Goal: Communication & Community: Participate in discussion

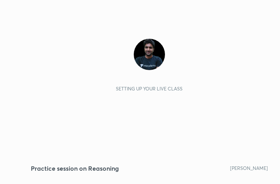
scroll to position [134, 249]
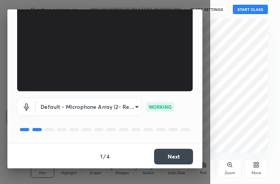
click at [173, 160] on button "Next" at bounding box center [173, 156] width 39 height 16
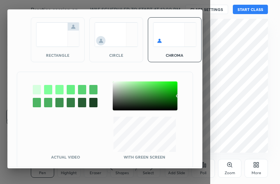
click at [42, 41] on img at bounding box center [58, 34] width 44 height 25
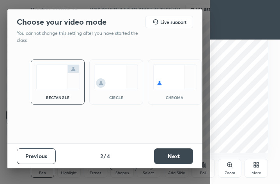
click at [176, 158] on button "Next" at bounding box center [173, 156] width 39 height 16
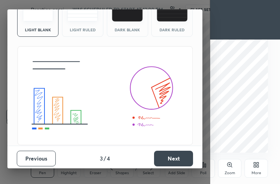
scroll to position [50, 0]
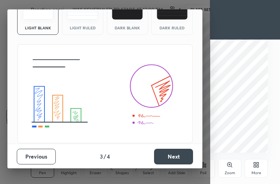
click at [172, 156] on button "Next" at bounding box center [173, 156] width 39 height 16
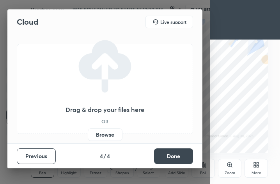
click at [173, 155] on button "Done" at bounding box center [173, 156] width 39 height 16
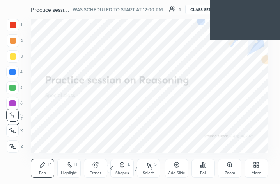
click at [134, 164] on div "2 / 2" at bounding box center [131, 167] width 49 height 9
click at [134, 165] on div "2 / 2" at bounding box center [131, 167] width 24 height 7
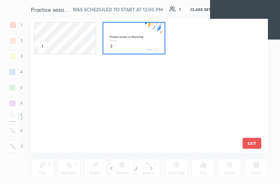
scroll to position [131, 234]
click at [154, 33] on img "grid" at bounding box center [133, 38] width 61 height 31
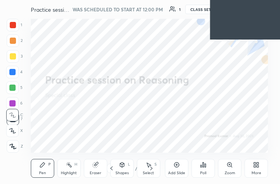
click at [154, 33] on img "grid" at bounding box center [133, 38] width 61 height 31
click at [262, 170] on div "More" at bounding box center [256, 168] width 23 height 19
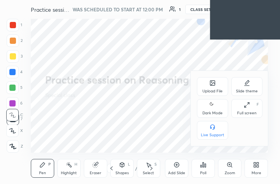
click at [217, 87] on div "Upload File" at bounding box center [212, 86] width 31 height 19
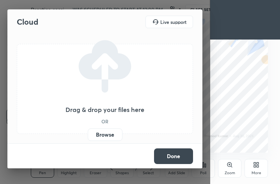
click at [98, 132] on label "Browse" at bounding box center [105, 134] width 35 height 12
click at [88, 132] on input "Browse" at bounding box center [88, 134] width 0 height 12
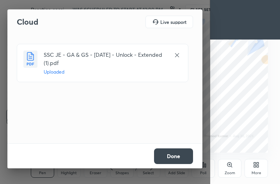
click at [177, 159] on button "Done" at bounding box center [173, 156] width 39 height 16
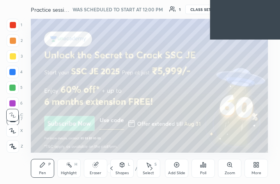
click at [136, 166] on div "/" at bounding box center [136, 168] width 2 height 5
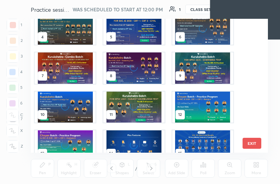
scroll to position [60, 0]
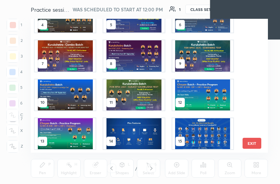
click at [198, 135] on img "grid" at bounding box center [202, 133] width 61 height 31
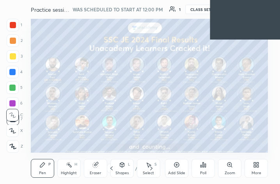
click at [198, 135] on img "grid" at bounding box center [202, 133] width 61 height 31
click at [258, 164] on icon at bounding box center [258, 163] width 2 height 2
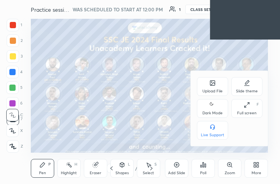
click at [216, 86] on icon at bounding box center [213, 83] width 6 height 6
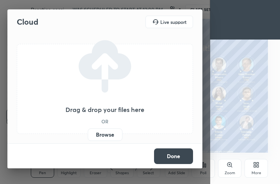
click at [106, 134] on label "Browse" at bounding box center [105, 134] width 35 height 12
click at [88, 134] on input "Browse" at bounding box center [88, 134] width 0 height 12
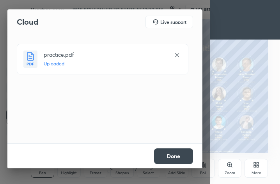
click at [181, 156] on button "Done" at bounding box center [173, 156] width 39 height 16
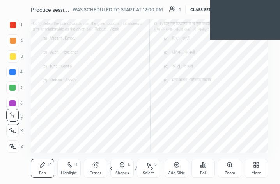
click at [136, 168] on div "/" at bounding box center [136, 168] width 2 height 5
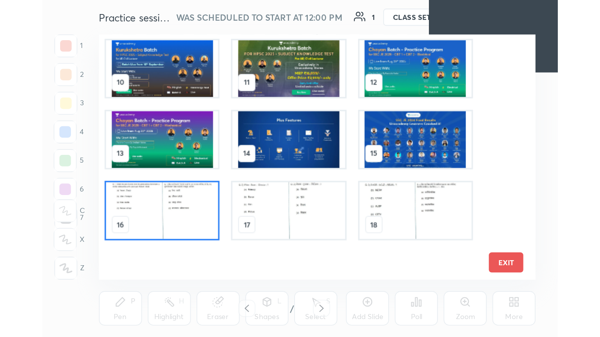
scroll to position [0, 0]
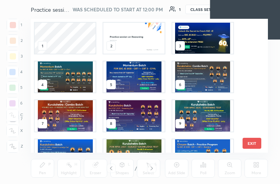
click at [134, 36] on img "grid" at bounding box center [133, 38] width 61 height 31
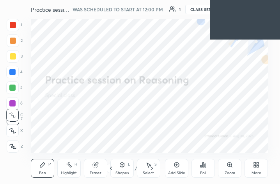
click at [255, 168] on div "More" at bounding box center [256, 168] width 23 height 19
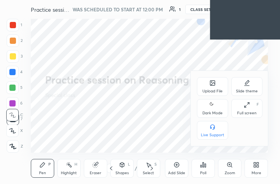
click at [248, 110] on div "Full screen F" at bounding box center [247, 108] width 31 height 19
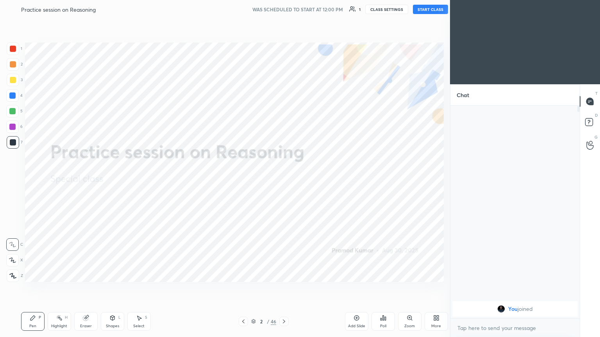
scroll to position [38759, 38628]
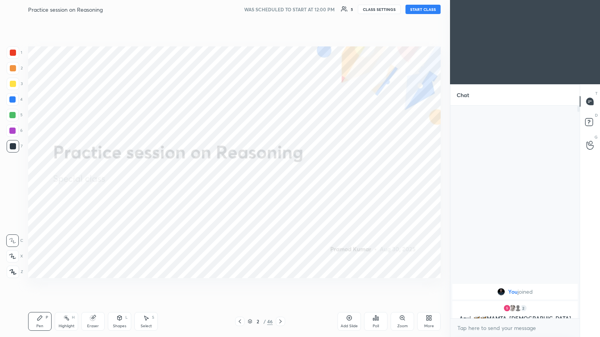
click at [280, 12] on button "START CLASS" at bounding box center [422, 9] width 35 height 9
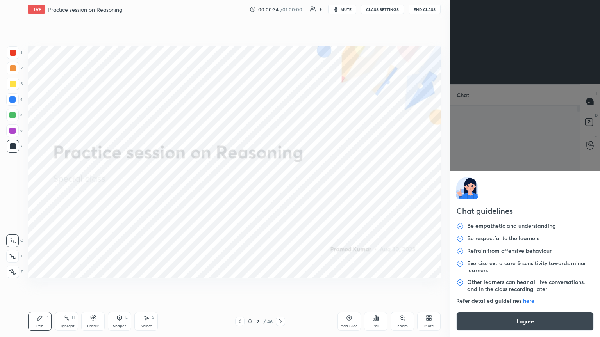
click at [280, 183] on body "1 2 3 4 5 6 7 C X Z C X Z E E Erase all H H LIVE Practice session on Reasoning …" at bounding box center [300, 168] width 600 height 337
click at [280, 183] on button "I agree" at bounding box center [524, 321] width 137 height 19
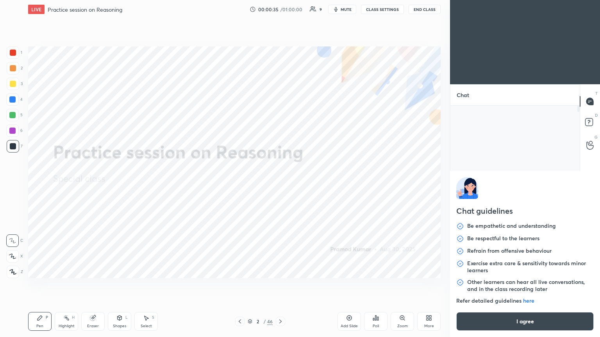
type textarea "x"
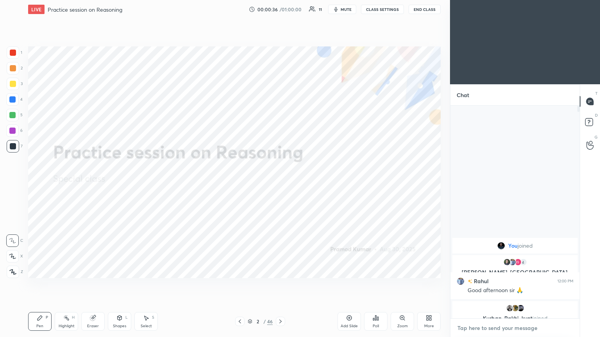
paste textarea "[URL][DOMAIN_NAME]"
type textarea "[URL][DOMAIN_NAME]"
type textarea "x"
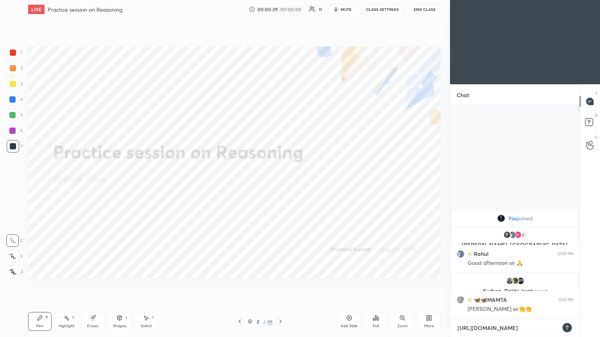
click at [280, 183] on textarea "[URL][DOMAIN_NAME]" at bounding box center [506, 328] width 101 height 12
type textarea "[URL][DOMAIN_NAME]"
type textarea "x"
type textarea "[URL][DOMAIN_NAME]"
type textarea "x"
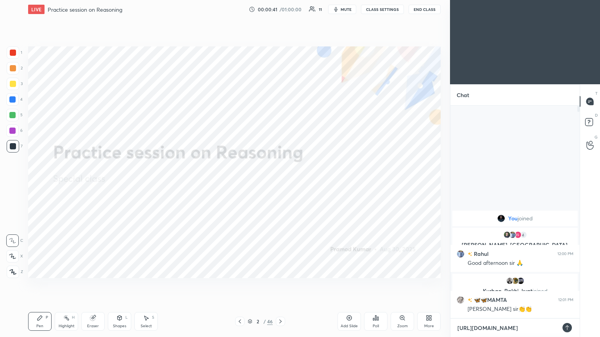
type textarea "[URL][DOMAIN_NAME]"
type textarea "x"
type textarea "[URL][DOMAIN_NAME]"
type textarea "x"
type textarea "[URL][DOMAIN_NAME]"
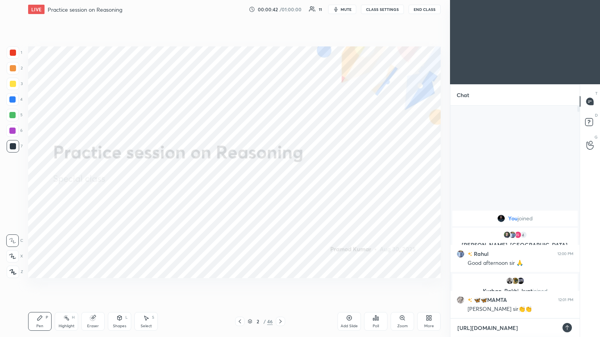
type textarea "x"
type textarea "[URL][DOMAIN_NAME]"
type textarea "x"
type textarea "[URL][DOMAIN_NAME]"
type textarea "x"
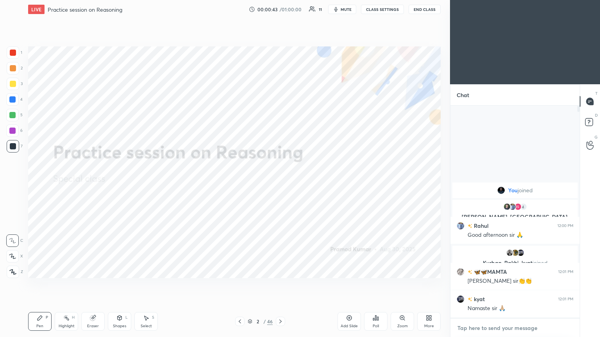
scroll to position [210, 127]
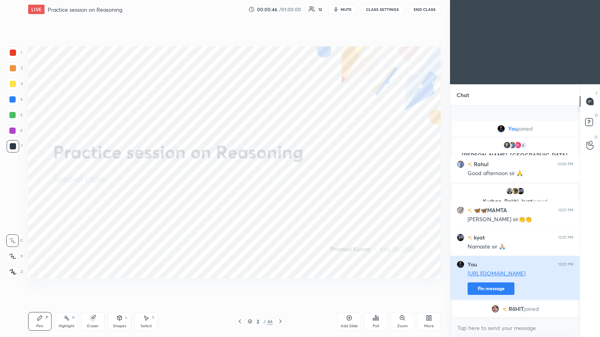
type textarea "x"
click at [280, 183] on button "Pin message" at bounding box center [490, 289] width 47 height 12
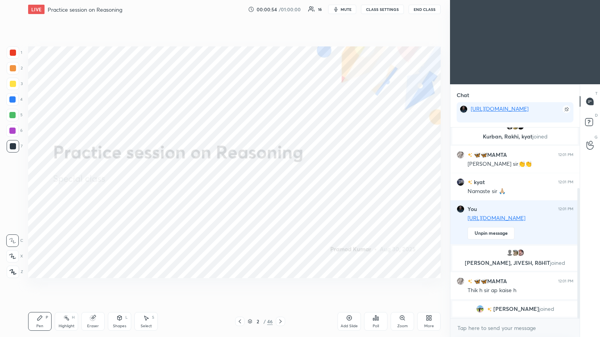
scroll to position [98, 0]
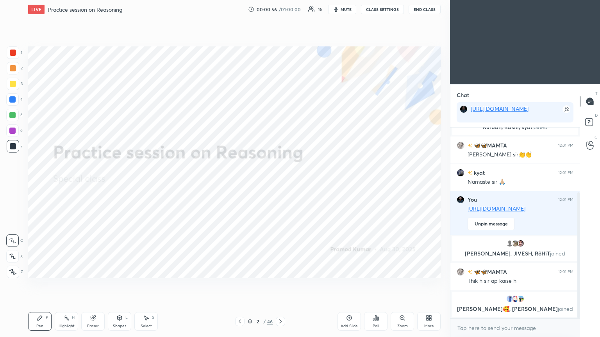
click at [280, 183] on icon at bounding box center [280, 322] width 6 height 6
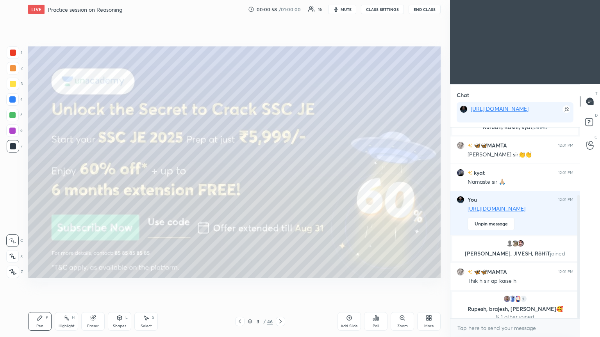
scroll to position [104, 0]
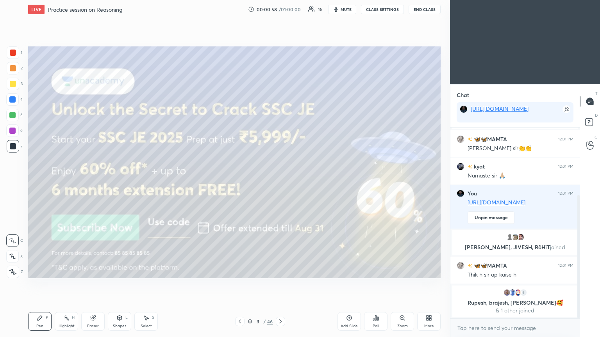
click at [12, 83] on div at bounding box center [13, 84] width 6 height 6
click at [12, 183] on div at bounding box center [13, 272] width 12 height 12
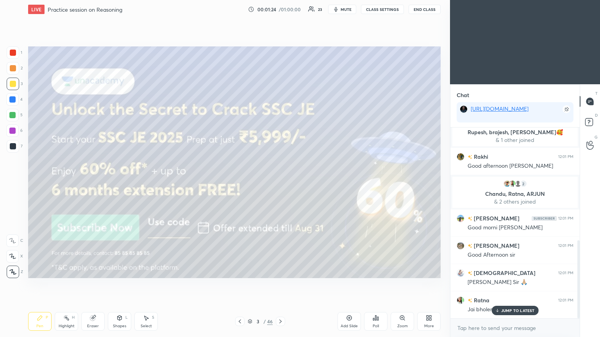
scroll to position [303, 0]
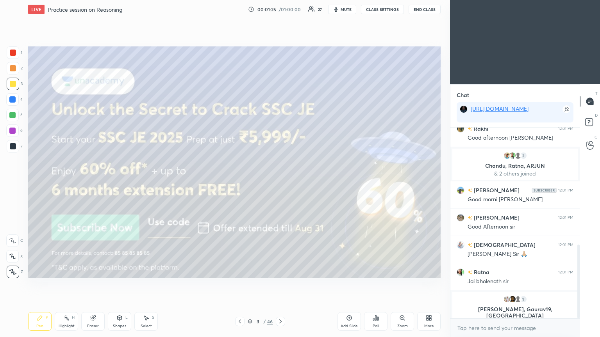
click at [280, 183] on p "[PERSON_NAME], Gaurav19, [GEOGRAPHIC_DATA]" at bounding box center [515, 313] width 116 height 12
click at [280, 183] on icon at bounding box center [280, 322] width 6 height 6
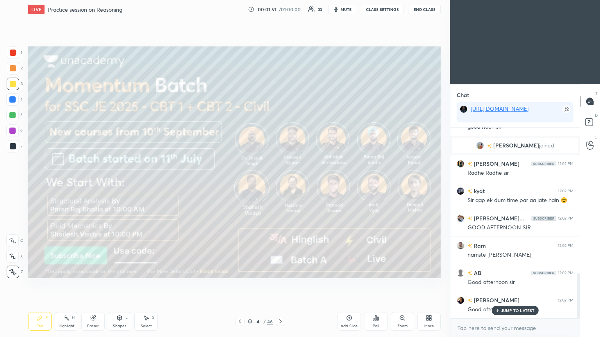
scroll to position [612, 0]
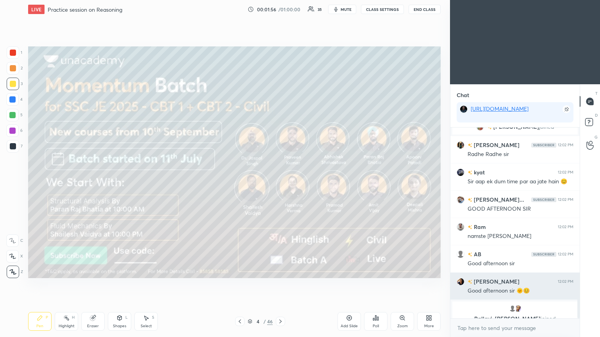
click at [280, 183] on div "Good afternoon sir 🌞😊" at bounding box center [520, 291] width 106 height 8
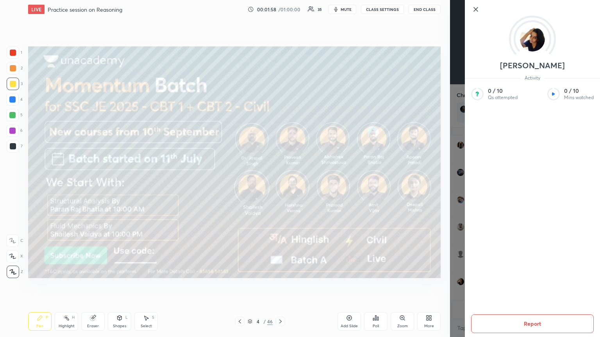
click at [280, 183] on div "Setting up your live class Poll for secs No correct answer Start poll" at bounding box center [234, 162] width 419 height 287
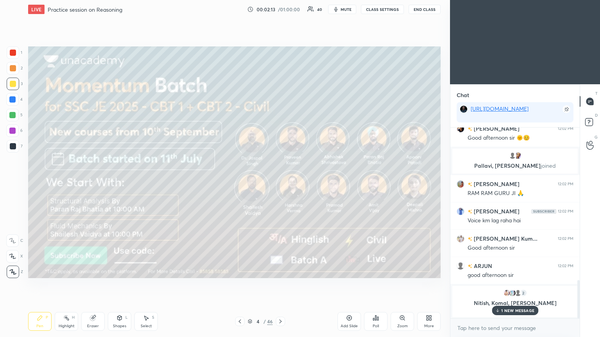
scroll to position [766, 0]
click at [280, 183] on icon at bounding box center [280, 322] width 2 height 4
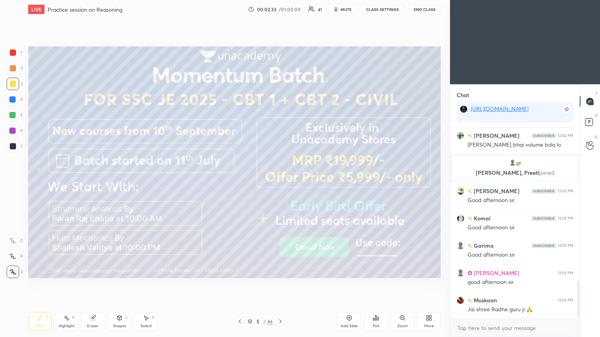
scroll to position [800, 0]
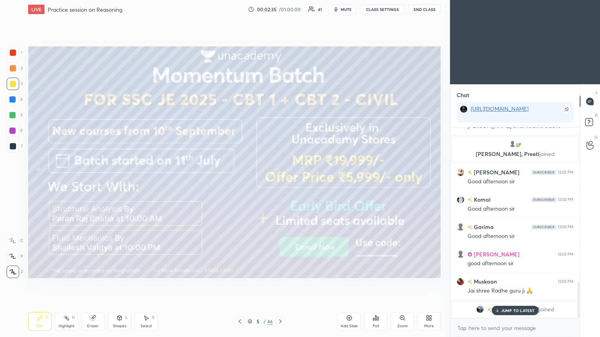
click at [280, 183] on p "JUMP TO LATEST" at bounding box center [518, 310] width 34 height 5
click at [280, 183] on icon at bounding box center [280, 322] width 6 height 6
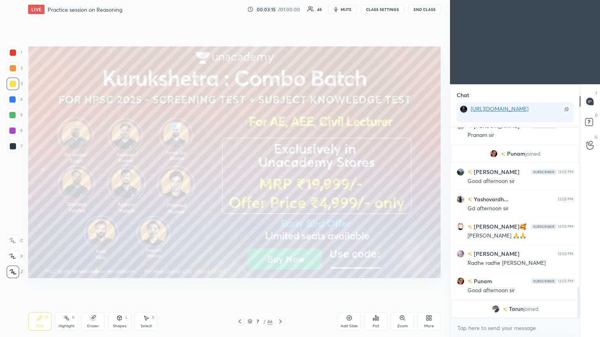
scroll to position [975, 0]
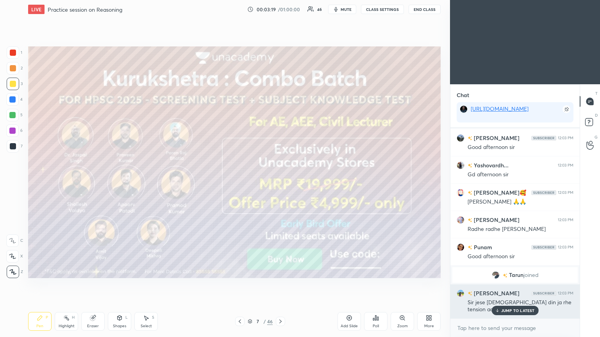
click at [280, 183] on div "JUMP TO LATEST" at bounding box center [514, 310] width 47 height 9
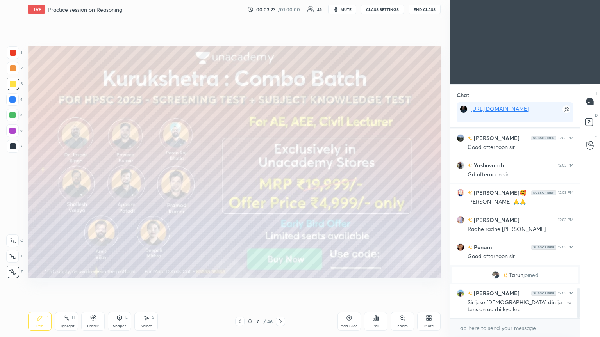
scroll to position [1002, 0]
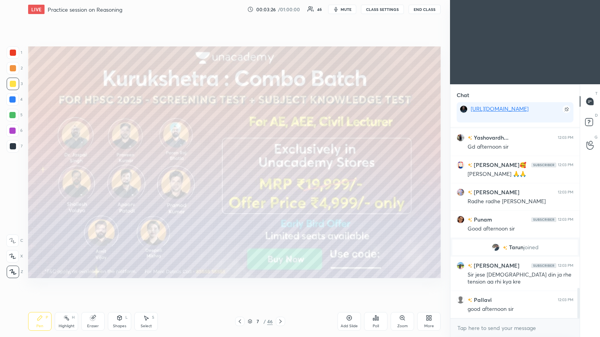
click at [280, 183] on div at bounding box center [280, 321] width 9 height 9
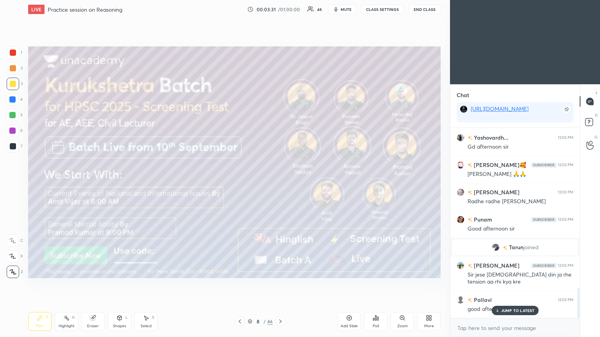
scroll to position [1029, 0]
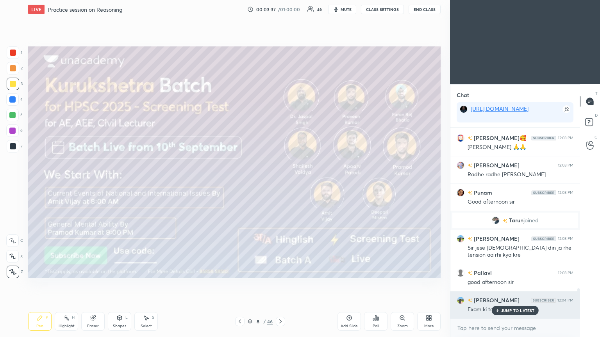
click at [280, 183] on p "JUMP TO LATEST" at bounding box center [518, 310] width 34 height 5
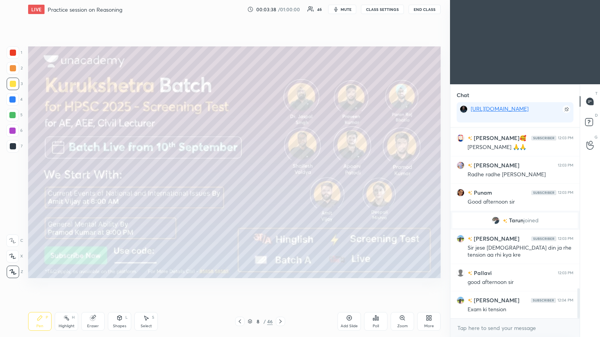
click at [280, 183] on div at bounding box center [280, 321] width 9 height 9
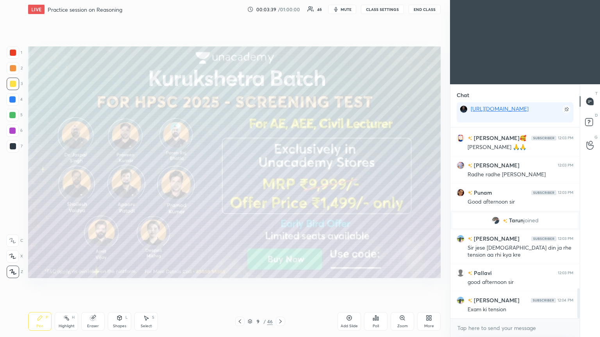
scroll to position [1057, 0]
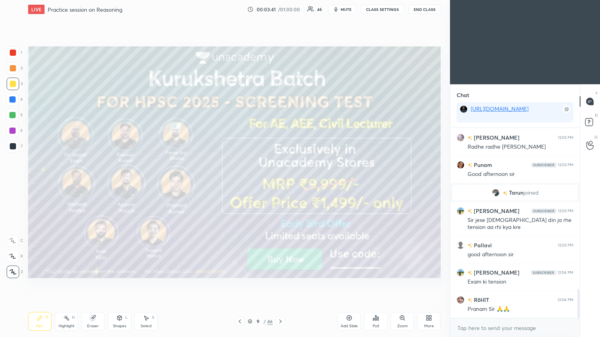
click at [280, 183] on icon at bounding box center [280, 322] width 6 height 6
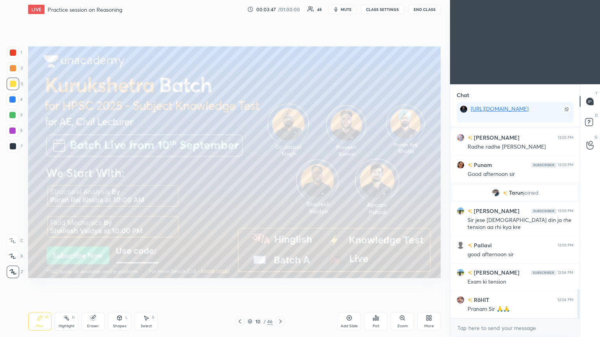
click at [280, 183] on icon at bounding box center [280, 322] width 6 height 6
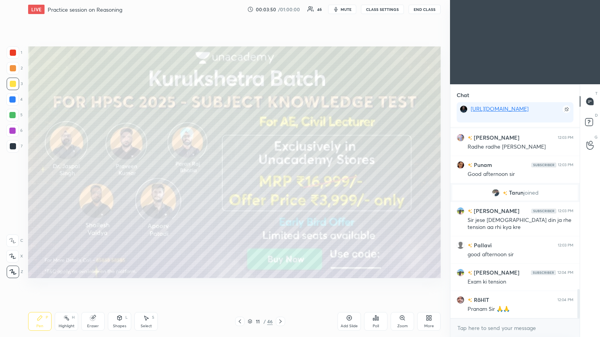
scroll to position [1076, 0]
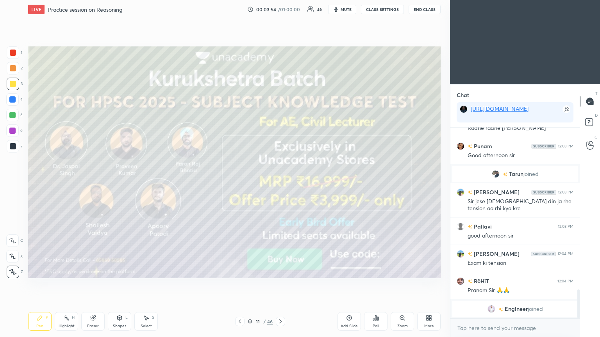
click at [280, 183] on icon at bounding box center [280, 322] width 6 height 6
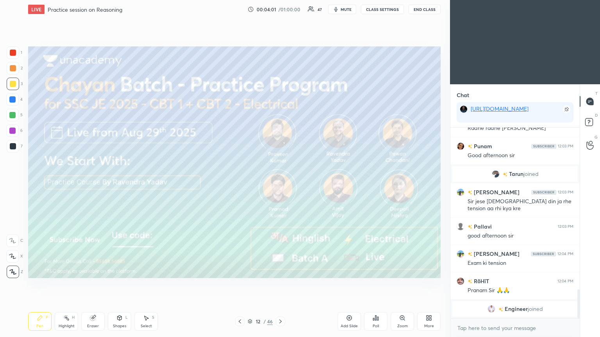
click at [280, 183] on icon at bounding box center [280, 322] width 6 height 6
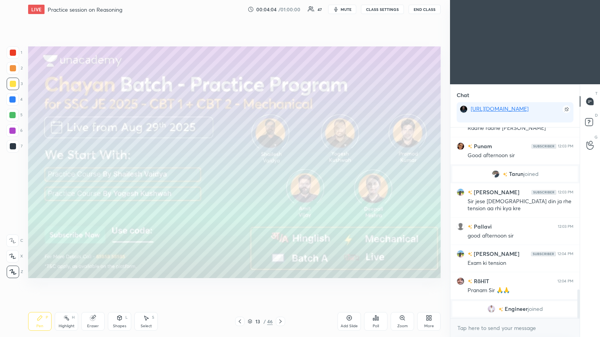
click at [280, 183] on div at bounding box center [280, 321] width 9 height 9
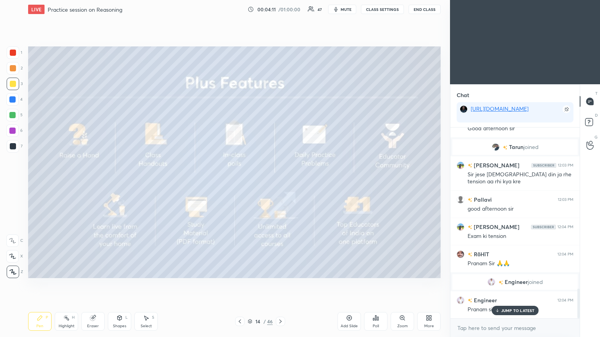
scroll to position [1059, 0]
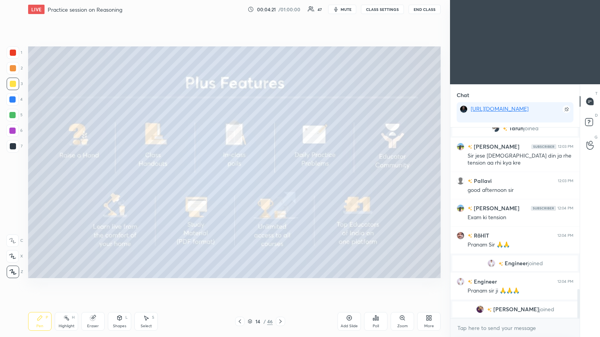
click at [280, 183] on div "14 / 46" at bounding box center [260, 321] width 155 height 9
click at [280, 183] on icon at bounding box center [280, 322] width 6 height 6
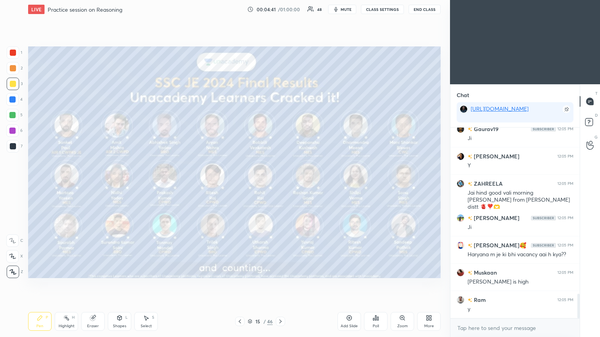
scroll to position [1312, 0]
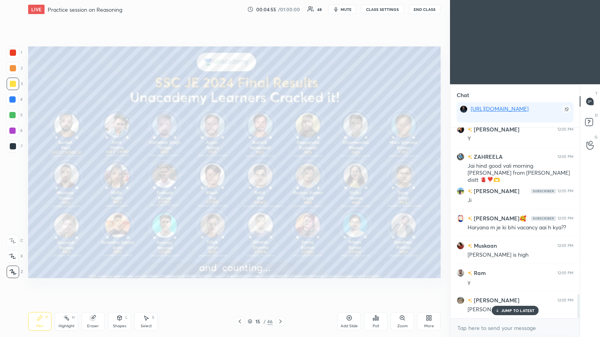
click at [249, 183] on icon at bounding box center [250, 321] width 5 height 5
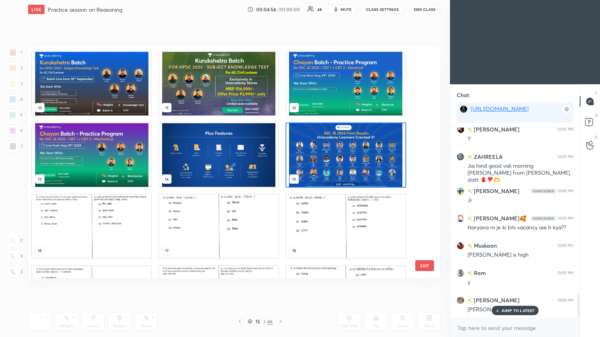
scroll to position [213, 0]
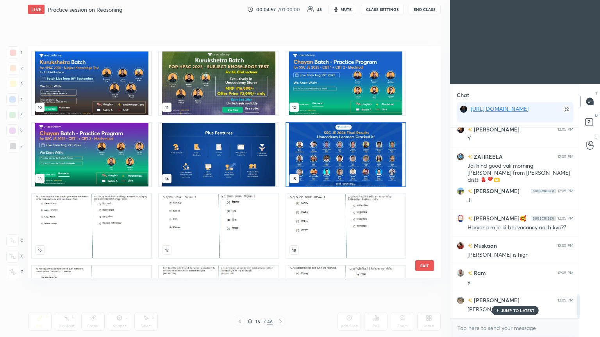
click at [61, 183] on img "grid" at bounding box center [91, 226] width 119 height 64
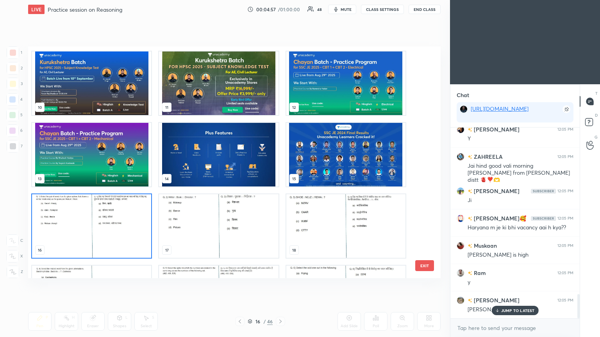
click at [68, 183] on img "grid" at bounding box center [91, 226] width 119 height 64
click at [71, 183] on img "grid" at bounding box center [91, 226] width 119 height 64
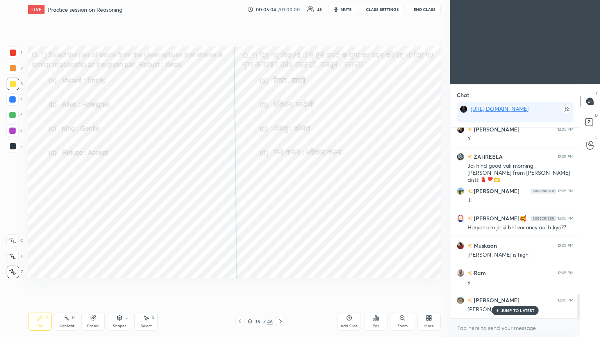
click at [280, 183] on icon at bounding box center [377, 319] width 1 height 4
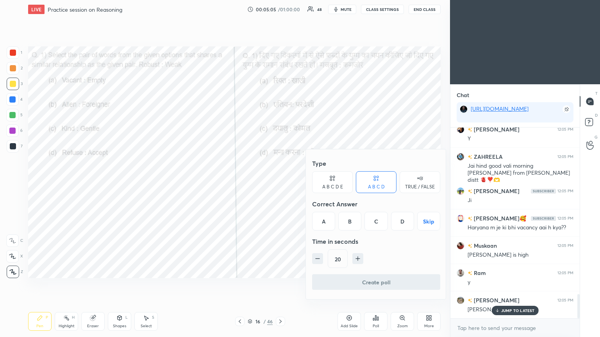
click at [280, 183] on div "D" at bounding box center [402, 221] width 23 height 19
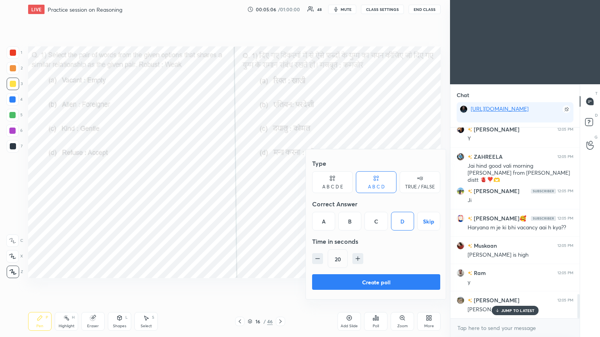
click at [280, 183] on icon "button" at bounding box center [358, 259] width 8 height 8
click at [280, 183] on input "35" at bounding box center [337, 259] width 19 height 19
click at [280, 183] on input "1540" at bounding box center [341, 259] width 26 height 19
type input "40"
click at [280, 183] on button "Create poll" at bounding box center [376, 282] width 128 height 16
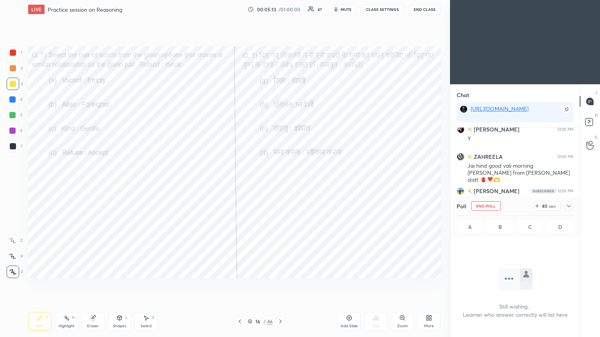
scroll to position [83, 127]
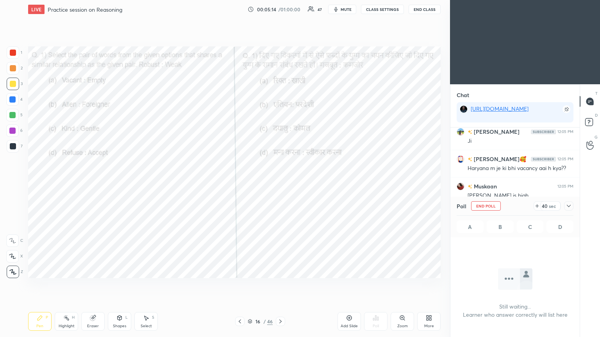
click at [280, 183] on div at bounding box center [568, 205] width 9 height 9
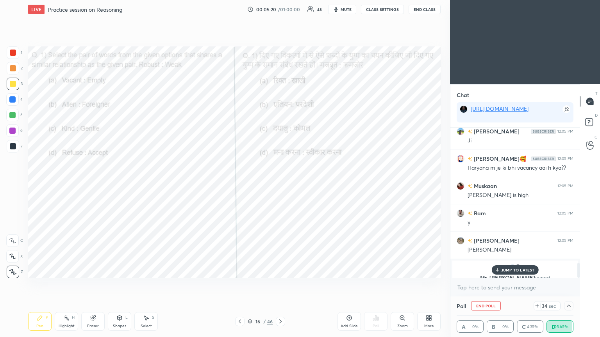
scroll to position [1381, 0]
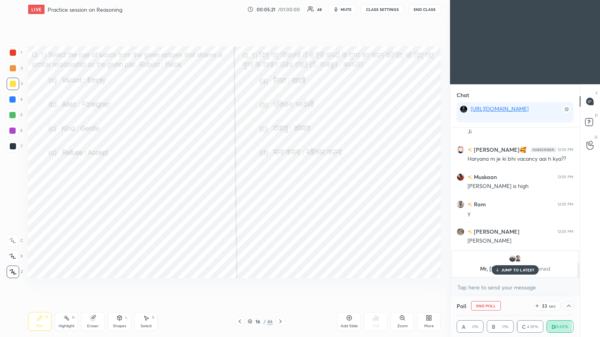
click at [280, 183] on p "JUMP TO LATEST" at bounding box center [518, 270] width 34 height 5
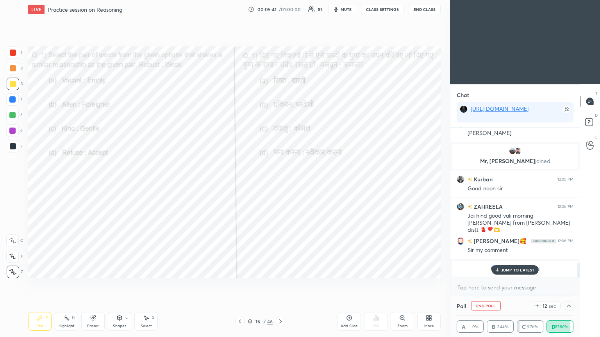
click at [280, 183] on div "JUMP TO LATEST" at bounding box center [514, 270] width 47 height 9
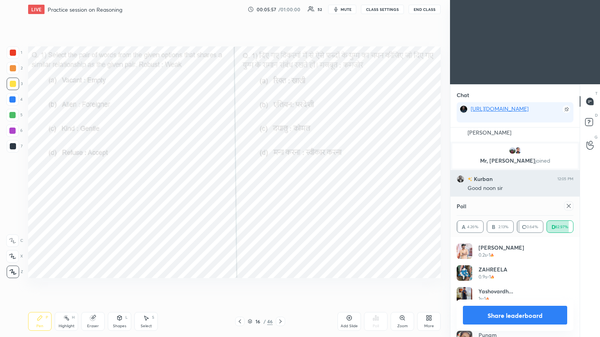
scroll to position [1420, 0]
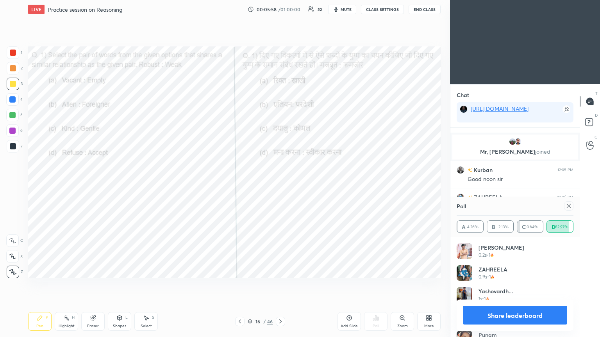
click at [11, 52] on div at bounding box center [13, 53] width 6 height 6
click at [12, 52] on div at bounding box center [13, 53] width 6 height 6
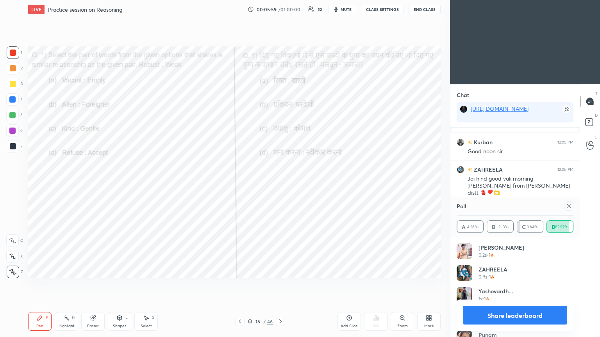
scroll to position [1395, 0]
click at [280, 183] on div at bounding box center [568, 205] width 9 height 9
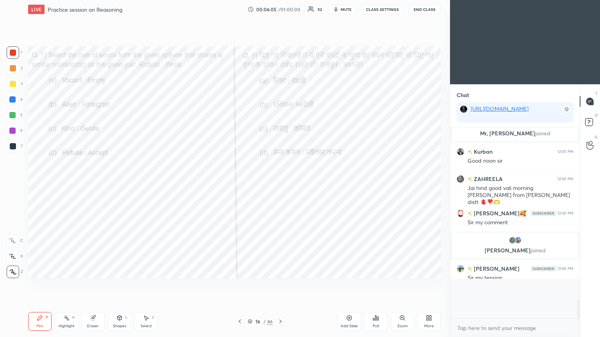
scroll to position [0, 0]
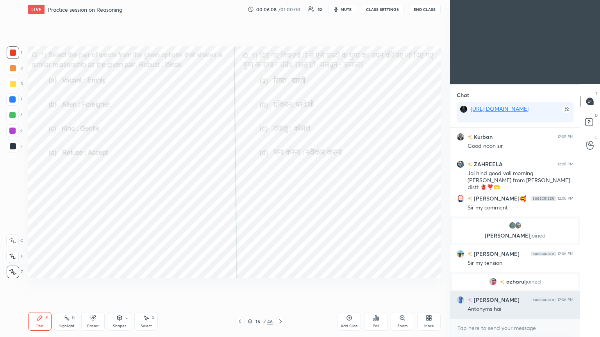
click at [280, 183] on div "[PERSON_NAME] 12:05 PM Ji sir Mr, [PERSON_NAME] joined Kurban 12:05 PM Good noo…" at bounding box center [514, 223] width 129 height 191
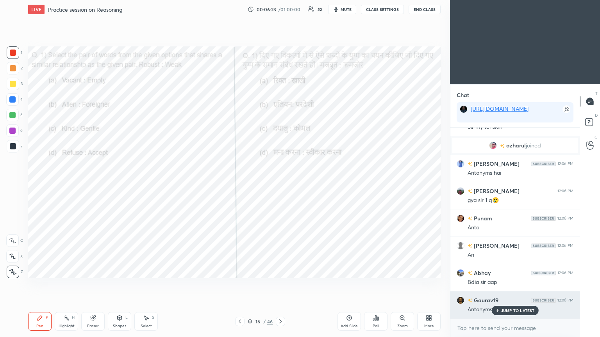
click at [280, 183] on p "JUMP TO LATEST" at bounding box center [518, 310] width 34 height 5
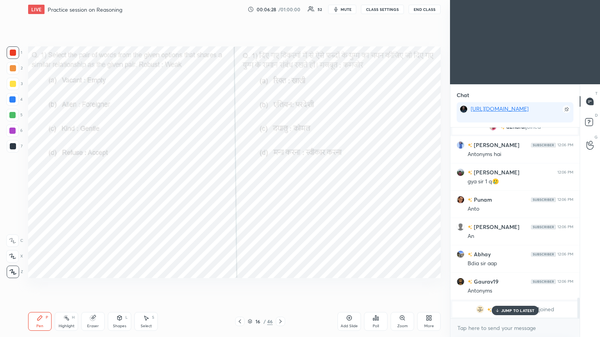
click at [280, 183] on p "JUMP TO LATEST" at bounding box center [518, 310] width 34 height 5
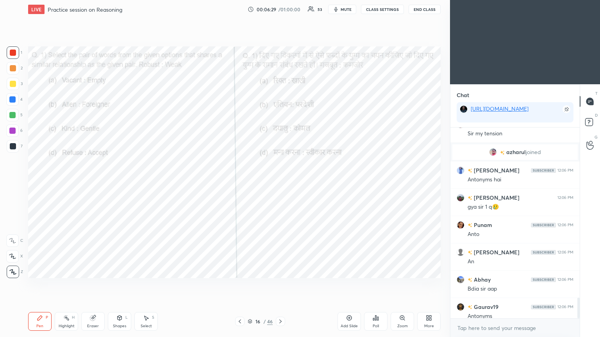
click at [280, 183] on icon at bounding box center [280, 322] width 6 height 6
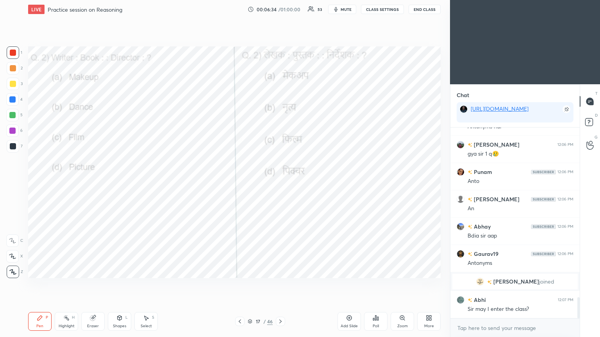
click at [280, 183] on div "Poll" at bounding box center [375, 321] width 23 height 19
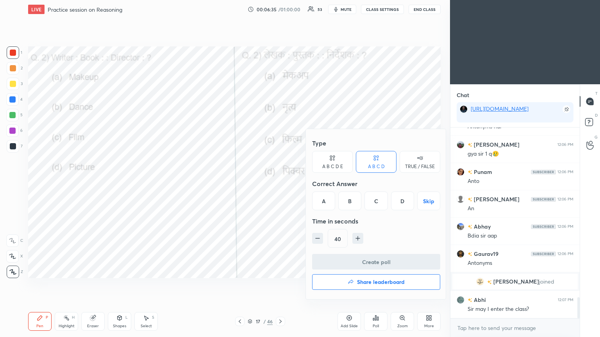
click at [280, 183] on div "C" at bounding box center [375, 201] width 23 height 19
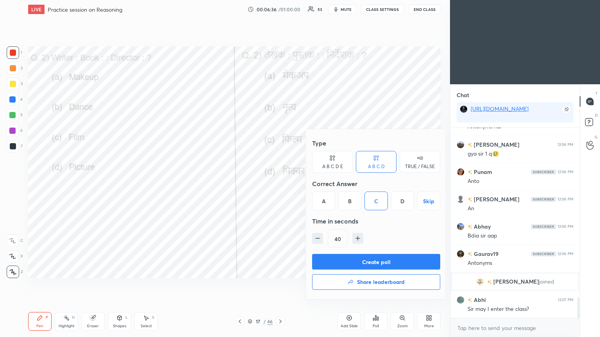
click at [280, 183] on button "Create poll" at bounding box center [376, 262] width 128 height 16
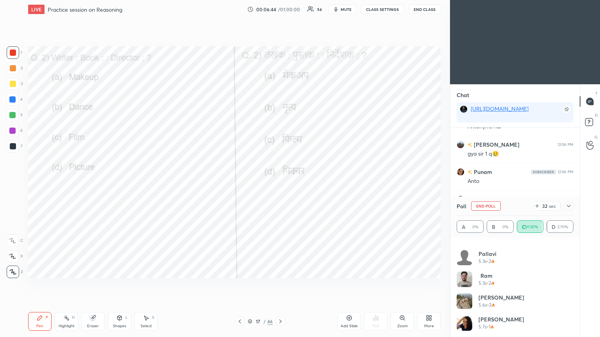
click at [280, 183] on icon at bounding box center [568, 206] width 6 height 6
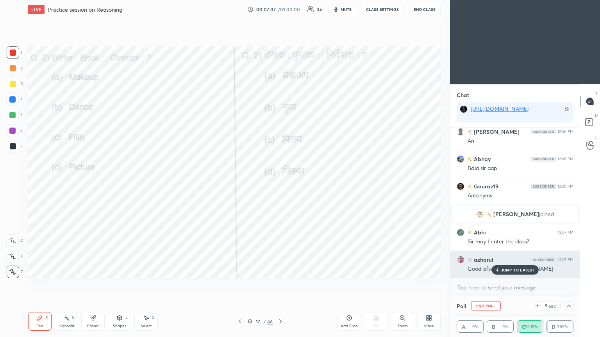
click at [280, 183] on p "JUMP TO LATEST" at bounding box center [518, 270] width 34 height 5
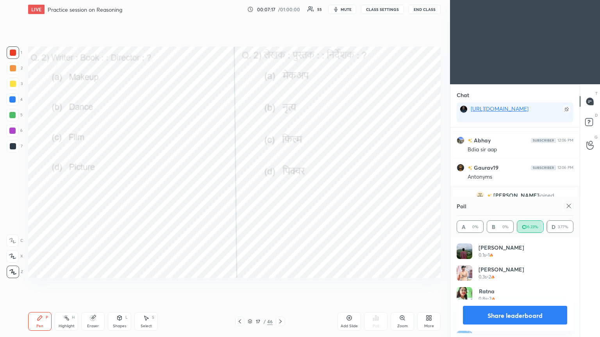
scroll to position [91, 114]
click at [280, 183] on div at bounding box center [568, 205] width 9 height 9
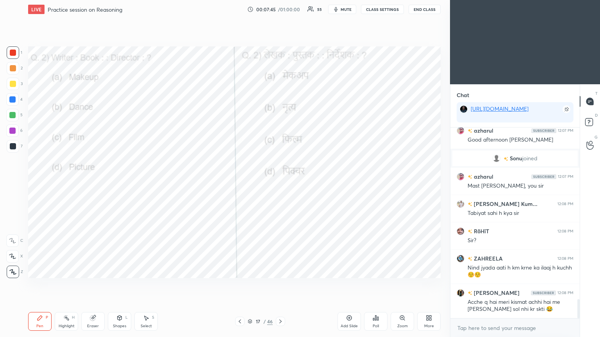
scroll to position [1731, 0]
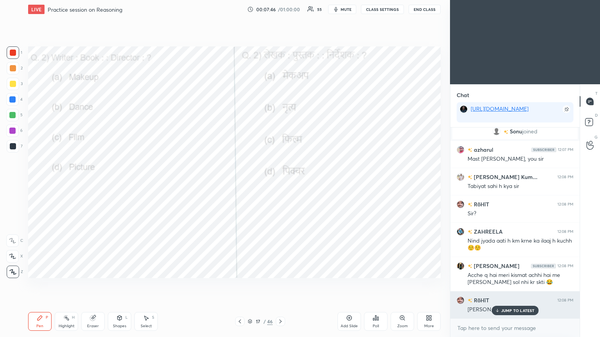
click at [280, 183] on icon at bounding box center [496, 310] width 5 height 5
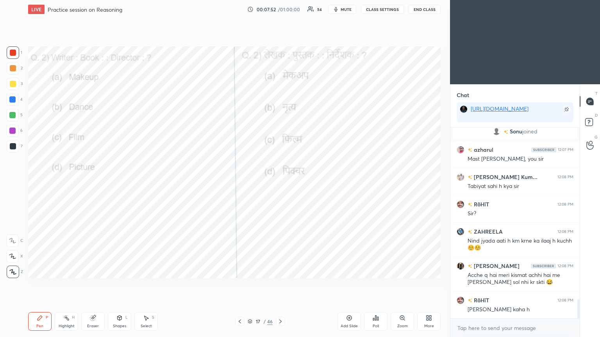
click at [280, 183] on icon at bounding box center [280, 322] width 6 height 6
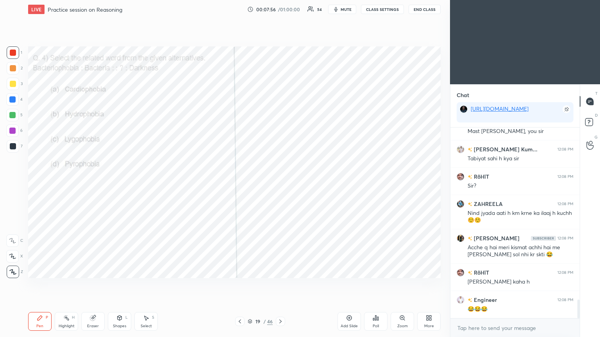
scroll to position [1785, 0]
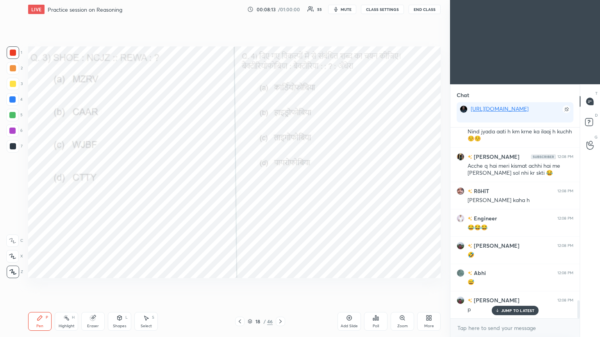
click at [280, 183] on div "Poll" at bounding box center [375, 321] width 23 height 19
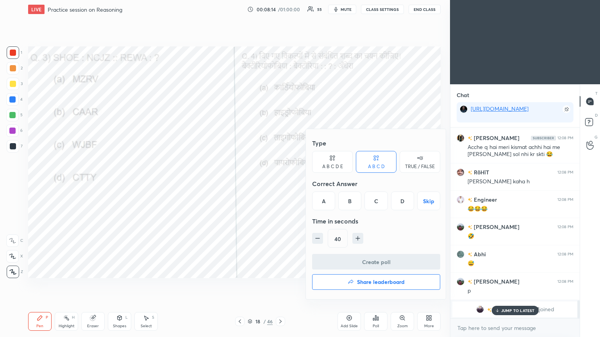
click at [280, 183] on div "A" at bounding box center [323, 201] width 23 height 19
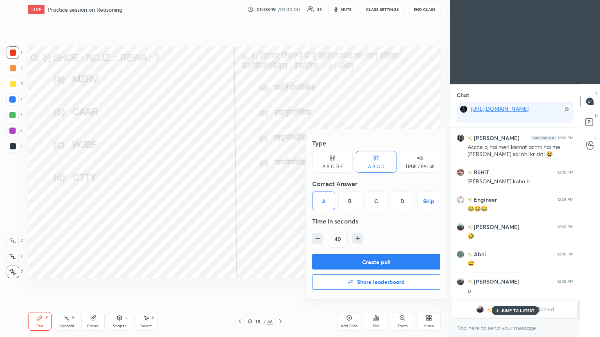
click at [280, 183] on button "Create poll" at bounding box center [376, 262] width 128 height 16
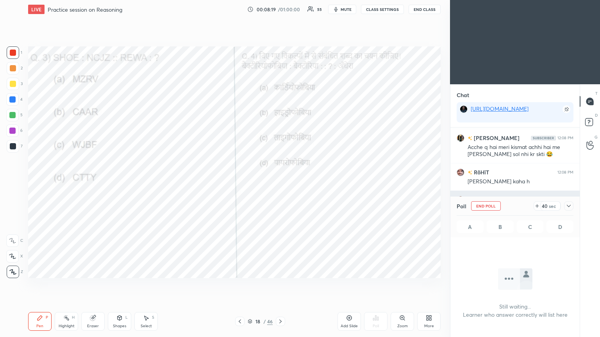
scroll to position [83, 127]
click at [280, 183] on icon at bounding box center [568, 206] width 6 height 6
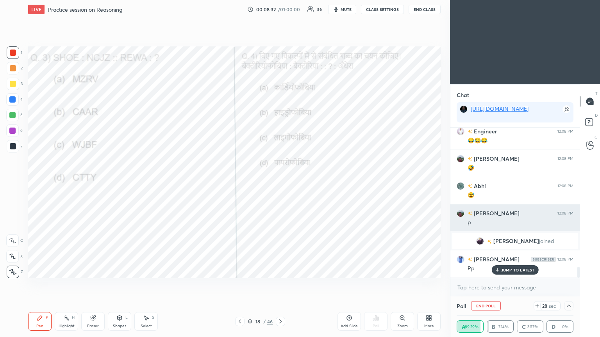
scroll to position [1954, 0]
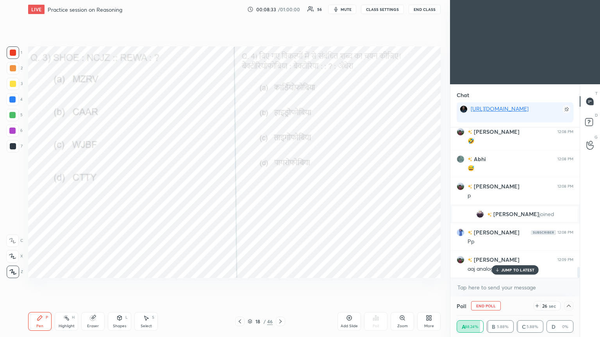
click at [280, 183] on p "JUMP TO LATEST" at bounding box center [518, 270] width 34 height 5
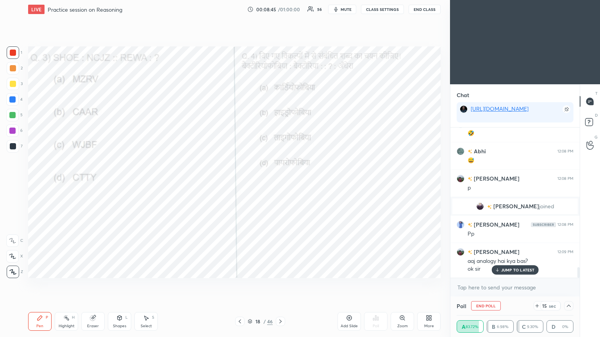
click at [280, 183] on p "JUMP TO LATEST" at bounding box center [518, 270] width 34 height 5
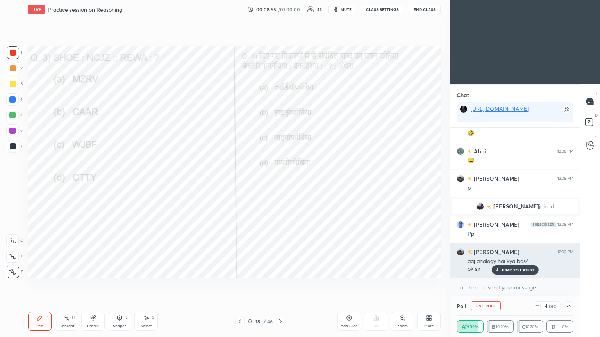
scroll to position [1980, 0]
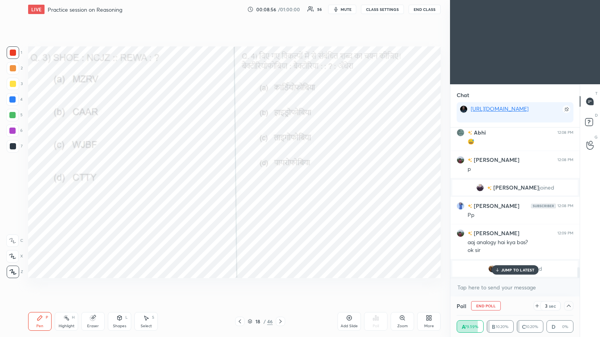
click at [280, 183] on p "JUMP TO LATEST" at bounding box center [518, 270] width 34 height 5
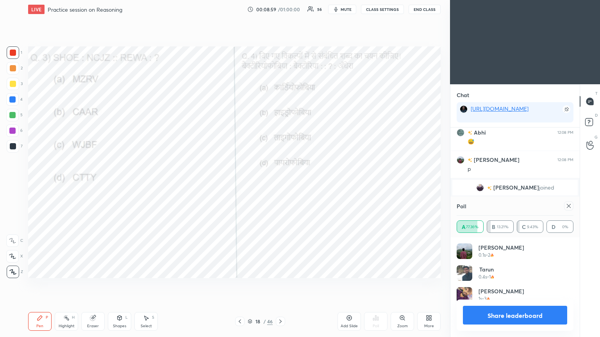
scroll to position [91, 114]
click at [280, 183] on div at bounding box center [568, 205] width 9 height 9
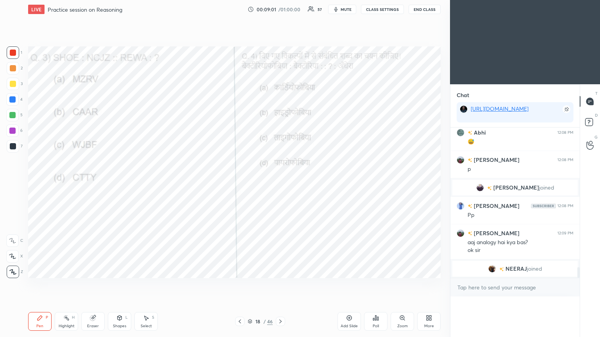
scroll to position [157, 127]
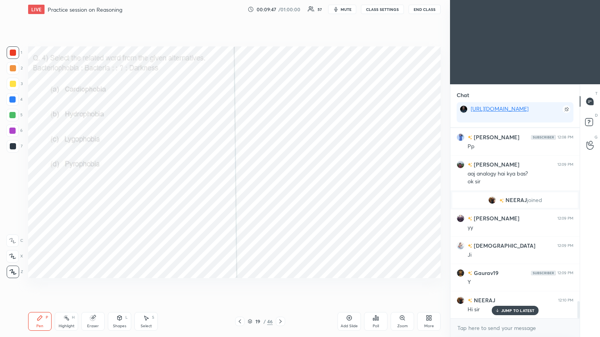
click at [280, 183] on icon at bounding box center [377, 319] width 1 height 4
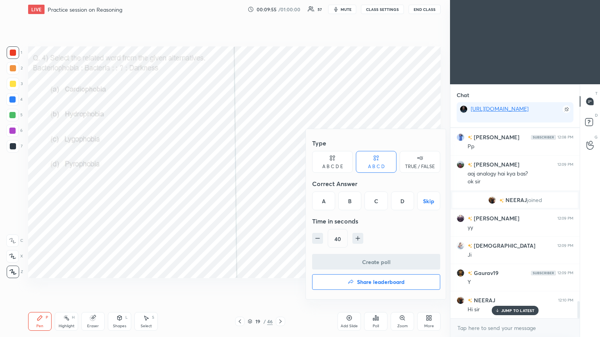
click at [280, 183] on div "C" at bounding box center [375, 201] width 23 height 19
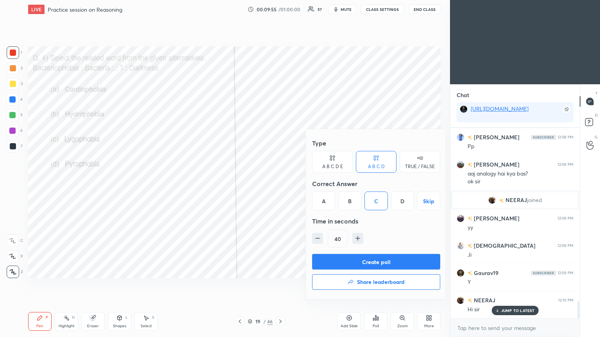
click at [280, 183] on button "Create poll" at bounding box center [376, 262] width 128 height 16
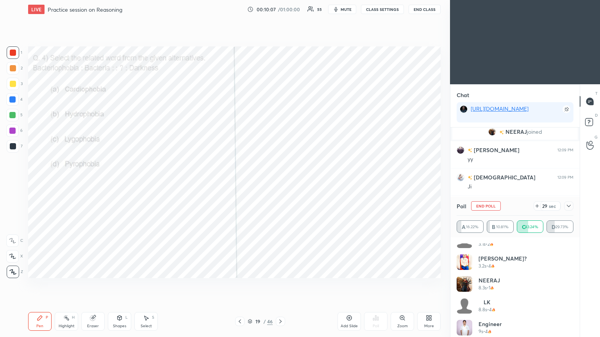
scroll to position [322, 0]
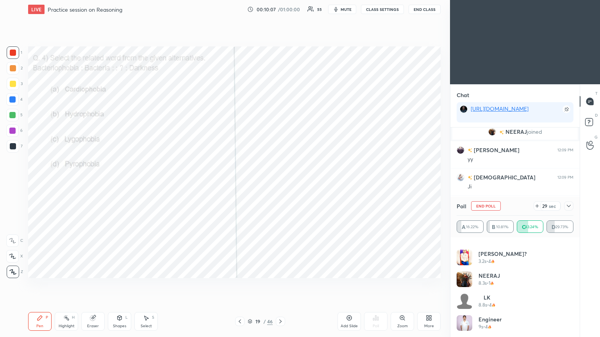
click at [280, 183] on icon at bounding box center [568, 206] width 6 height 6
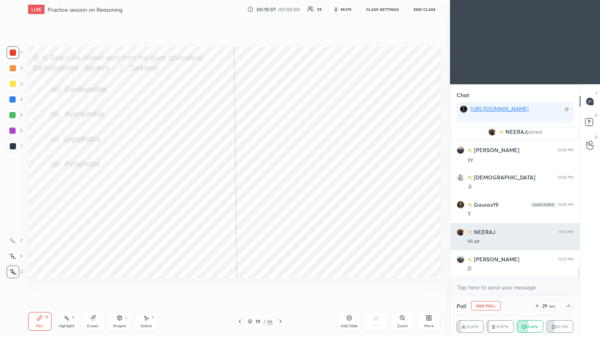
scroll to position [0, 0]
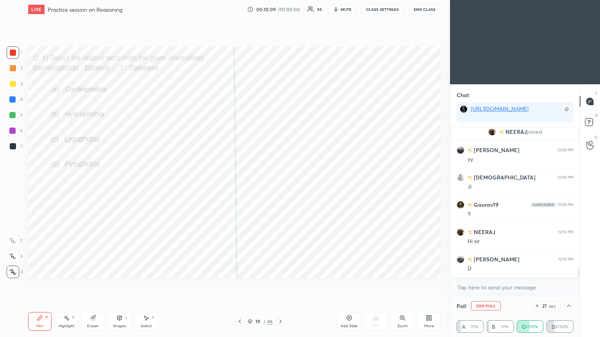
click at [280, 183] on icon at bounding box center [568, 306] width 6 height 6
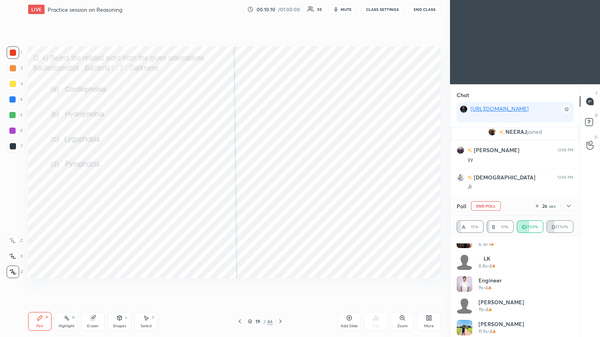
scroll to position [387, 0]
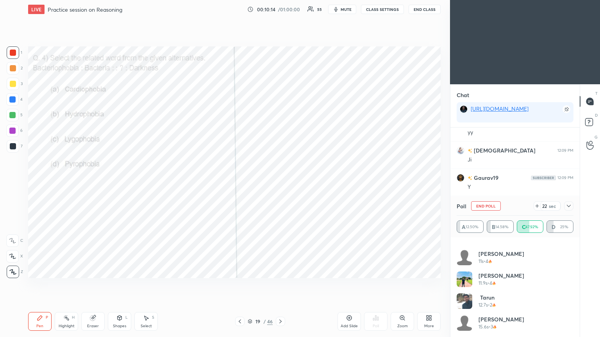
click at [280, 183] on icon at bounding box center [568, 206] width 6 height 6
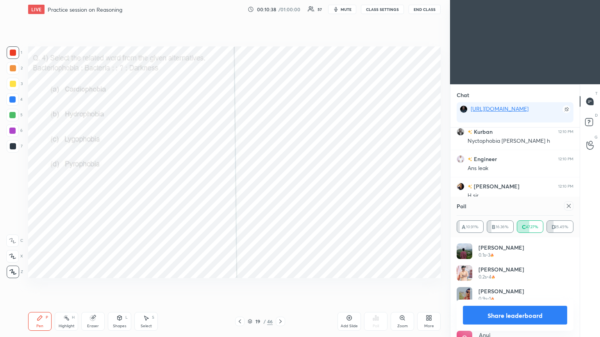
click at [280, 183] on icon at bounding box center [568, 206] width 6 height 6
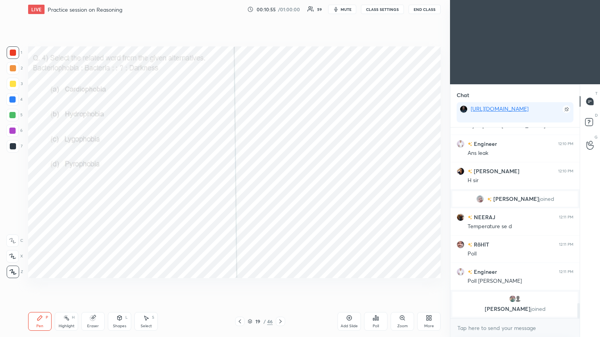
click at [280, 183] on icon at bounding box center [280, 322] width 6 height 6
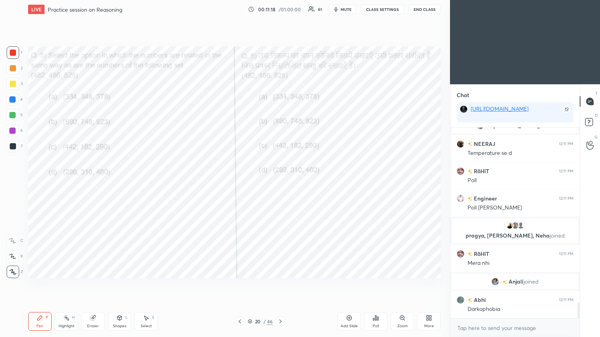
click at [280, 183] on div "Poll" at bounding box center [375, 321] width 23 height 19
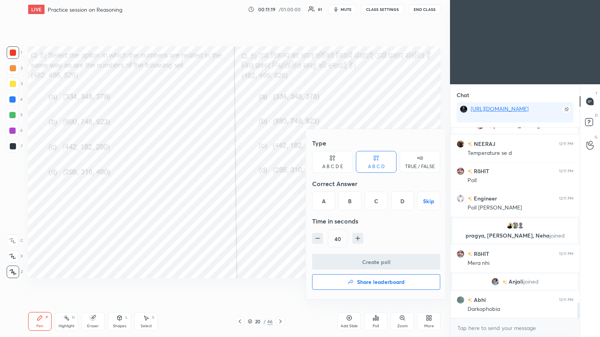
click at [280, 183] on div "A" at bounding box center [323, 201] width 23 height 19
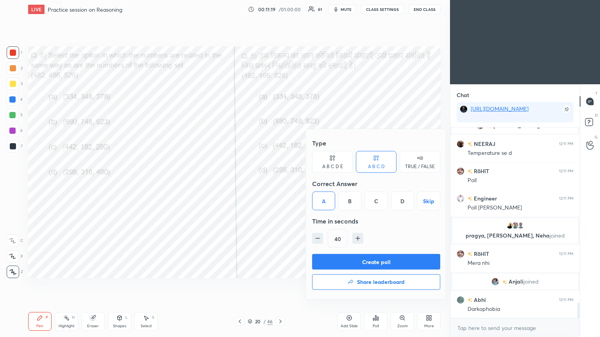
click at [280, 183] on button "Create poll" at bounding box center [376, 262] width 128 height 16
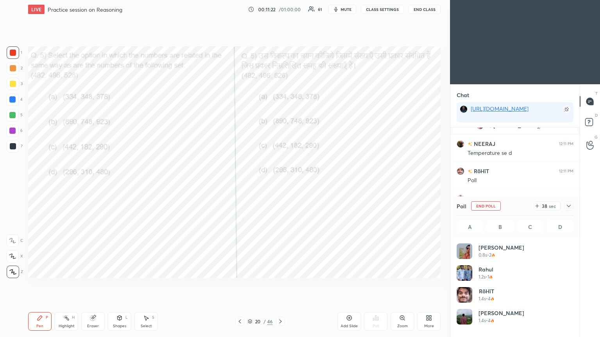
click at [280, 183] on icon at bounding box center [568, 206] width 6 height 6
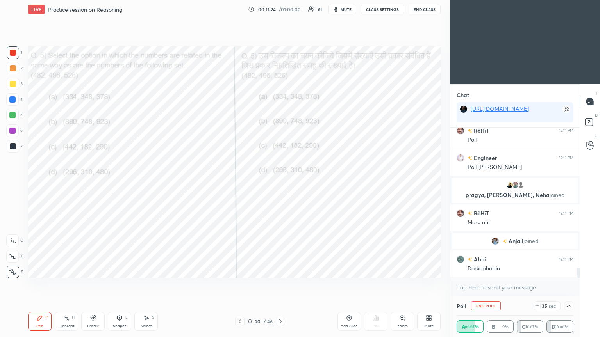
click at [280, 183] on div at bounding box center [568, 305] width 9 height 9
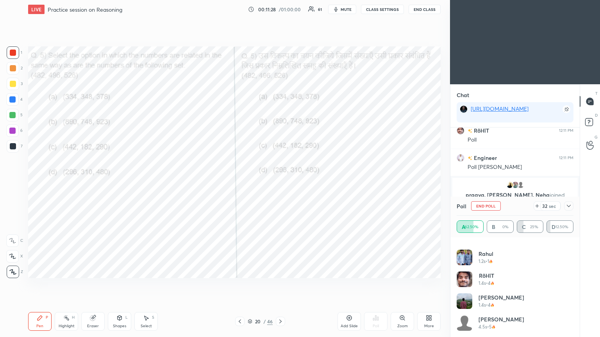
click at [280, 183] on icon at bounding box center [568, 206] width 6 height 6
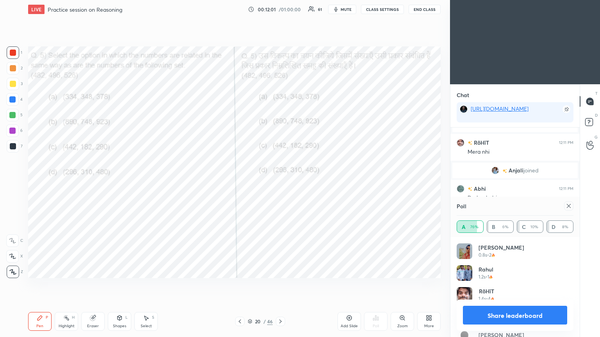
click at [280, 183] on icon at bounding box center [568, 206] width 6 height 6
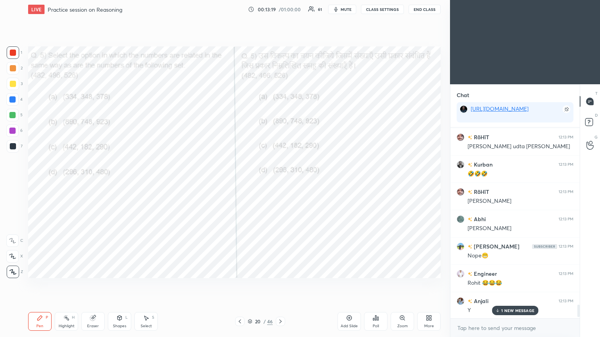
scroll to position [2797, 0]
click at [275, 183] on div "20 / 46" at bounding box center [260, 321] width 50 height 9
click at [280, 183] on icon at bounding box center [280, 322] width 6 height 6
click at [280, 183] on icon at bounding box center [376, 318] width 6 height 6
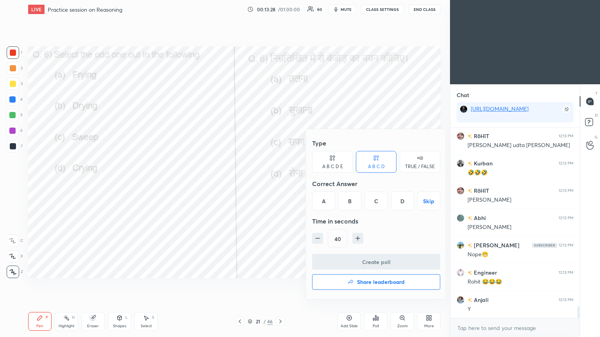
click at [280, 183] on div "D" at bounding box center [402, 201] width 23 height 19
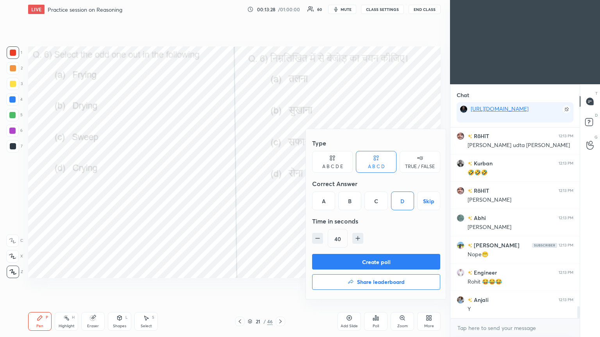
click at [280, 183] on button "Create poll" at bounding box center [376, 262] width 128 height 16
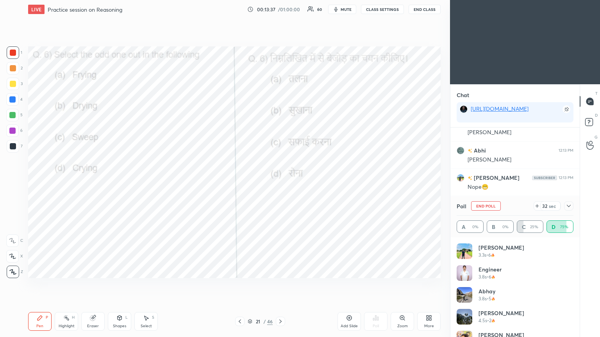
scroll to position [212, 0]
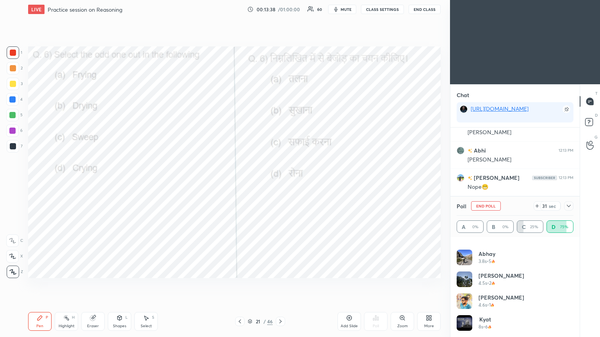
click at [280, 183] on icon at bounding box center [568, 206] width 6 height 6
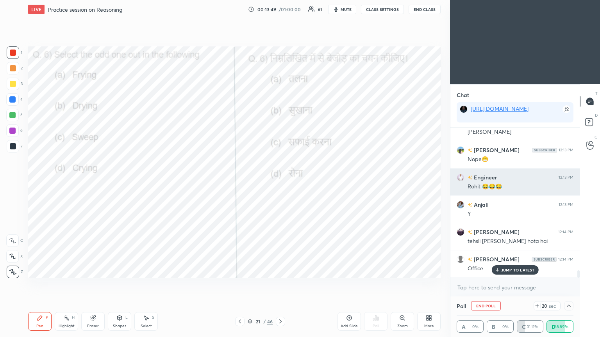
scroll to position [2919, 0]
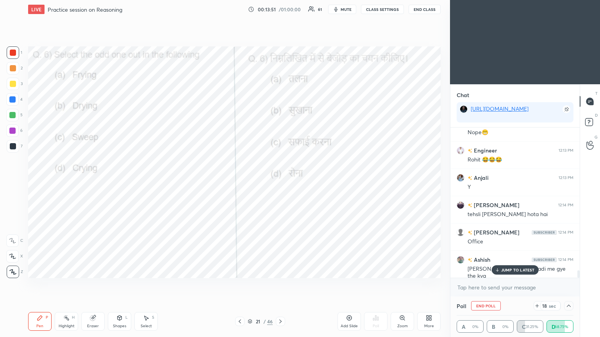
click at [280, 183] on div "JUMP TO LATEST" at bounding box center [514, 270] width 47 height 9
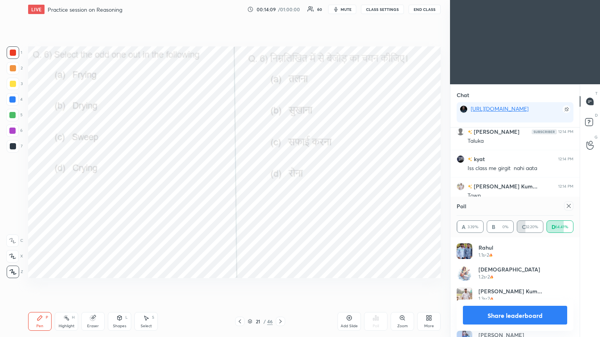
click at [280, 183] on icon at bounding box center [568, 206] width 6 height 6
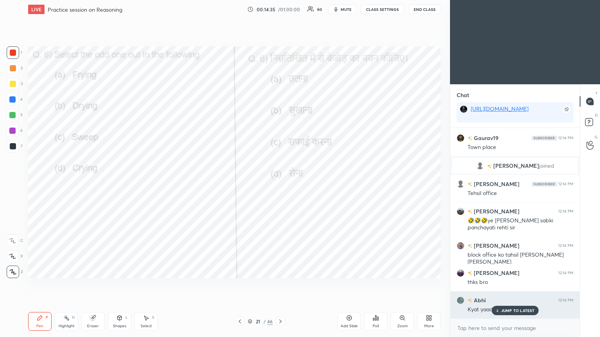
click at [280, 183] on p "JUMP TO LATEST" at bounding box center [518, 310] width 34 height 5
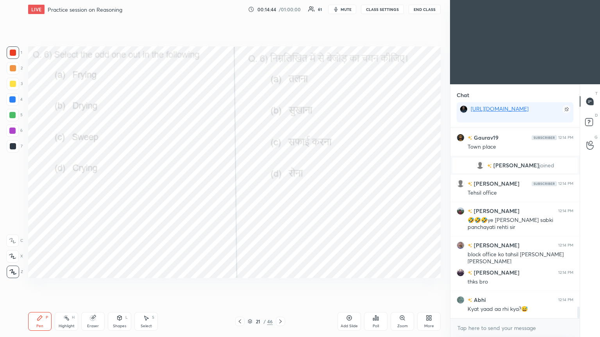
click at [280, 183] on div "21 / 46" at bounding box center [260, 321] width 155 height 9
click at [280, 183] on div at bounding box center [280, 321] width 9 height 9
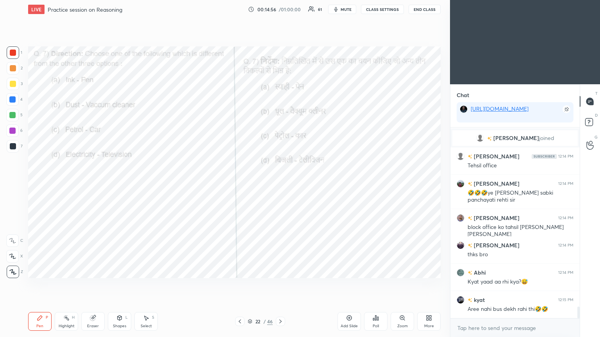
click at [280, 183] on div "Poll" at bounding box center [375, 321] width 23 height 19
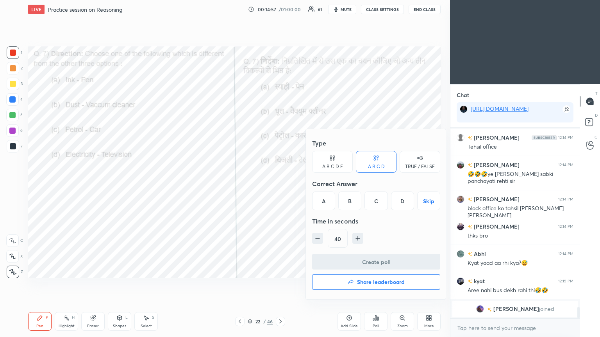
click at [280, 183] on div "B" at bounding box center [349, 201] width 23 height 19
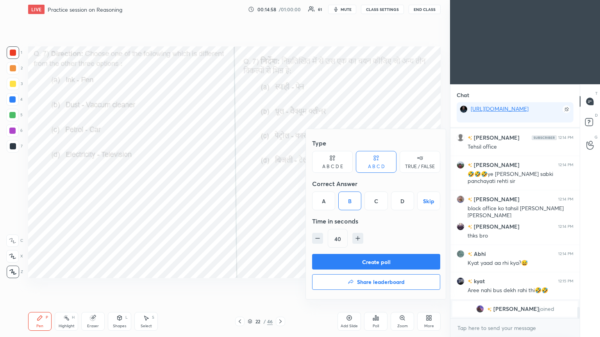
click at [280, 183] on button "Create poll" at bounding box center [376, 262] width 128 height 16
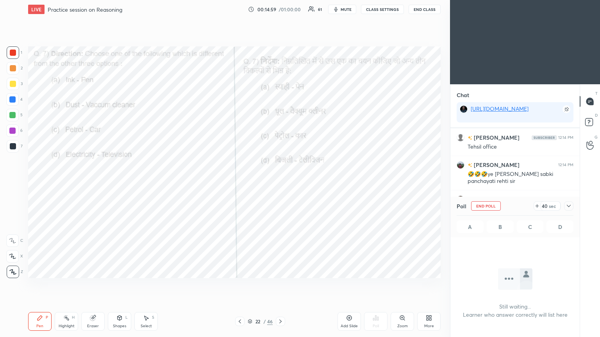
click at [280, 183] on icon at bounding box center [568, 206] width 6 height 6
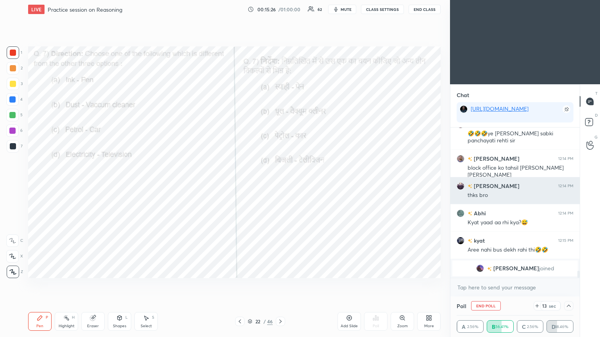
scroll to position [2986, 0]
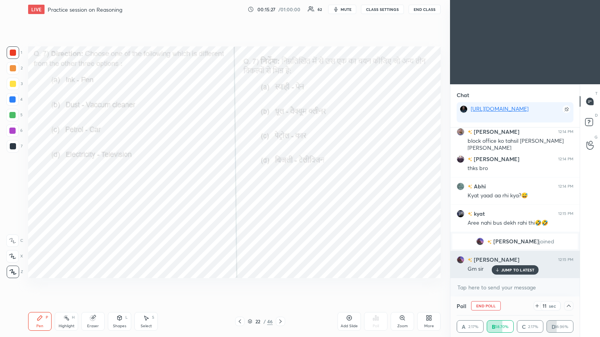
click at [280, 183] on div "JUMP TO LATEST" at bounding box center [514, 270] width 47 height 9
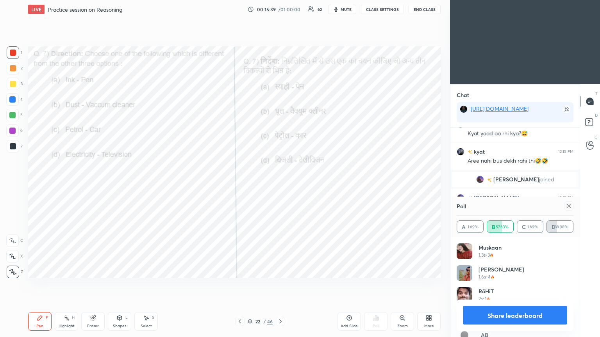
scroll to position [2, 2]
click at [280, 183] on icon at bounding box center [568, 206] width 6 height 6
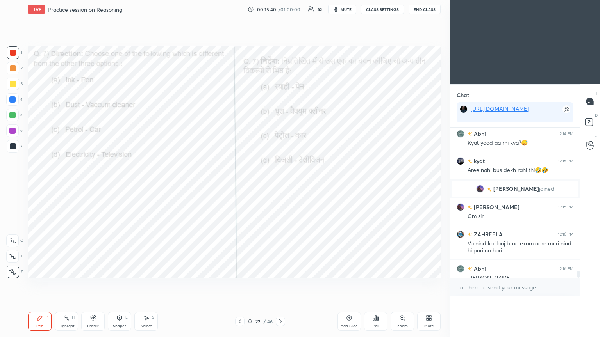
scroll to position [111, 127]
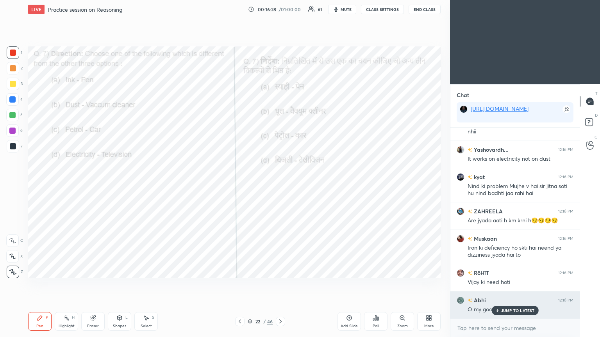
click at [280, 183] on div "O my goodness 😱" at bounding box center [520, 310] width 106 height 8
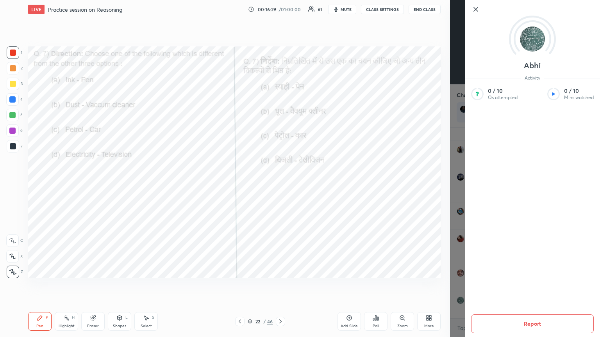
click at [280, 183] on div "Setting up your live class Poll for secs No correct answer Start poll" at bounding box center [234, 162] width 419 height 287
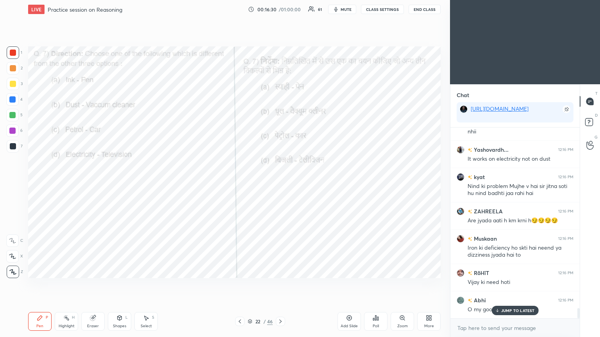
click at [280, 183] on div "JUMP TO LATEST" at bounding box center [514, 310] width 47 height 9
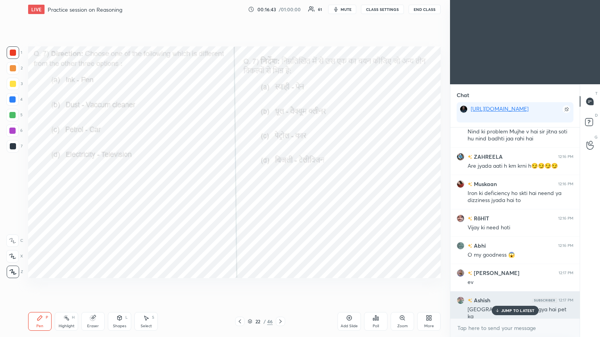
click at [280, 183] on p "JUMP TO LATEST" at bounding box center [518, 310] width 34 height 5
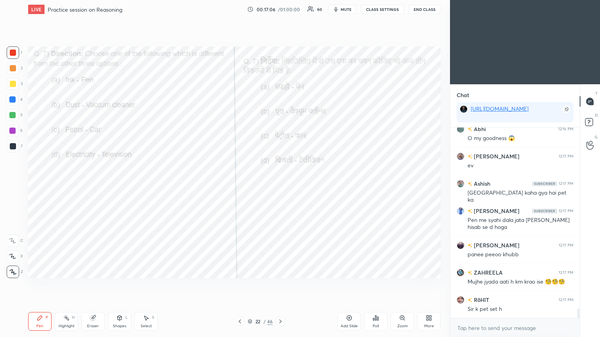
scroll to position [3589, 0]
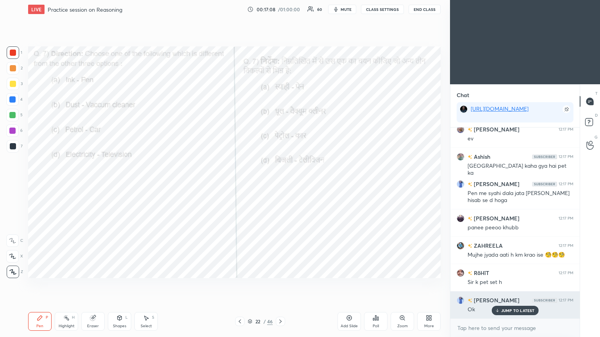
click at [280, 183] on div "JUMP TO LATEST" at bounding box center [514, 310] width 47 height 9
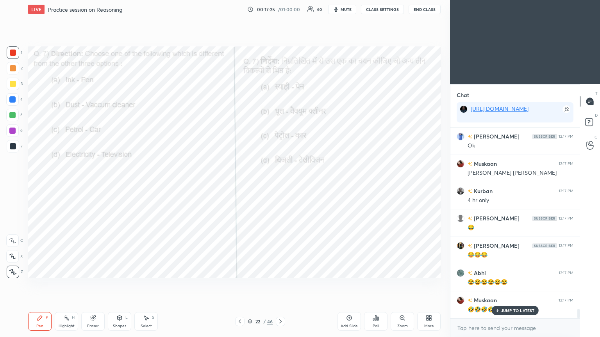
scroll to position [3781, 0]
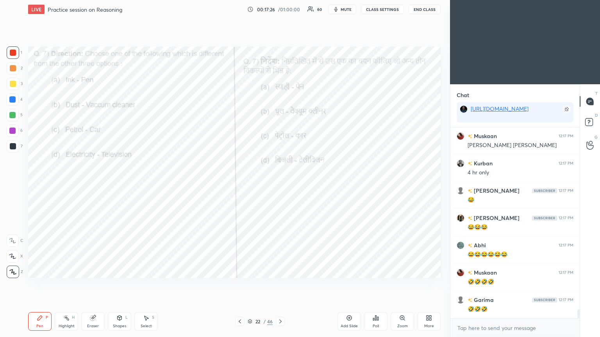
click at [280, 183] on icon at bounding box center [280, 322] width 6 height 6
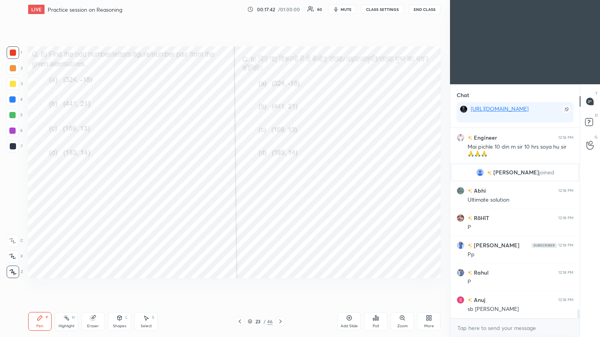
scroll to position [3848, 0]
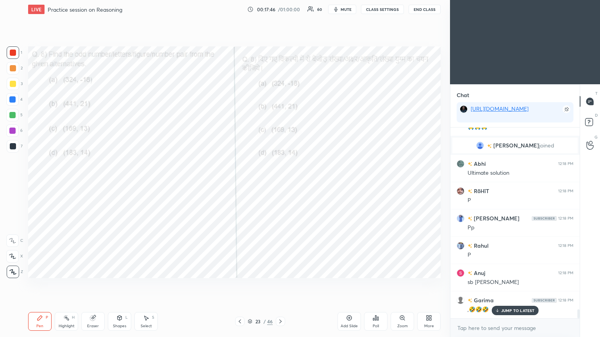
click at [280, 183] on div "JUMP TO LATEST" at bounding box center [514, 310] width 47 height 9
click at [280, 183] on icon at bounding box center [377, 319] width 1 height 4
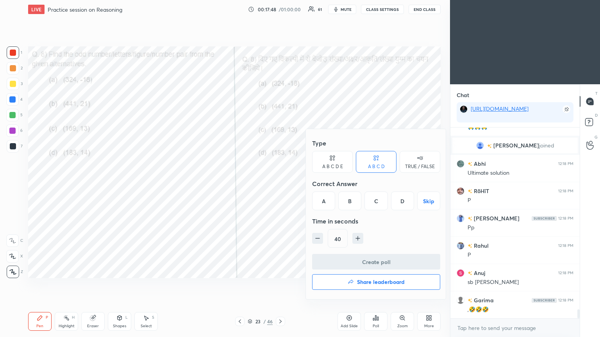
click at [280, 183] on div "D" at bounding box center [402, 201] width 23 height 19
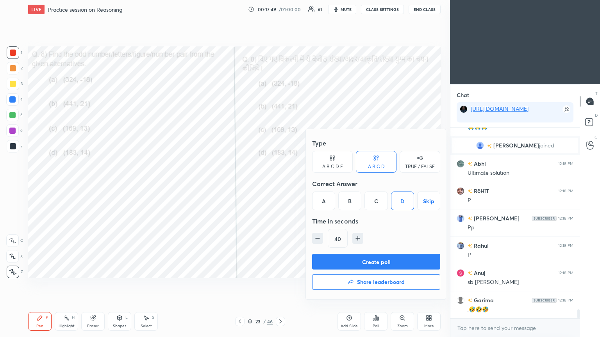
click at [280, 183] on button "Create poll" at bounding box center [376, 262] width 128 height 16
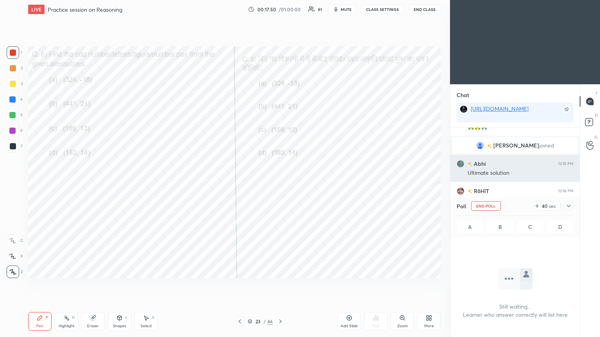
scroll to position [83, 127]
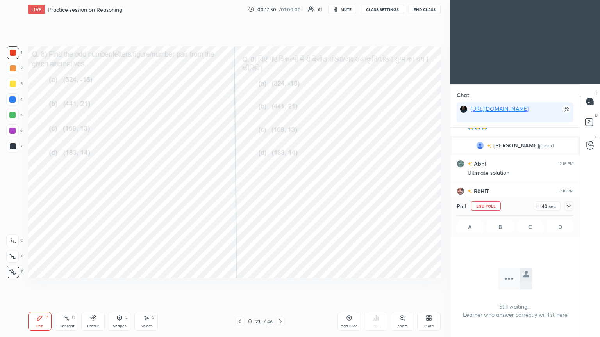
click at [280, 183] on icon at bounding box center [568, 206] width 6 height 6
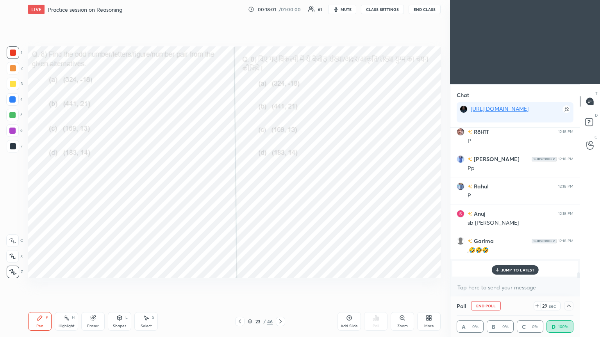
click at [280, 183] on div "[PERSON_NAME] 12:17 PM 🤣🤣🤣 AB 12:17 PM 🤣 Anjali 12:17 PM 😂😂 azharul 12:17 PM 🤣🤣…" at bounding box center [514, 203] width 129 height 150
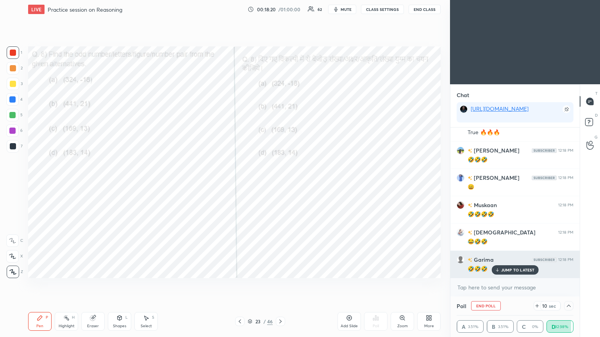
click at [280, 183] on p "JUMP TO LATEST" at bounding box center [518, 270] width 34 height 5
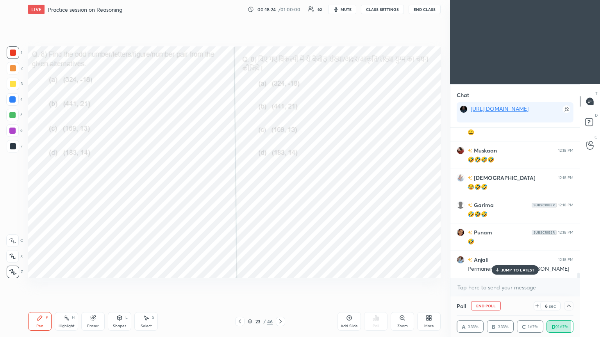
click at [280, 183] on div "JUMP TO LATEST" at bounding box center [514, 270] width 47 height 9
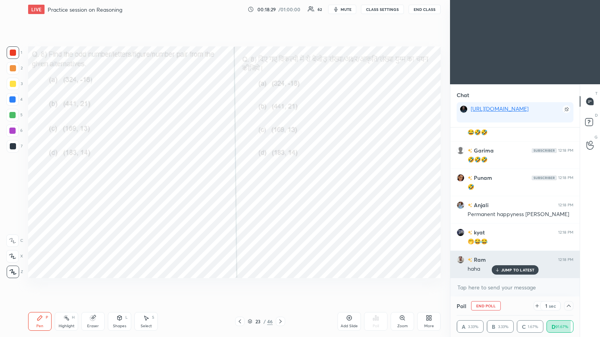
click at [280, 183] on p "JUMP TO LATEST" at bounding box center [518, 270] width 34 height 5
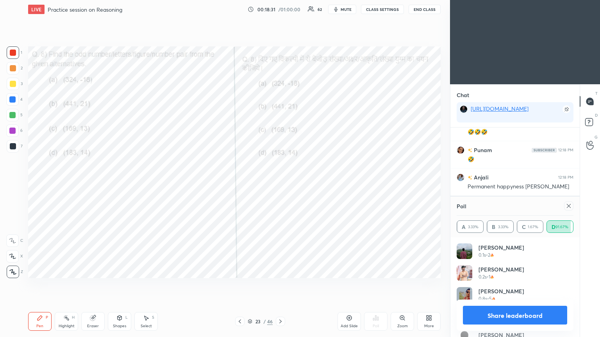
click at [280, 183] on icon at bounding box center [568, 206] width 6 height 6
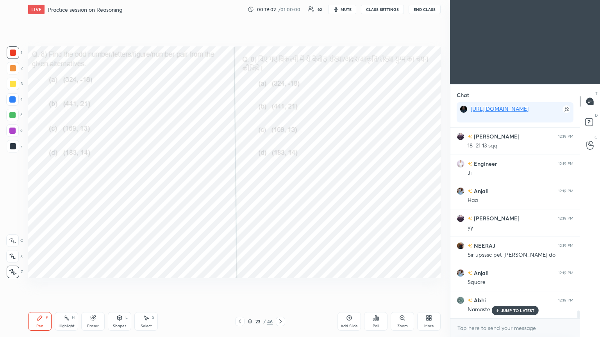
click at [280, 183] on p "JUMP TO LATEST" at bounding box center [518, 310] width 34 height 5
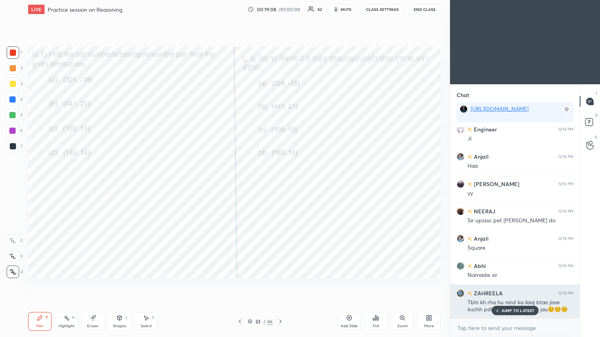
click at [280, 183] on p "JUMP TO LATEST" at bounding box center [518, 310] width 34 height 5
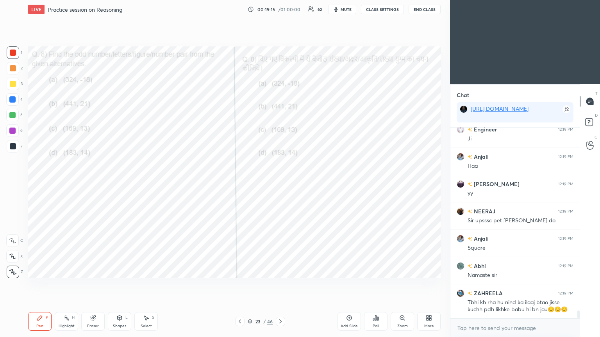
click at [280, 183] on icon at bounding box center [280, 322] width 6 height 6
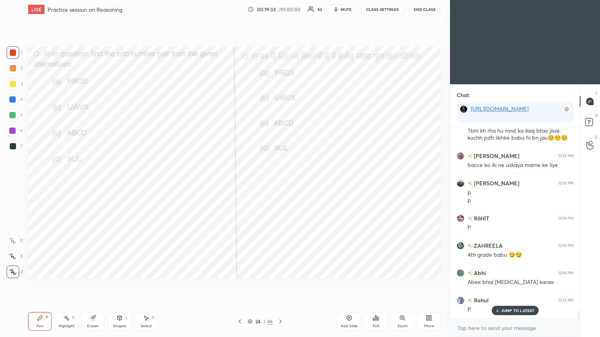
click at [280, 183] on div "Poll" at bounding box center [376, 326] width 6 height 4
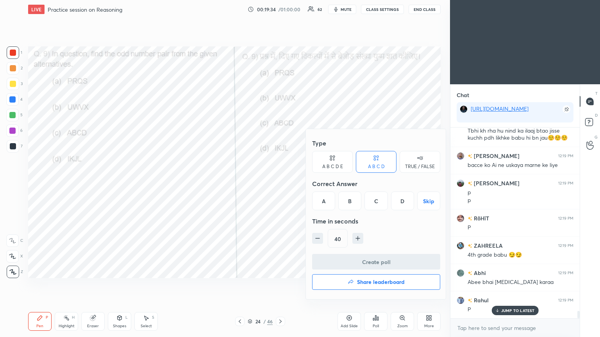
click at [280, 183] on div "C" at bounding box center [375, 201] width 23 height 19
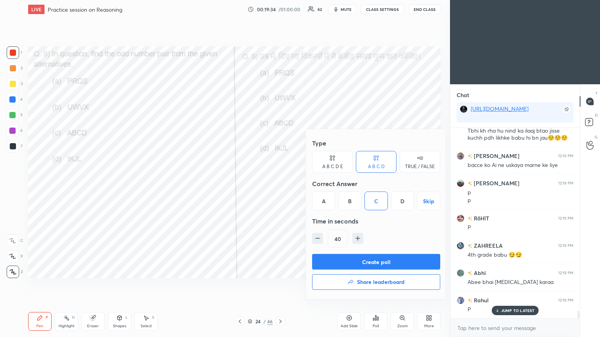
click at [280, 183] on button "Create poll" at bounding box center [376, 262] width 128 height 16
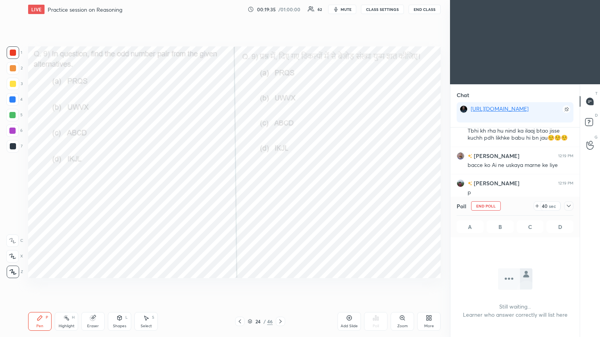
click at [280, 183] on icon at bounding box center [568, 206] width 6 height 6
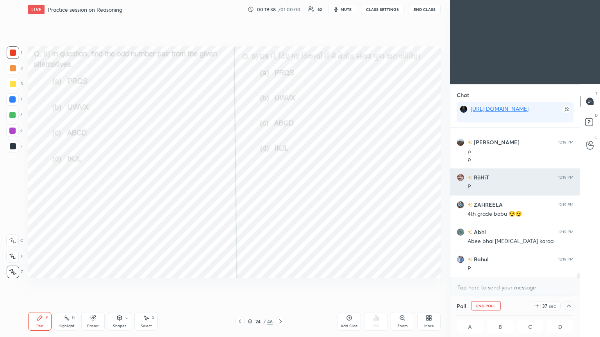
scroll to position [4759, 0]
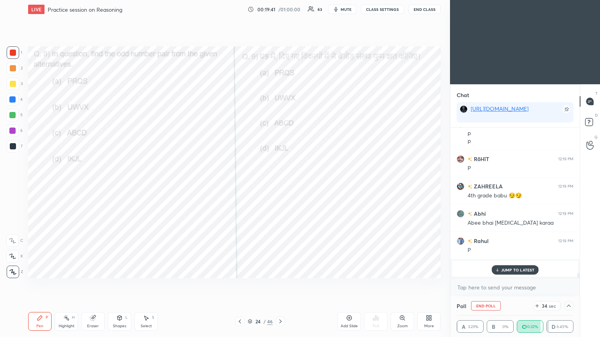
click at [280, 183] on div "JUMP TO LATEST" at bounding box center [514, 270] width 47 height 9
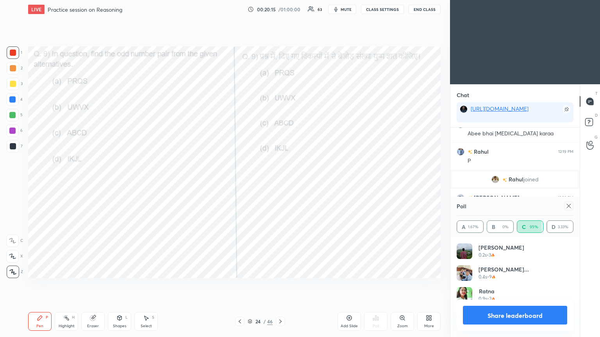
scroll to position [2, 2]
click at [280, 183] on div at bounding box center [568, 205] width 9 height 9
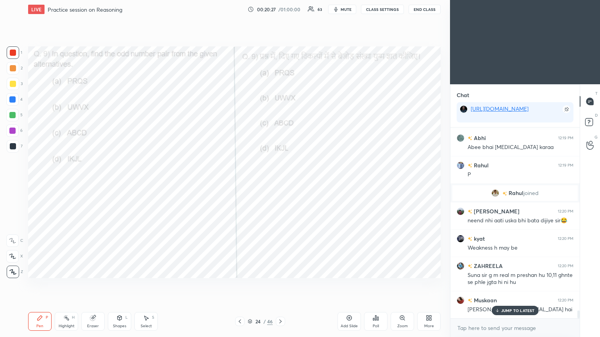
click at [280, 183] on p "JUMP TO LATEST" at bounding box center [518, 310] width 34 height 5
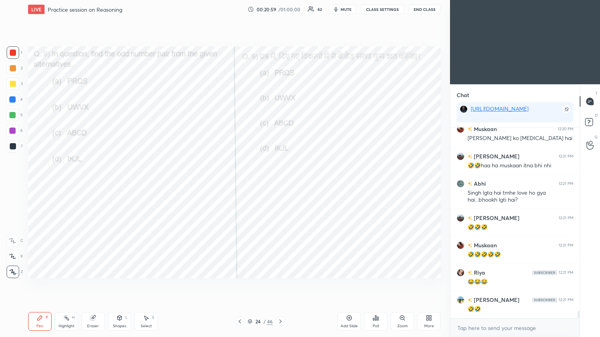
scroll to position [4771, 0]
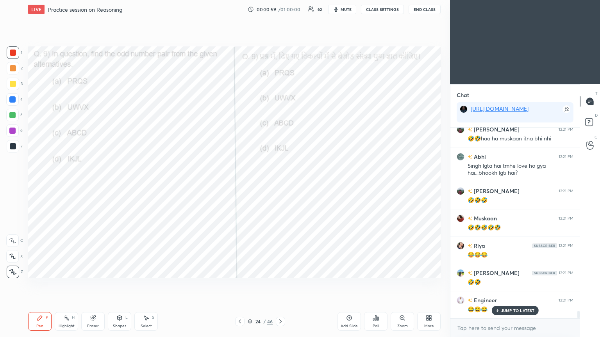
click at [280, 183] on icon at bounding box center [280, 322] width 6 height 6
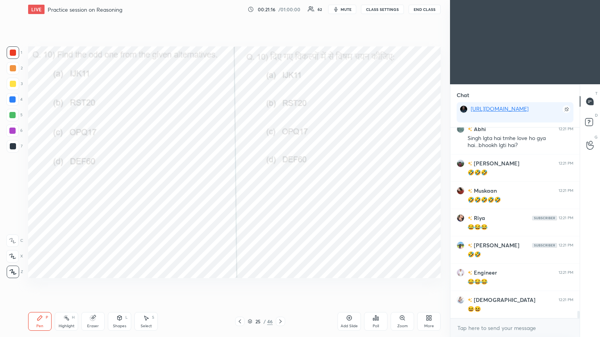
click at [280, 183] on div "Poll" at bounding box center [375, 321] width 23 height 19
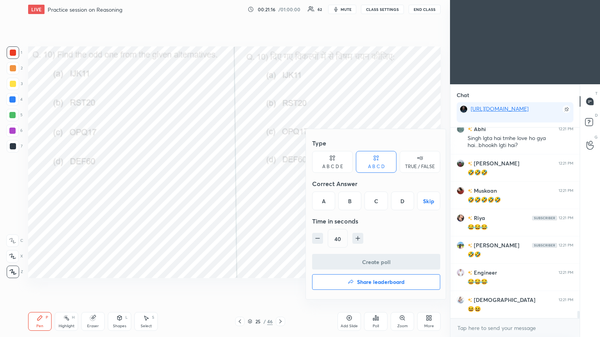
click at [280, 183] on div "D" at bounding box center [402, 201] width 23 height 19
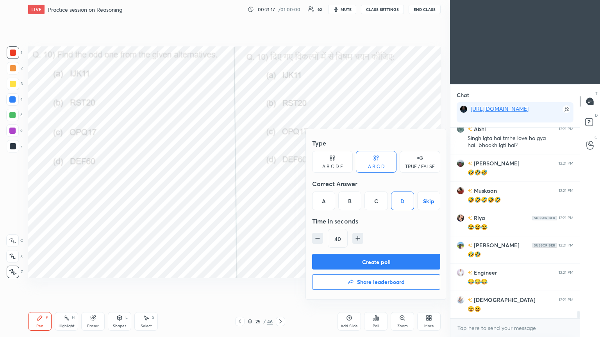
click at [280, 183] on button "Create poll" at bounding box center [376, 262] width 128 height 16
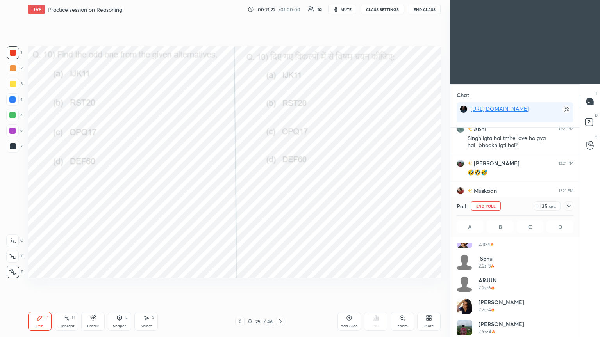
scroll to position [497, 0]
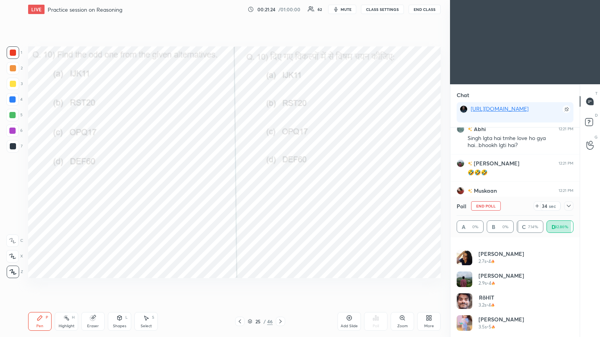
click at [280, 183] on icon at bounding box center [568, 206] width 6 height 6
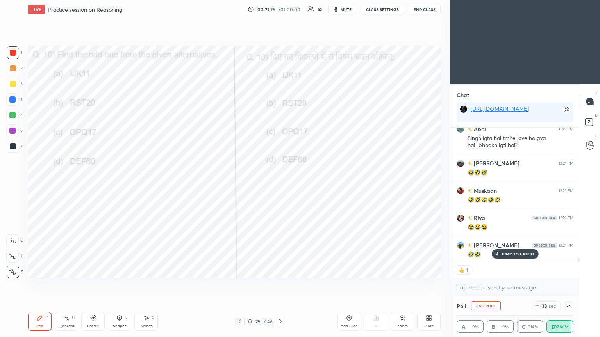
scroll to position [4856, 0]
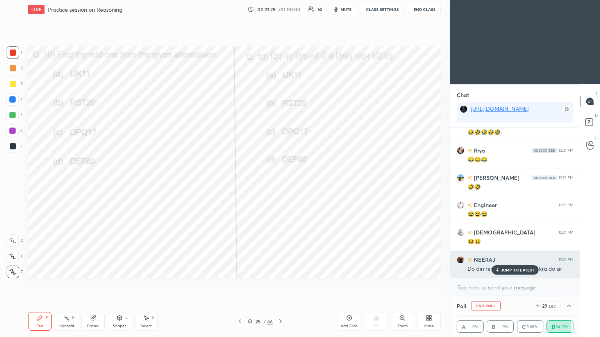
click at [280, 183] on div "JUMP TO LATEST" at bounding box center [514, 270] width 47 height 9
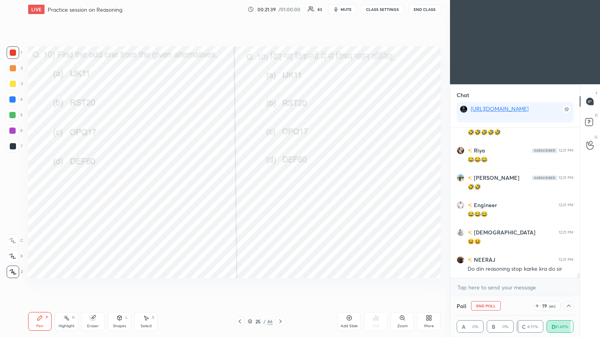
click at [280, 183] on icon at bounding box center [568, 306] width 6 height 6
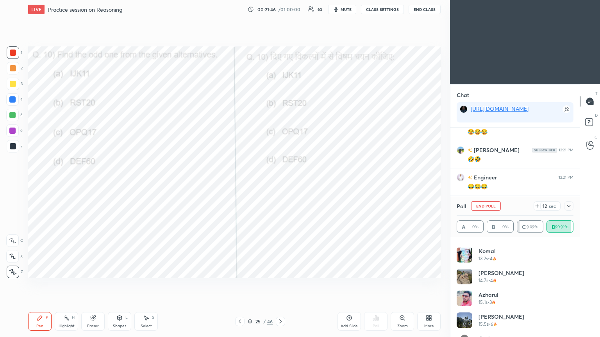
click at [280, 183] on icon at bounding box center [568, 206] width 6 height 6
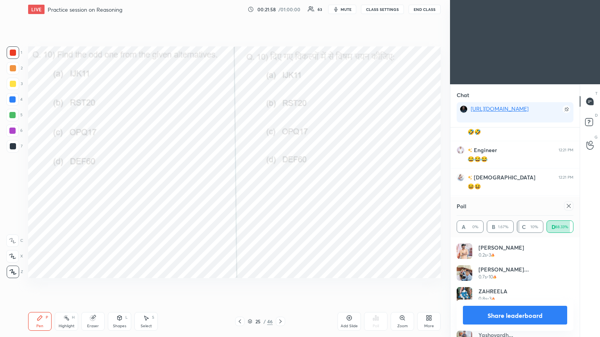
click at [280, 183] on icon at bounding box center [568, 206] width 6 height 6
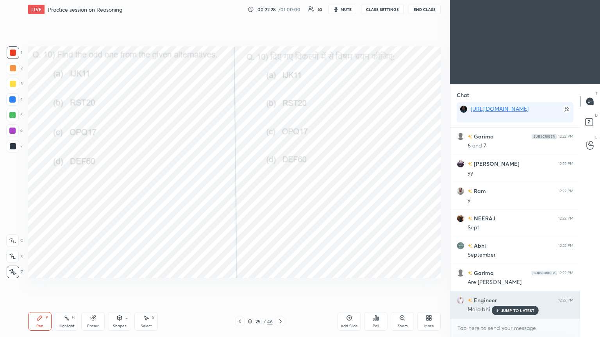
click at [280, 183] on p "JUMP TO LATEST" at bounding box center [518, 310] width 34 height 5
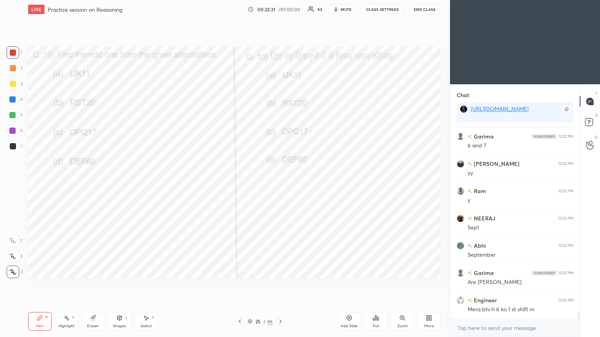
click at [280, 183] on icon at bounding box center [280, 322] width 6 height 6
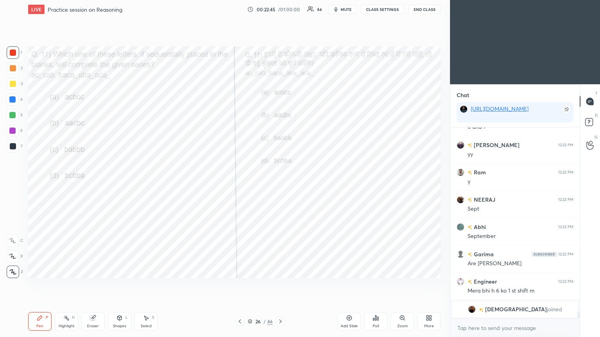
click at [8, 149] on div at bounding box center [13, 146] width 12 height 12
click at [10, 52] on div at bounding box center [13, 53] width 6 height 6
click at [9, 56] on div at bounding box center [13, 52] width 12 height 12
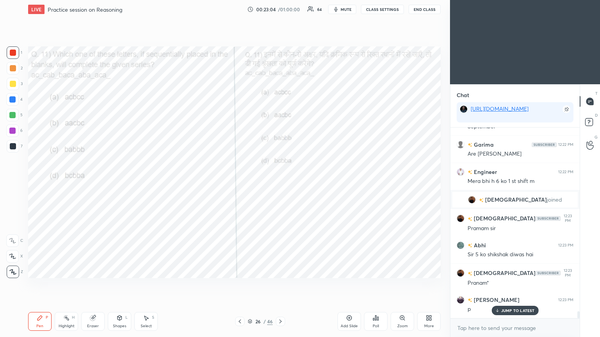
scroll to position [5056, 0]
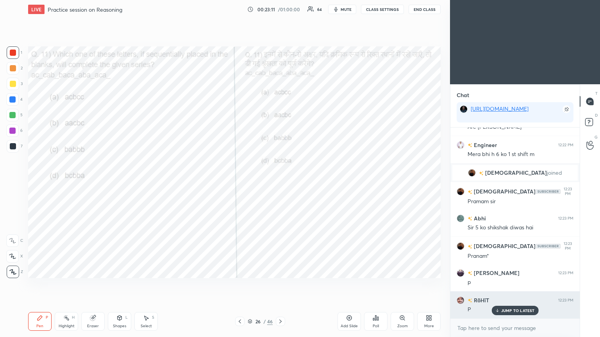
click at [280, 183] on p "JUMP TO LATEST" at bounding box center [518, 310] width 34 height 5
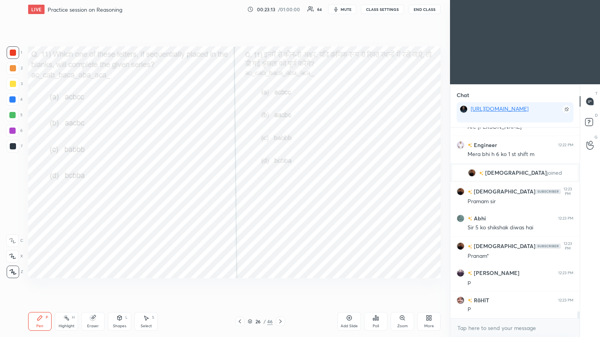
click at [280, 183] on div "Poll" at bounding box center [375, 321] width 23 height 19
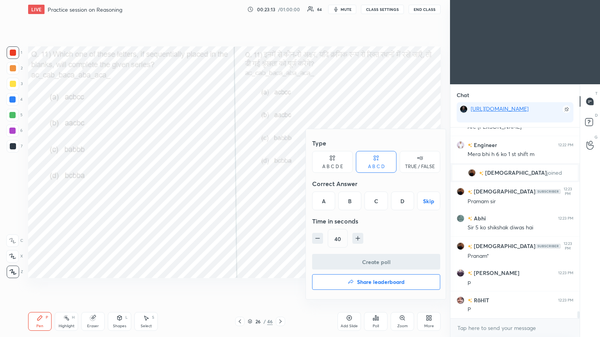
click at [280, 183] on div "B" at bounding box center [349, 201] width 23 height 19
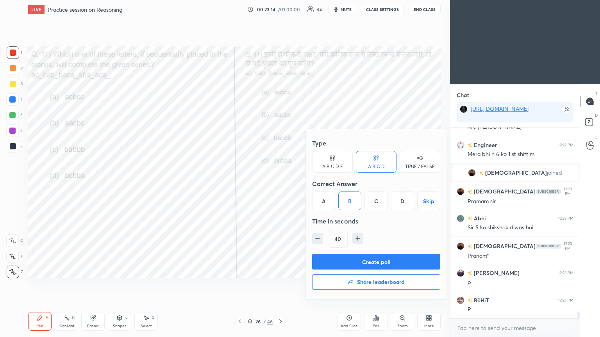
click at [280, 183] on button "Create poll" at bounding box center [376, 262] width 128 height 16
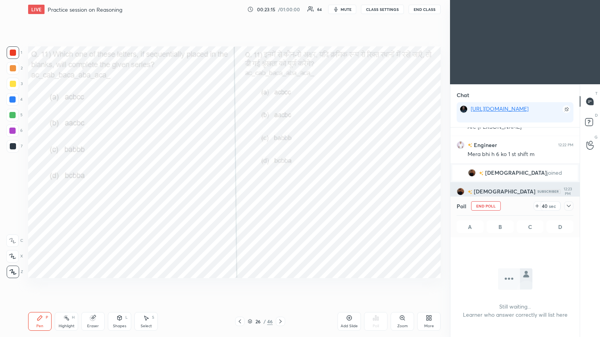
scroll to position [85, 127]
click at [280, 183] on icon at bounding box center [568, 206] width 6 height 6
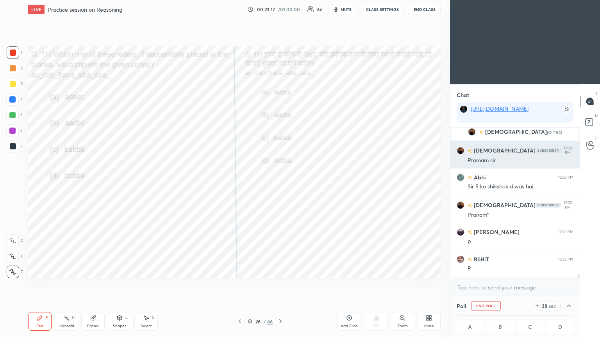
scroll to position [0, 2]
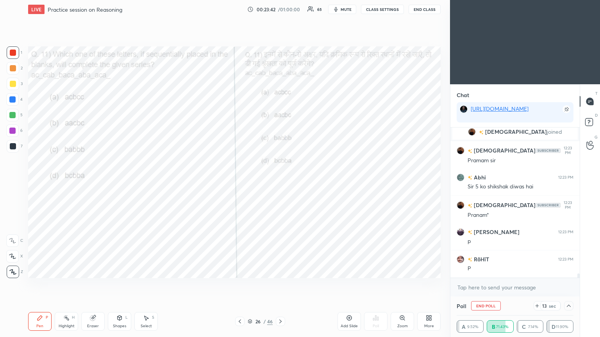
click at [280, 183] on icon at bounding box center [568, 306] width 6 height 6
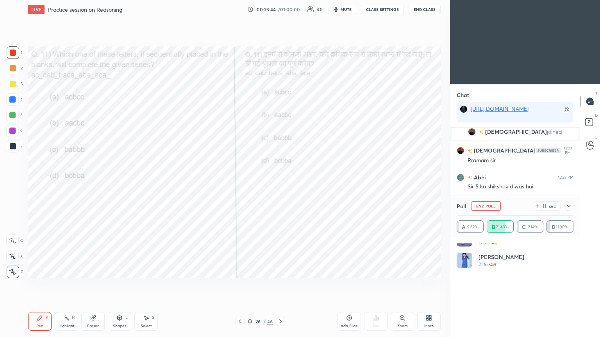
scroll to position [584, 0]
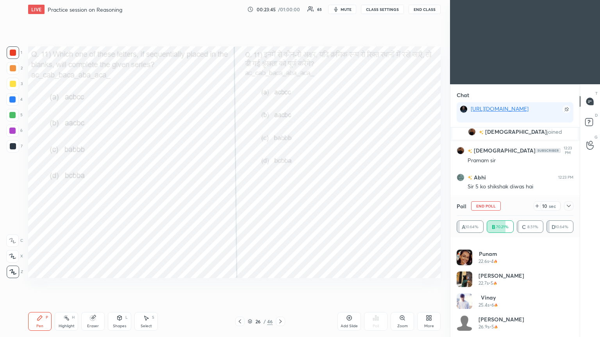
click at [280, 183] on icon at bounding box center [568, 206] width 6 height 6
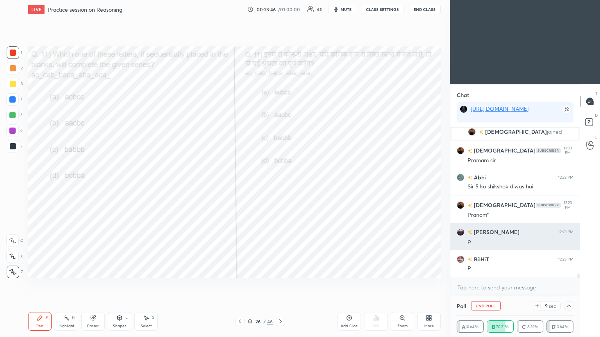
scroll to position [0, 0]
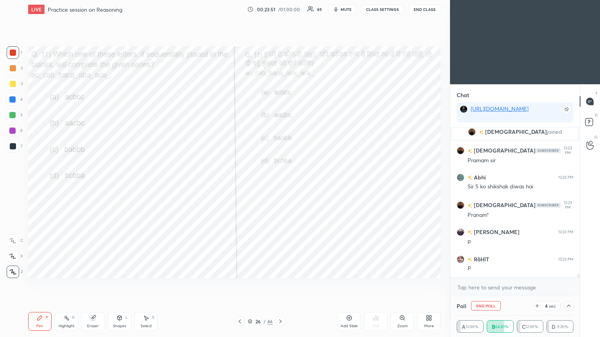
click at [13, 146] on div at bounding box center [13, 146] width 6 height 6
click at [13, 151] on div at bounding box center [13, 146] width 12 height 12
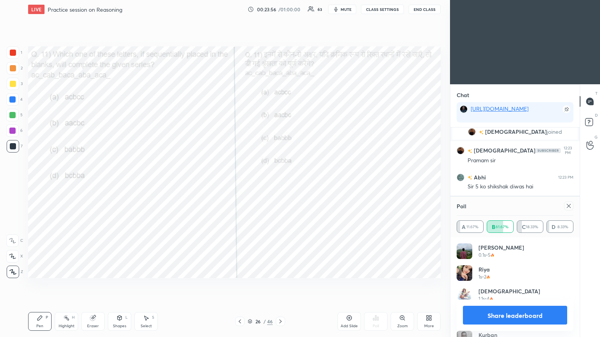
click at [280, 183] on icon at bounding box center [568, 206] width 6 height 6
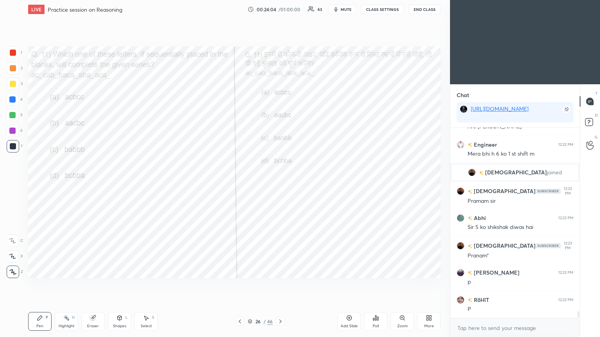
click at [280, 10] on span "mute" at bounding box center [345, 9] width 11 height 5
click at [280, 9] on span "unmute" at bounding box center [345, 9] width 17 height 5
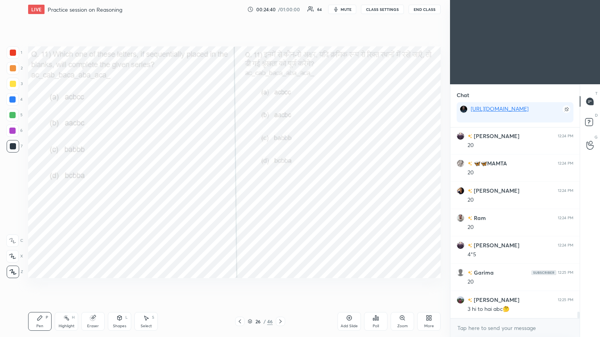
click at [94, 183] on icon at bounding box center [93, 318] width 6 height 6
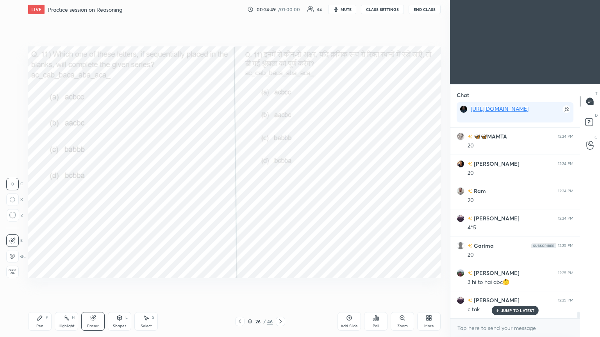
click at [39, 183] on div "Pen P" at bounding box center [39, 321] width 23 height 19
click at [15, 143] on div at bounding box center [13, 146] width 6 height 6
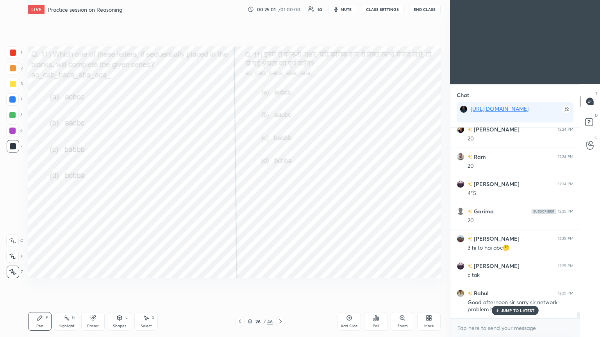
click at [95, 183] on div "Eraser" at bounding box center [92, 321] width 23 height 19
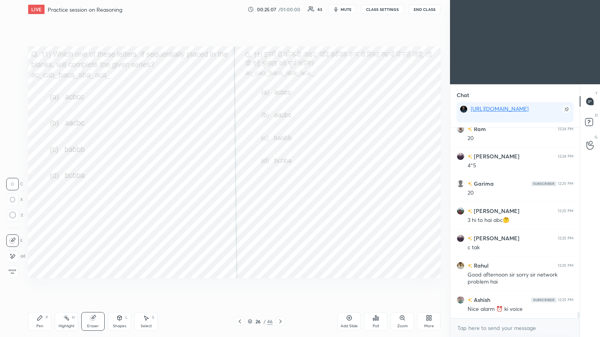
click at [66, 183] on div "Highlight H" at bounding box center [66, 321] width 23 height 19
click at [94, 183] on div "Eraser" at bounding box center [92, 321] width 23 height 19
click at [14, 183] on icon at bounding box center [12, 215] width 7 height 7
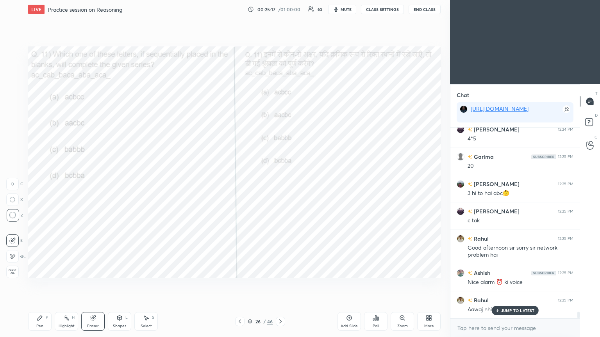
click at [38, 183] on icon at bounding box center [40, 318] width 6 height 6
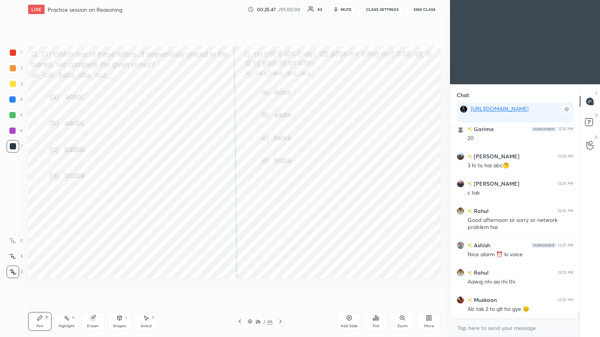
scroll to position [5418, 0]
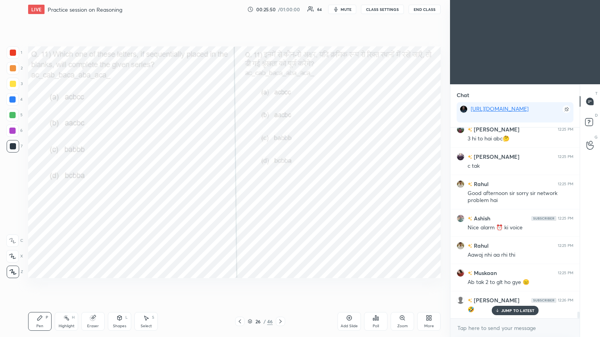
click at [94, 183] on div "Eraser" at bounding box center [92, 321] width 23 height 19
click at [30, 183] on div "Pen P" at bounding box center [39, 321] width 23 height 19
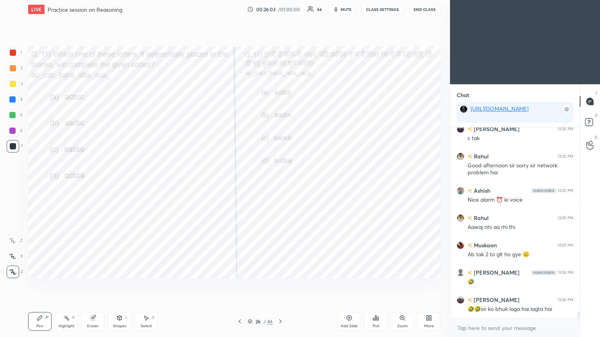
scroll to position [5473, 0]
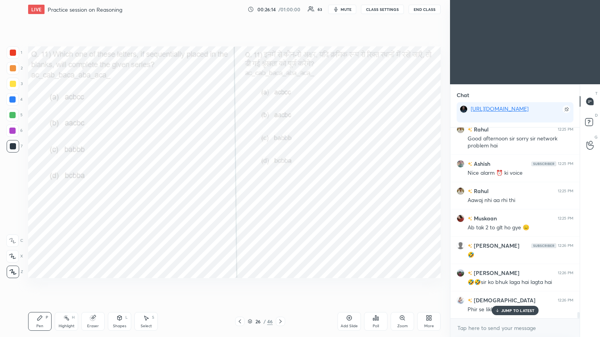
click at [280, 183] on p "JUMP TO LATEST" at bounding box center [518, 310] width 34 height 5
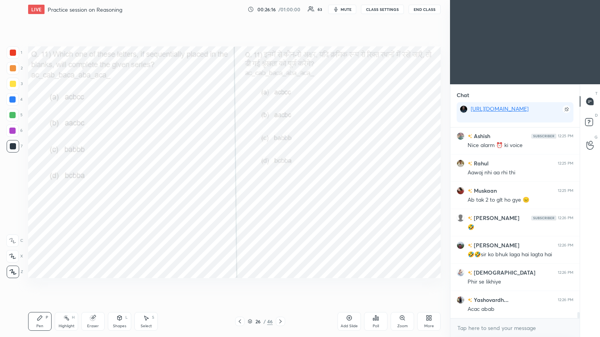
click at [11, 51] on div at bounding box center [13, 53] width 6 height 6
click at [11, 53] on div at bounding box center [13, 53] width 6 height 6
click at [8, 149] on div at bounding box center [13, 146] width 12 height 12
click at [9, 148] on div at bounding box center [13, 146] width 12 height 12
click at [11, 146] on div at bounding box center [13, 146] width 6 height 6
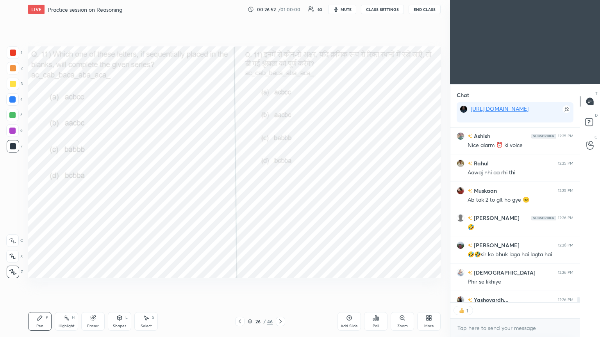
scroll to position [5544, 0]
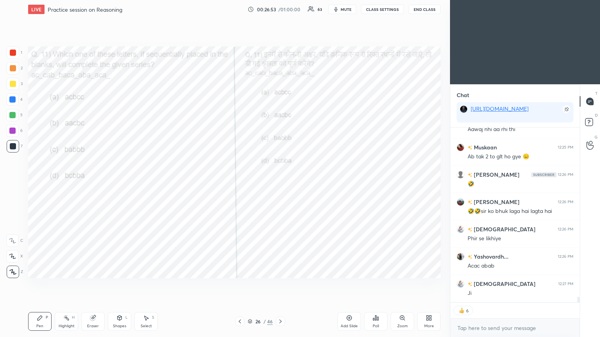
click at [280, 11] on span "mute" at bounding box center [345, 9] width 11 height 5
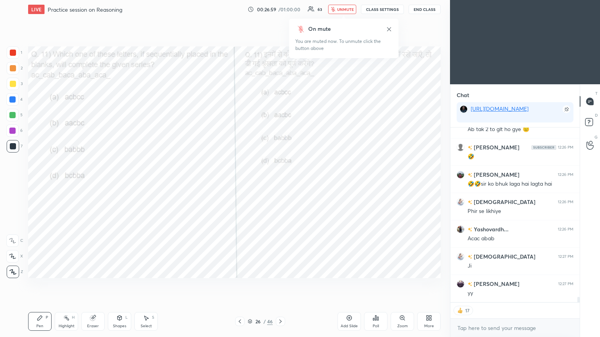
click at [280, 9] on span "unmute" at bounding box center [345, 9] width 17 height 5
click at [280, 183] on div at bounding box center [280, 321] width 9 height 9
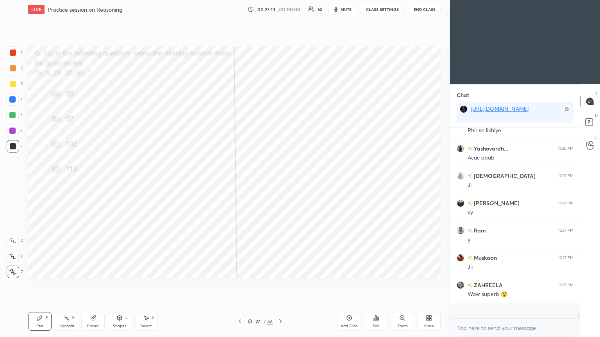
scroll to position [5637, 0]
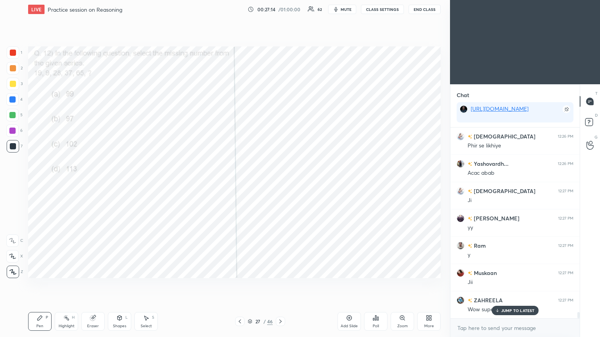
click at [280, 183] on div "JUMP TO LATEST" at bounding box center [514, 310] width 47 height 9
click at [280, 6] on button "mute" at bounding box center [342, 9] width 28 height 9
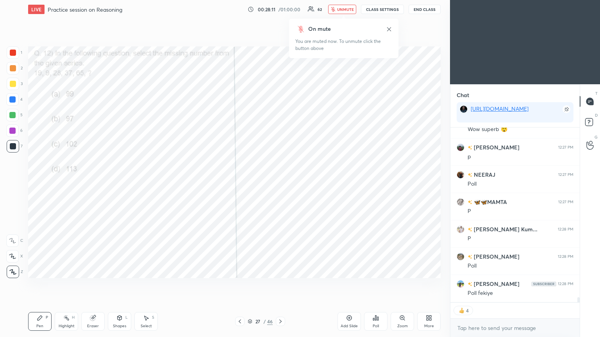
scroll to position [5844, 0]
click at [280, 183] on icon at bounding box center [377, 319] width 1 height 4
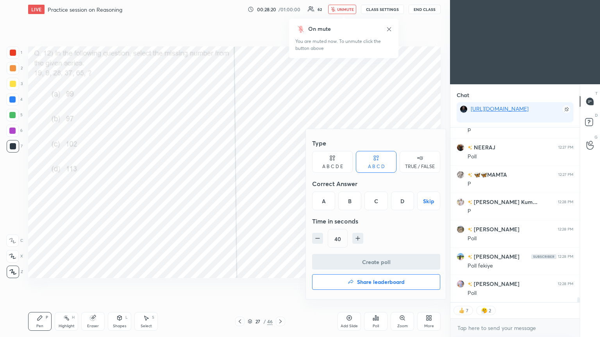
click at [280, 183] on div "C" at bounding box center [375, 201] width 23 height 19
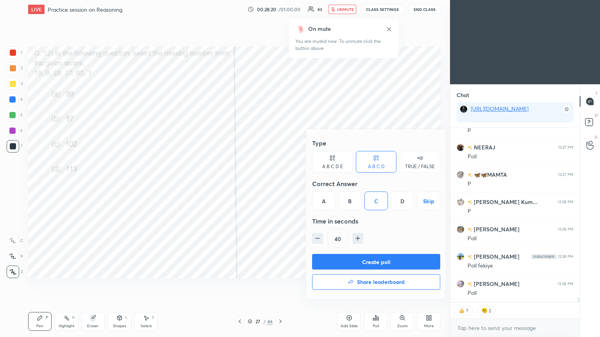
click at [280, 183] on button "Create poll" at bounding box center [376, 262] width 128 height 16
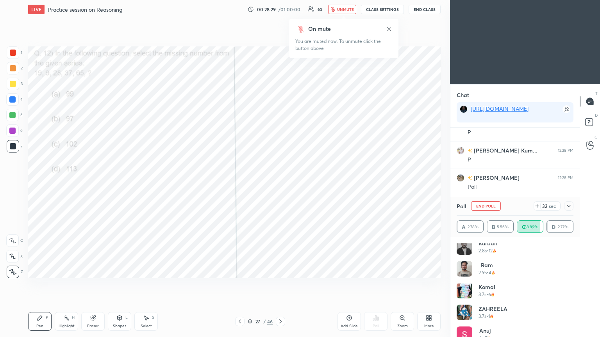
scroll to position [606, 0]
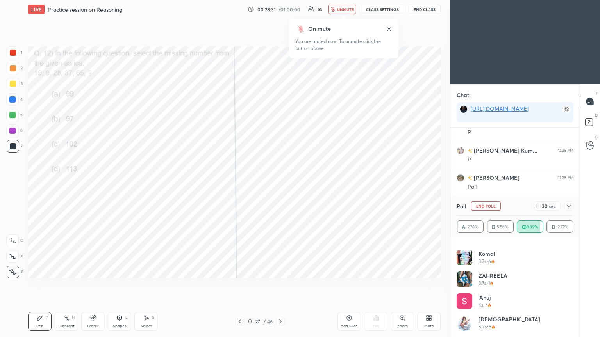
click at [280, 183] on icon at bounding box center [568, 206] width 6 height 6
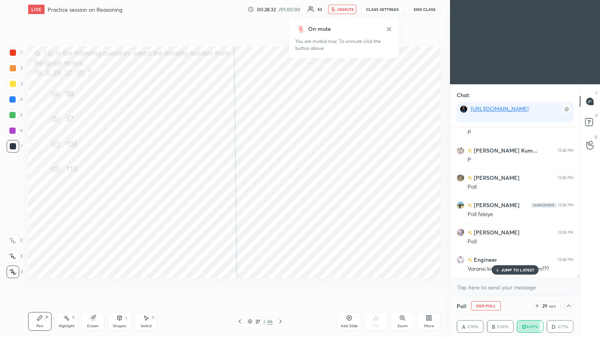
scroll to position [78, 114]
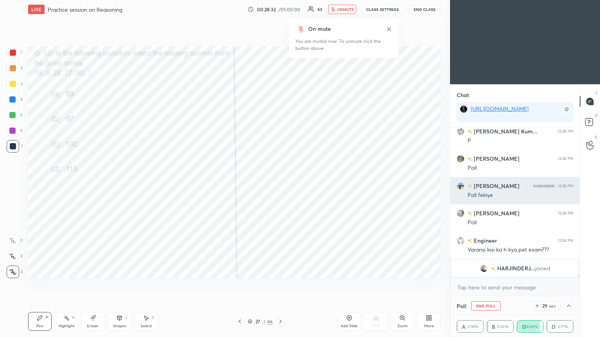
click at [280, 178] on div "[PERSON_NAME] 12:28 PM Poll fekiye" at bounding box center [514, 190] width 129 height 27
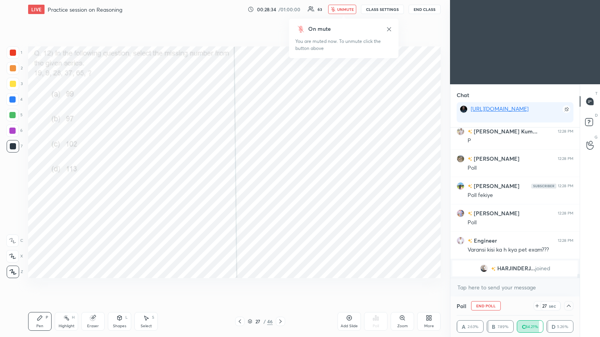
click at [280, 10] on span "unmute" at bounding box center [345, 9] width 17 height 5
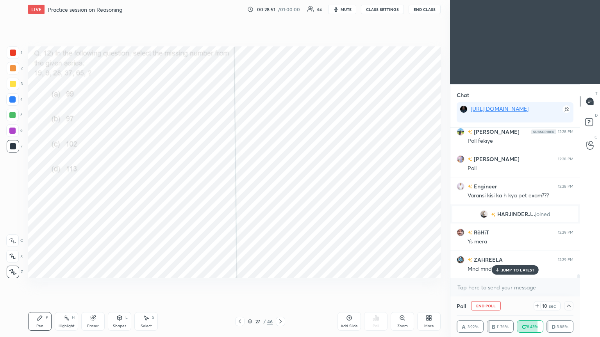
click at [280, 183] on p "JUMP TO LATEST" at bounding box center [518, 270] width 34 height 5
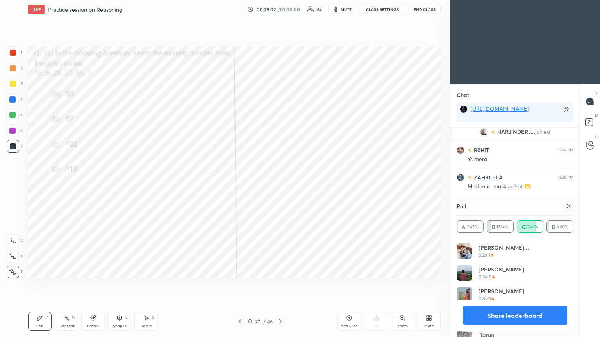
click at [280, 183] on div "Poll" at bounding box center [514, 206] width 117 height 19
click at [280, 183] on icon at bounding box center [568, 206] width 6 height 6
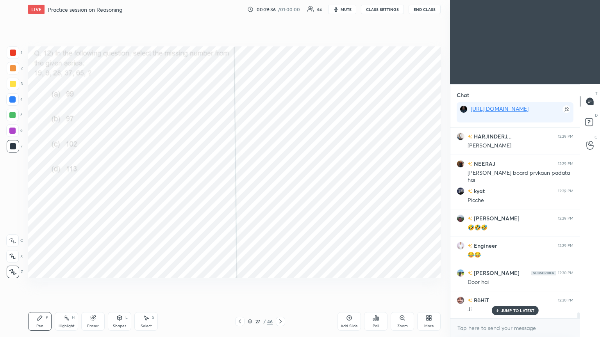
click at [13, 55] on div at bounding box center [13, 53] width 6 height 6
click at [11, 56] on div at bounding box center [13, 52] width 12 height 12
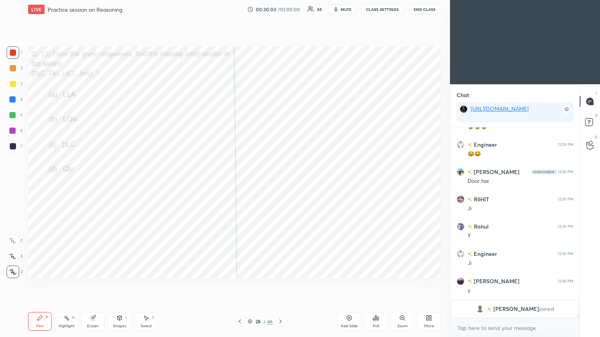
click at [280, 183] on div "Poll" at bounding box center [375, 321] width 23 height 19
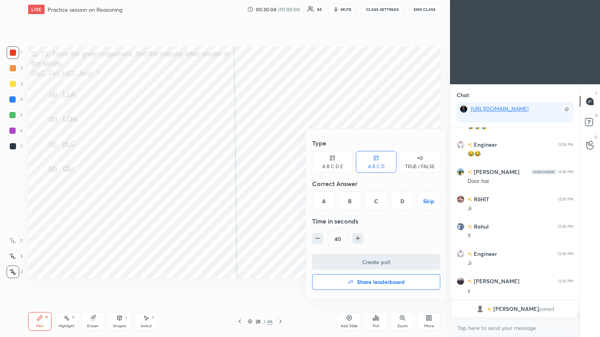
click at [280, 183] on div "A" at bounding box center [323, 201] width 23 height 19
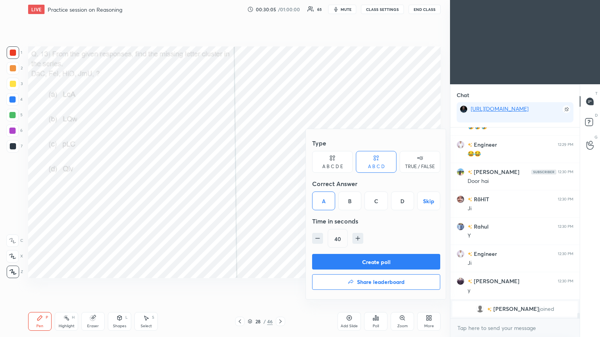
click at [280, 183] on button "Create poll" at bounding box center [376, 262] width 128 height 16
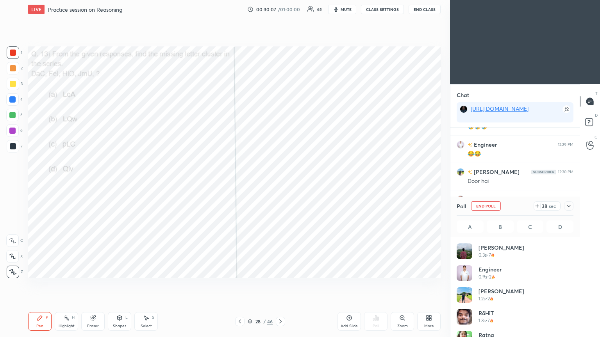
scroll to position [91, 114]
click at [280, 183] on icon at bounding box center [568, 206] width 6 height 6
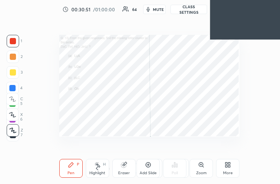
scroll to position [134, 230]
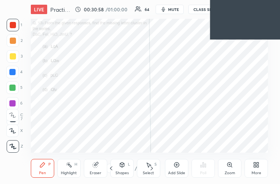
click at [257, 172] on div "More" at bounding box center [257, 173] width 10 height 4
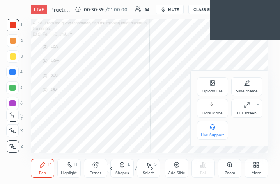
click at [235, 106] on div "Full screen F" at bounding box center [247, 108] width 31 height 19
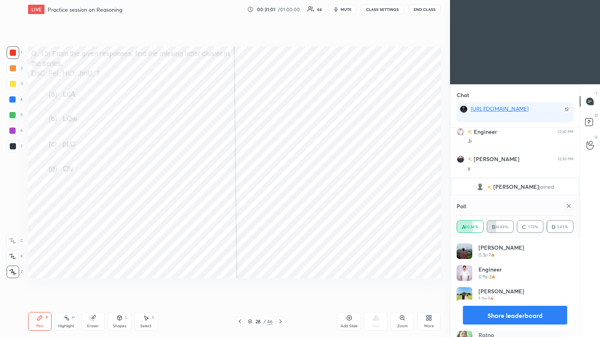
click at [280, 183] on icon at bounding box center [569, 206] width 4 height 4
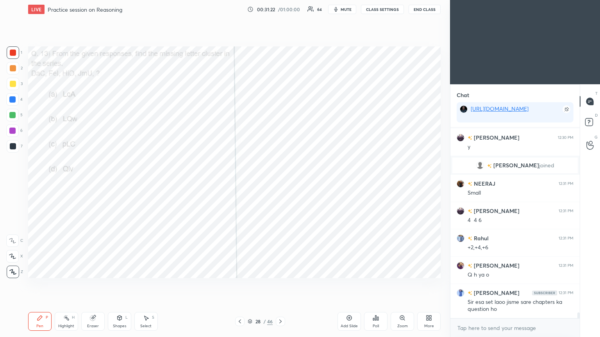
click at [88, 183] on div "Eraser" at bounding box center [93, 326] width 12 height 4
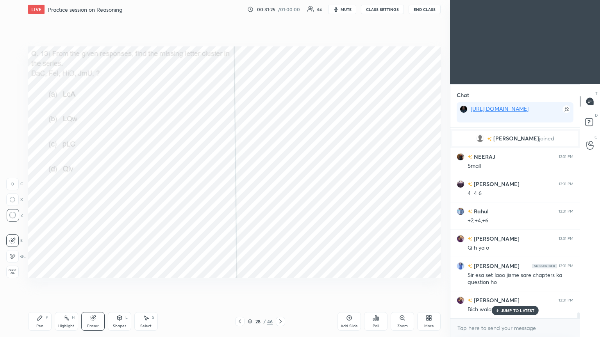
click at [33, 183] on div "Pen P" at bounding box center [39, 321] width 23 height 19
click at [10, 144] on div at bounding box center [13, 146] width 6 height 6
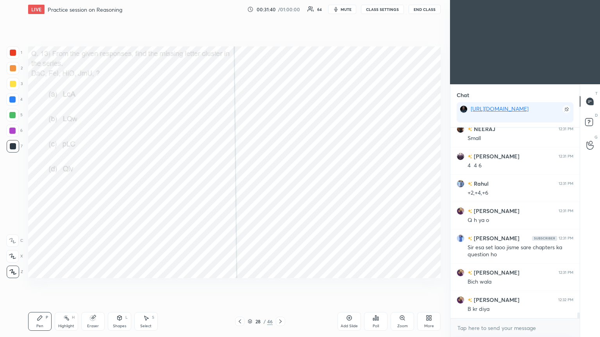
click at [85, 183] on div "Eraser" at bounding box center [92, 321] width 23 height 19
click at [35, 183] on div "Pen P" at bounding box center [39, 321] width 23 height 19
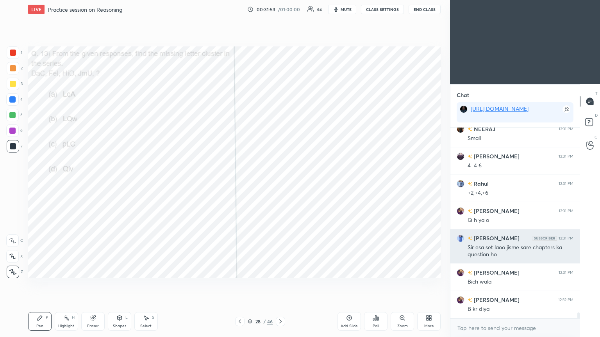
click at [280, 183] on h6 "[PERSON_NAME]" at bounding box center [495, 238] width 47 height 8
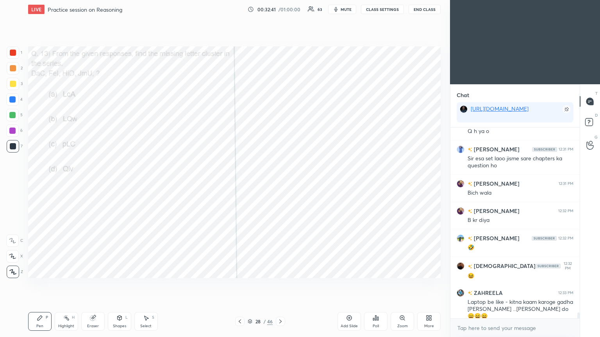
scroll to position [6174, 0]
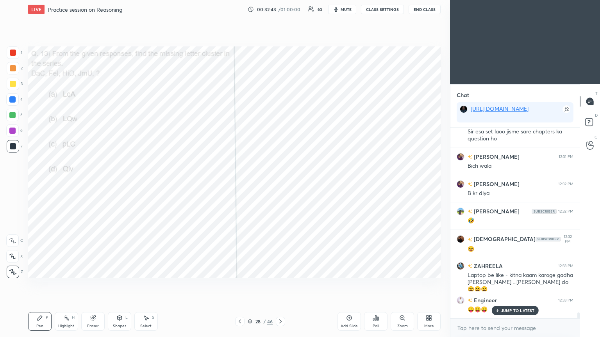
click at [280, 183] on icon at bounding box center [280, 322] width 6 height 6
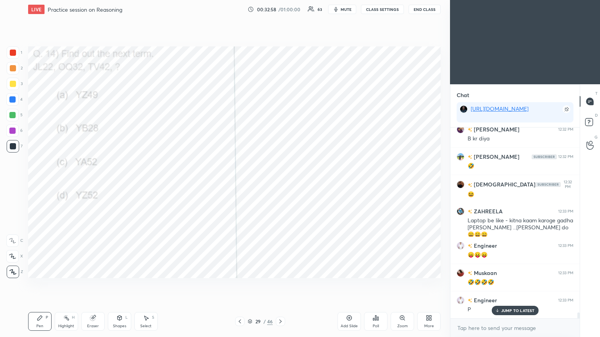
scroll to position [6236, 0]
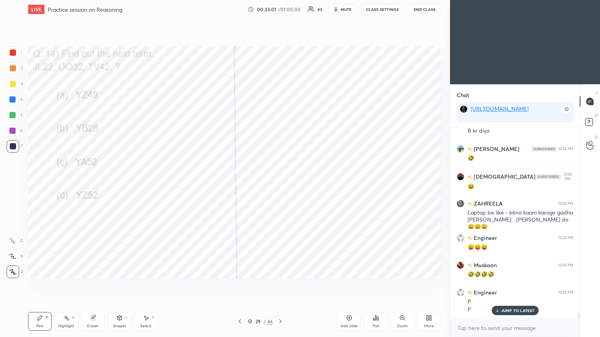
click at [280, 183] on icon at bounding box center [377, 319] width 1 height 4
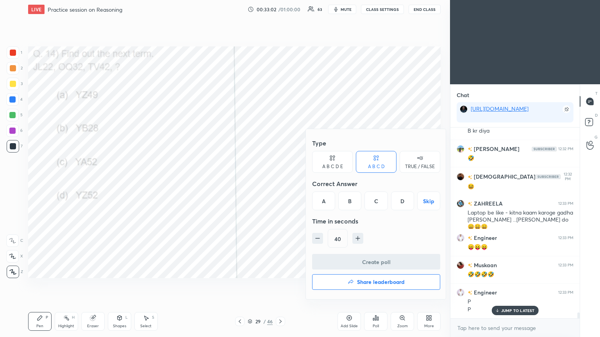
click at [280, 183] on div "C" at bounding box center [375, 201] width 23 height 19
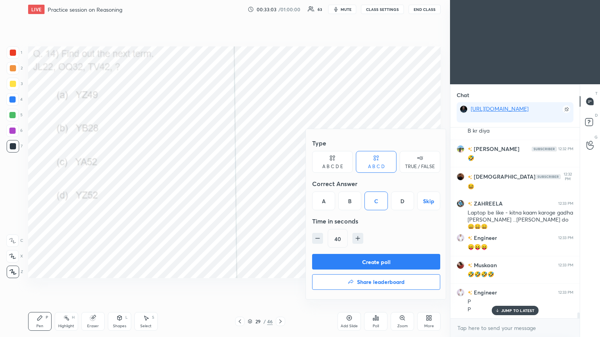
click at [280, 183] on button "Create poll" at bounding box center [376, 262] width 128 height 16
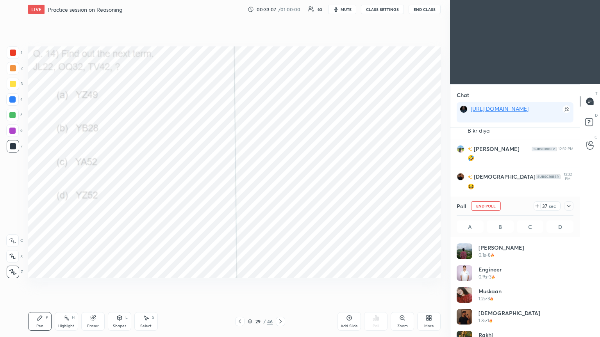
scroll to position [6325, 0]
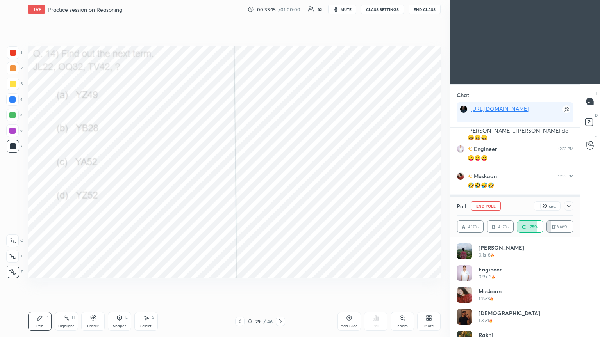
click at [280, 183] on icon at bounding box center [568, 206] width 6 height 6
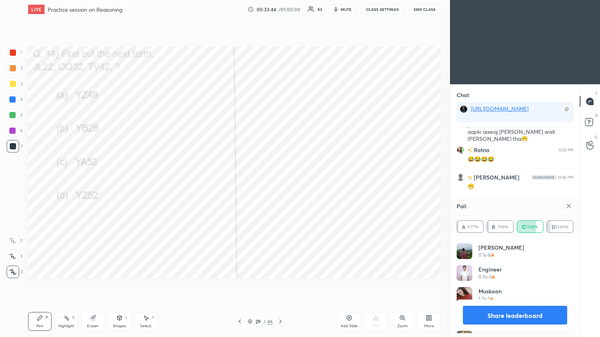
scroll to position [91, 114]
click at [280, 183] on icon at bounding box center [568, 206] width 6 height 6
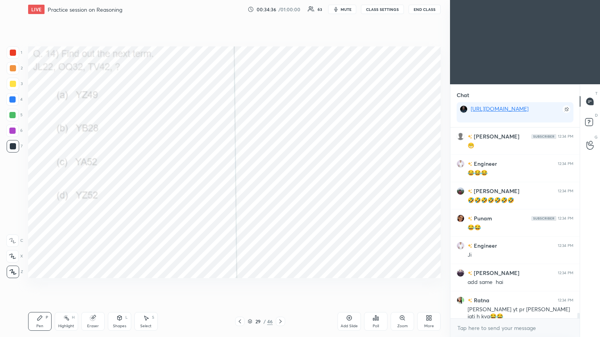
scroll to position [6531, 0]
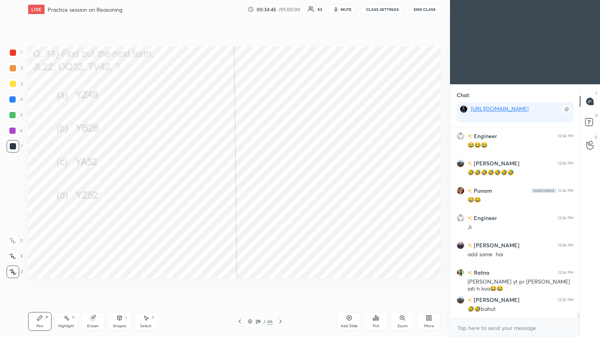
click at [280, 183] on div at bounding box center [280, 321] width 9 height 9
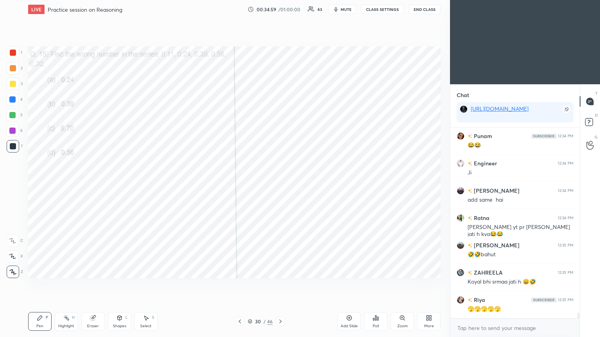
scroll to position [6613, 0]
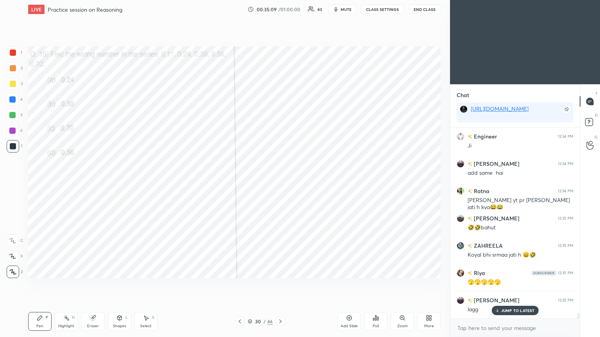
click at [280, 183] on div "Poll" at bounding box center [375, 321] width 23 height 19
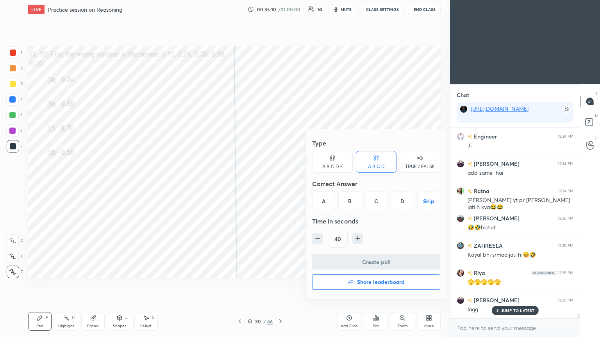
click at [280, 183] on div "C" at bounding box center [375, 201] width 23 height 19
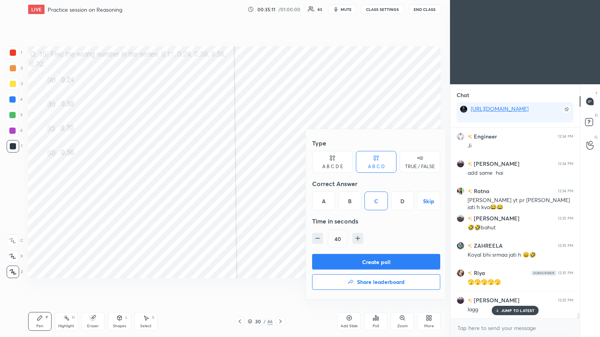
click at [280, 183] on button "Create poll" at bounding box center [376, 262] width 128 height 16
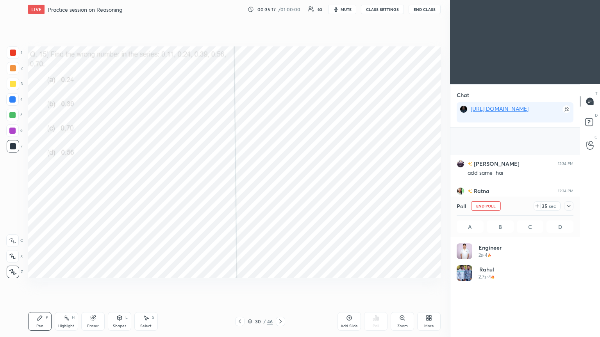
scroll to position [6681, 0]
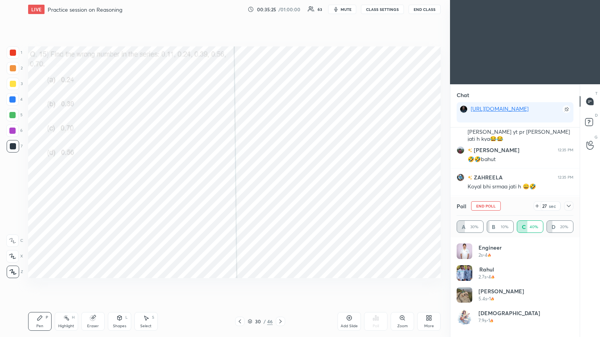
click at [280, 183] on div at bounding box center [568, 205] width 9 height 9
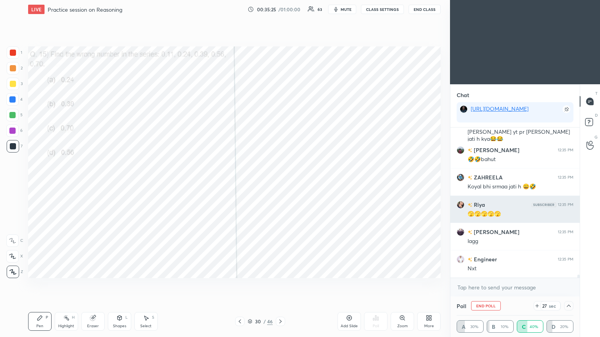
scroll to position [0, 2]
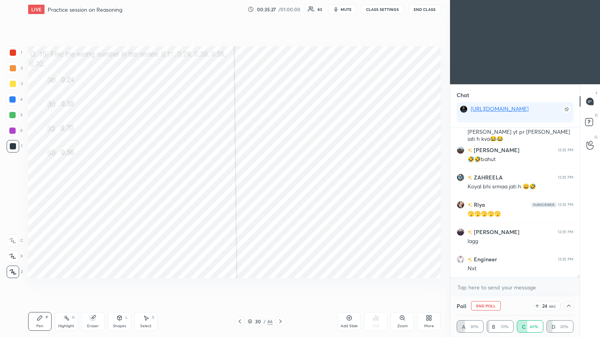
click at [280, 183] on icon at bounding box center [568, 306] width 6 height 6
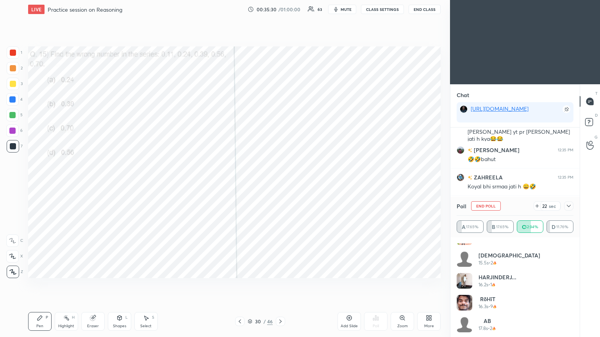
scroll to position [169, 0]
click at [280, 183] on icon at bounding box center [568, 206] width 6 height 6
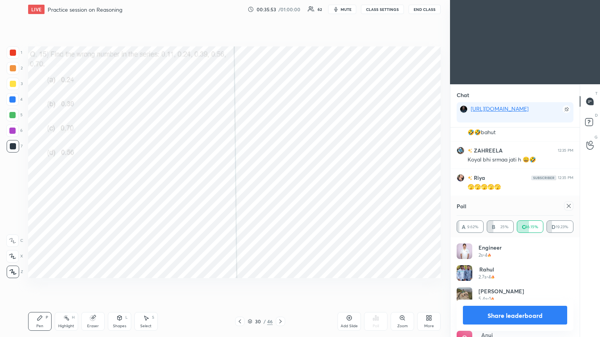
click at [280, 183] on icon at bounding box center [568, 206] width 6 height 6
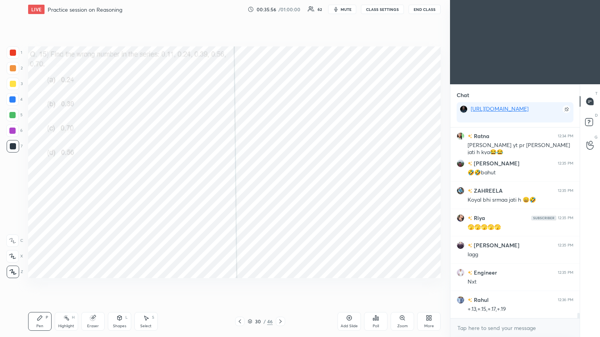
click at [10, 117] on div at bounding box center [12, 115] width 6 height 6
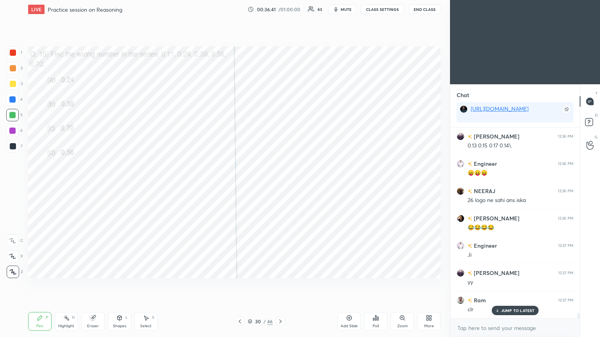
click at [280, 183] on div at bounding box center [280, 321] width 9 height 9
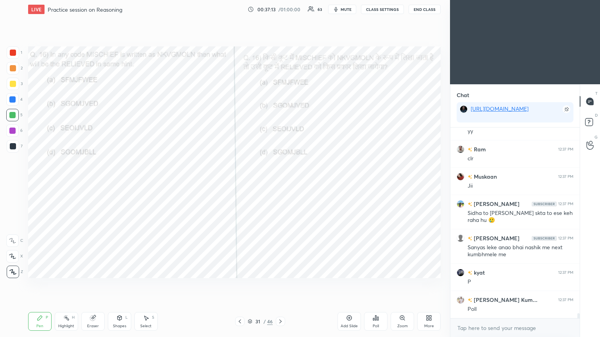
scroll to position [7064, 0]
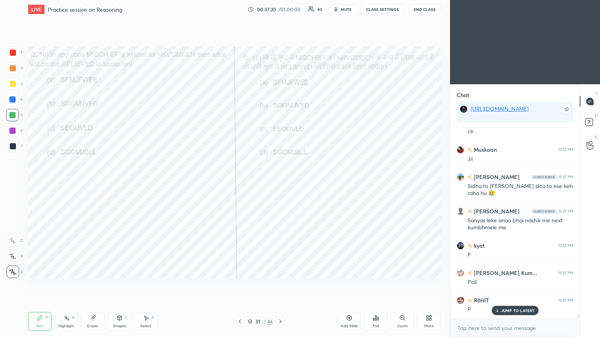
click at [280, 183] on div "Poll" at bounding box center [375, 321] width 23 height 19
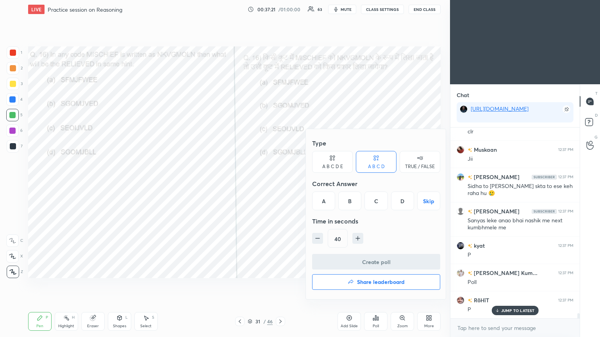
click at [280, 183] on div "D" at bounding box center [402, 201] width 23 height 19
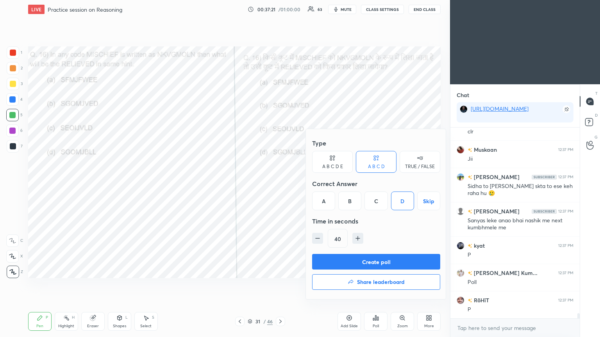
scroll to position [7092, 0]
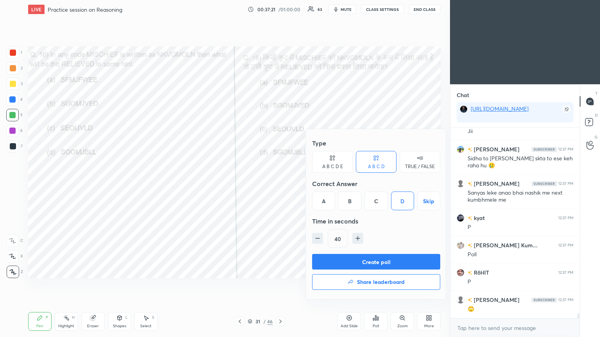
click at [280, 183] on button "Create poll" at bounding box center [376, 262] width 128 height 16
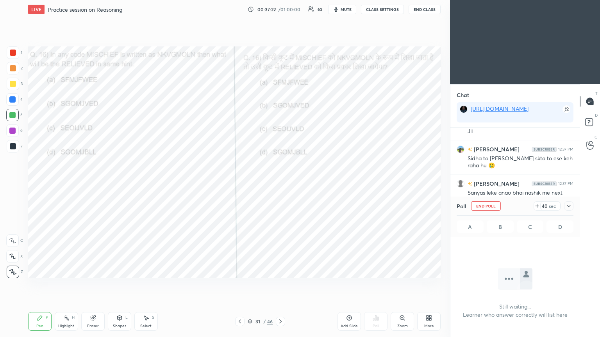
scroll to position [2, 2]
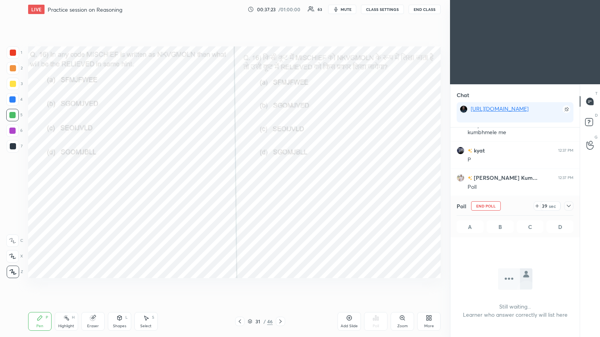
click at [280, 183] on icon at bounding box center [569, 206] width 4 height 2
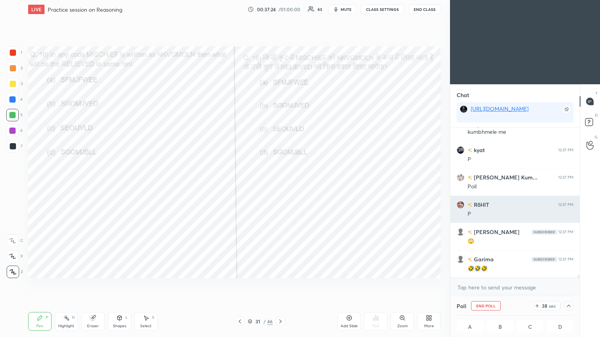
scroll to position [0, 2]
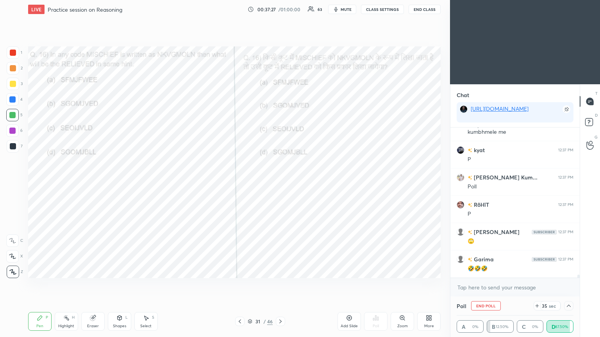
click at [280, 183] on icon at bounding box center [568, 306] width 6 height 6
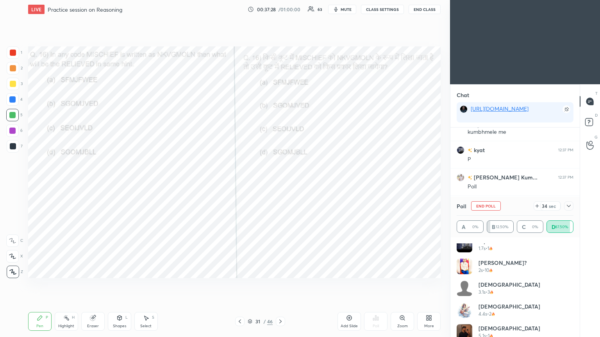
scroll to position [103, 0]
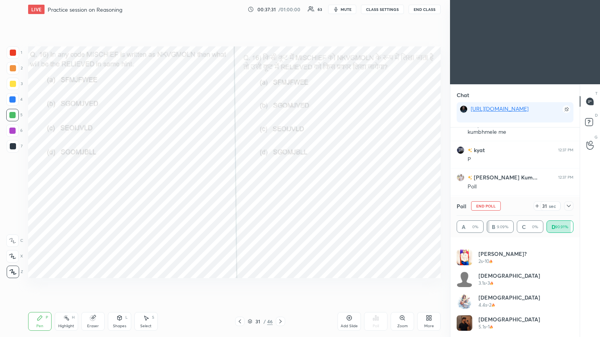
click at [280, 183] on icon at bounding box center [569, 206] width 4 height 2
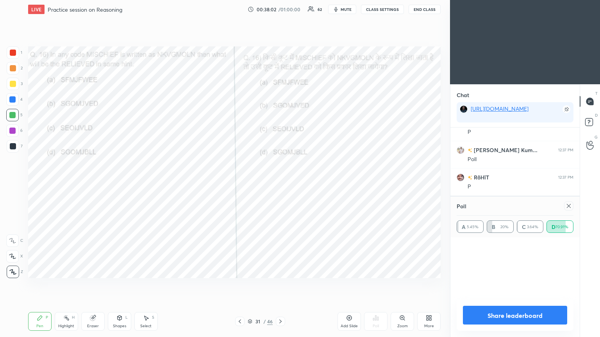
scroll to position [0, 0]
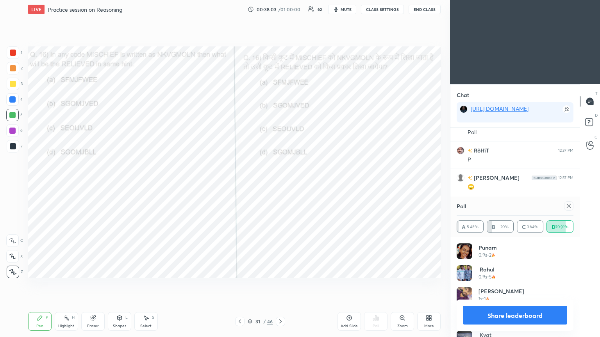
click at [280, 183] on icon at bounding box center [568, 206] width 6 height 6
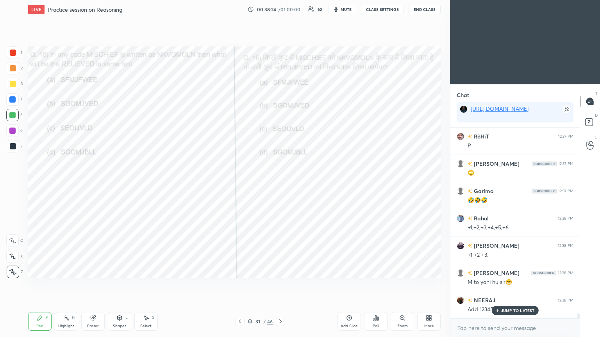
click at [12, 53] on div at bounding box center [13, 53] width 6 height 6
click at [280, 183] on icon at bounding box center [496, 310] width 5 height 5
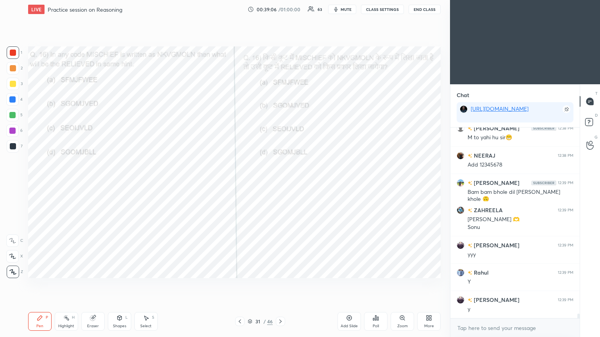
scroll to position [7400, 0]
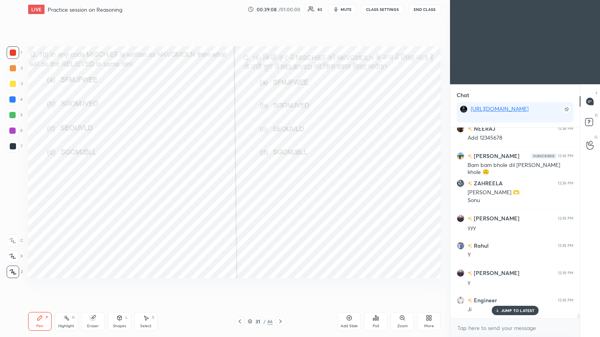
click at [280, 183] on icon at bounding box center [280, 322] width 6 height 6
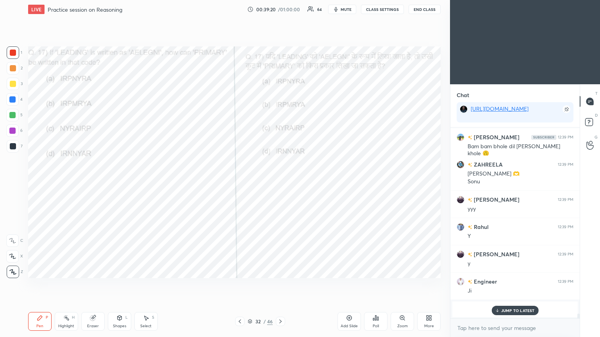
click at [280, 183] on p "JUMP TO LATEST" at bounding box center [518, 310] width 34 height 5
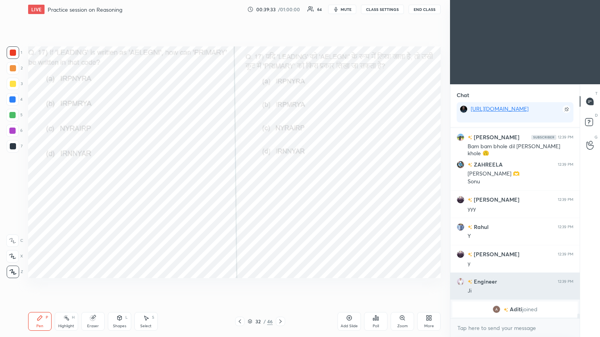
scroll to position [7447, 0]
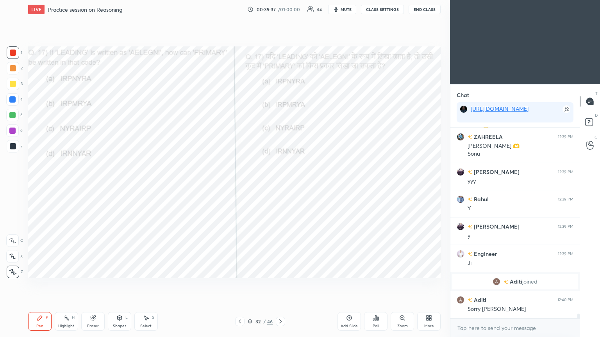
click at [280, 183] on div "Poll" at bounding box center [375, 321] width 23 height 19
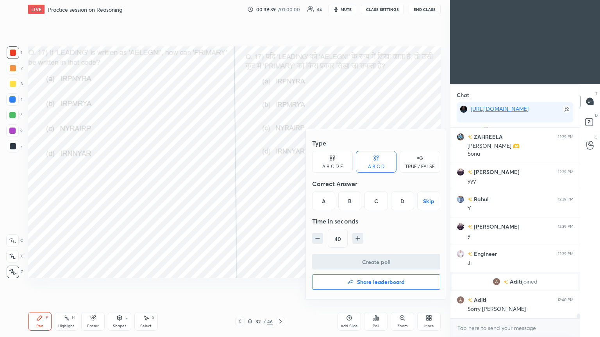
click at [280, 183] on div "A" at bounding box center [323, 201] width 23 height 19
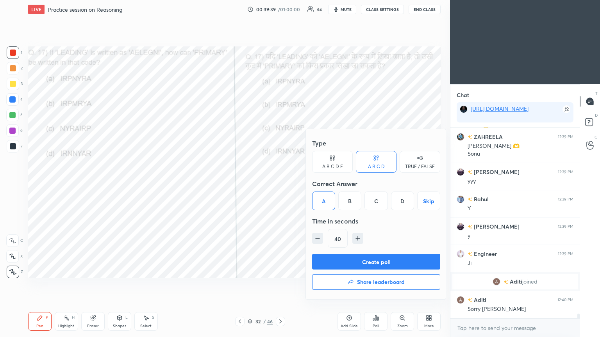
click at [280, 183] on button "Create poll" at bounding box center [376, 262] width 128 height 16
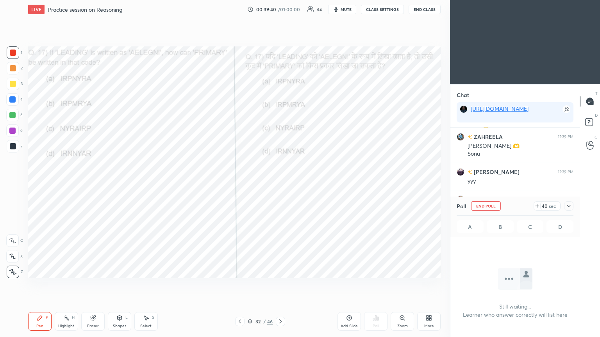
scroll to position [83, 127]
click at [280, 183] on icon at bounding box center [568, 206] width 6 height 6
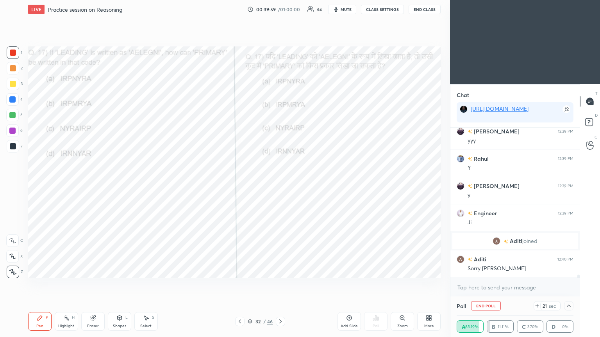
scroll to position [7514, 0]
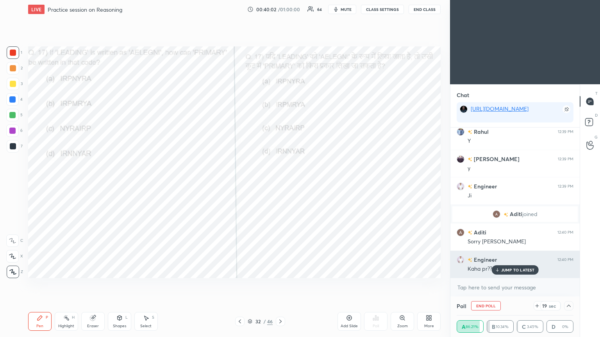
click at [280, 183] on p "JUMP TO LATEST" at bounding box center [518, 270] width 34 height 5
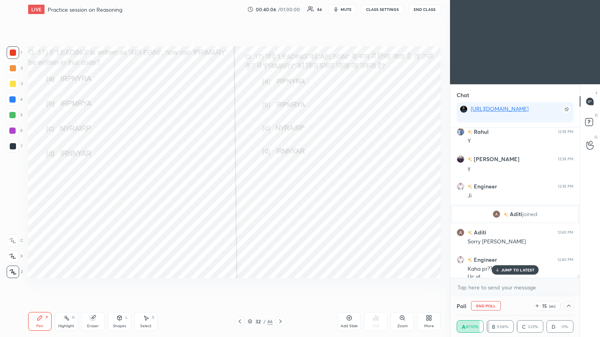
scroll to position [7522, 0]
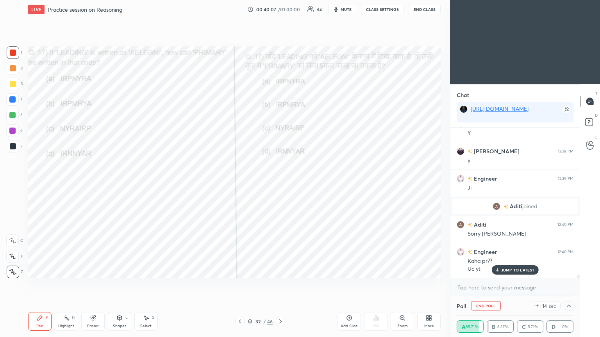
click at [280, 183] on div "Kaha pr??" at bounding box center [520, 262] width 106 height 8
click at [280, 183] on div "JUMP TO LATEST" at bounding box center [514, 270] width 47 height 9
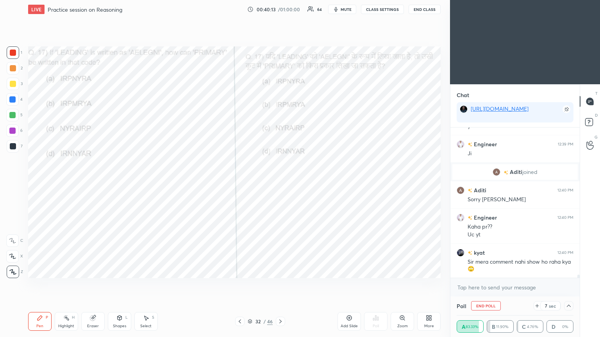
scroll to position [7584, 0]
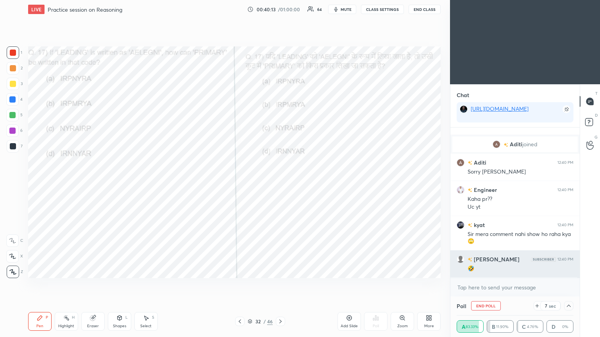
click at [280, 183] on div "🤣" at bounding box center [520, 269] width 106 height 8
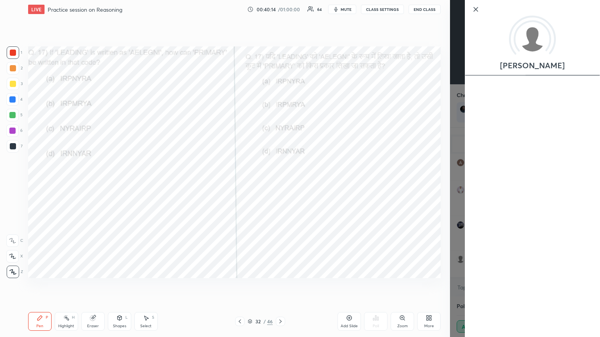
click at [280, 183] on div "[PERSON_NAME]" at bounding box center [525, 168] width 150 height 337
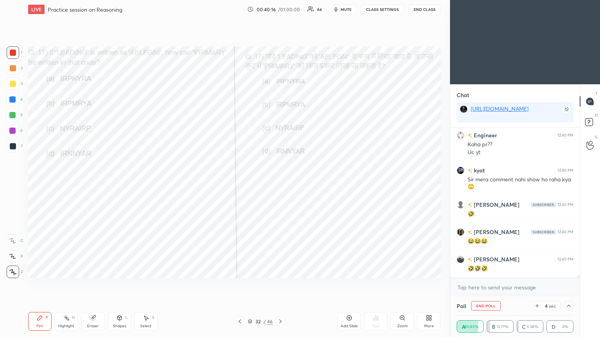
scroll to position [7666, 0]
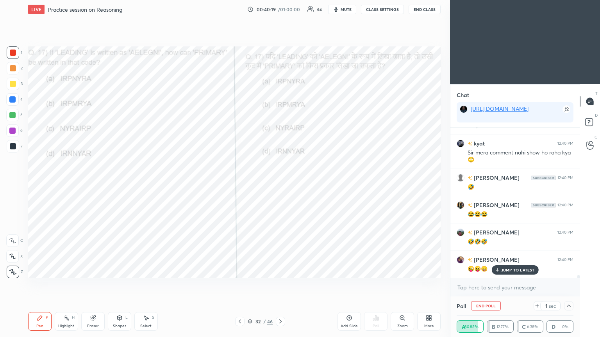
click at [280, 183] on div "JUMP TO LATEST" at bounding box center [514, 270] width 47 height 9
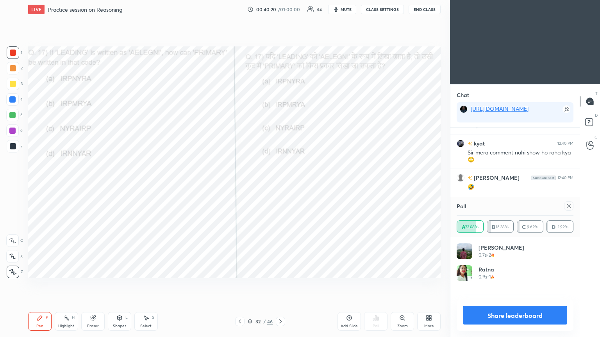
scroll to position [91, 114]
click at [280, 183] on icon at bounding box center [568, 206] width 6 height 6
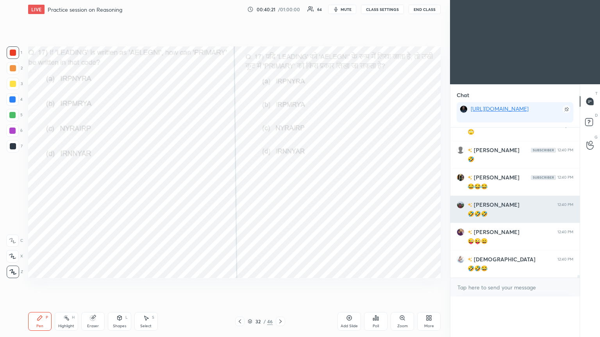
scroll to position [0, 0]
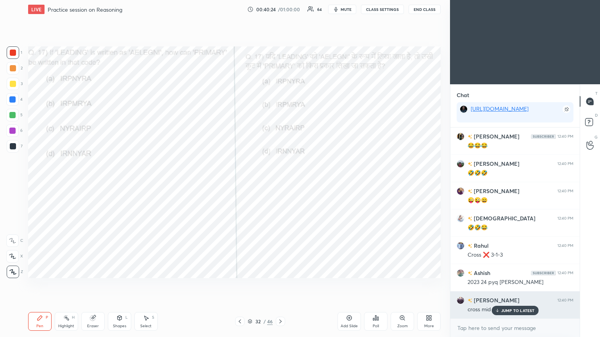
click at [280, 183] on p "JUMP TO LATEST" at bounding box center [518, 310] width 34 height 5
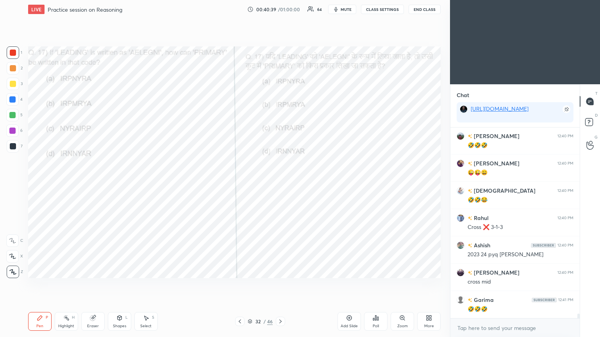
click at [94, 183] on div "Eraser" at bounding box center [92, 321] width 23 height 19
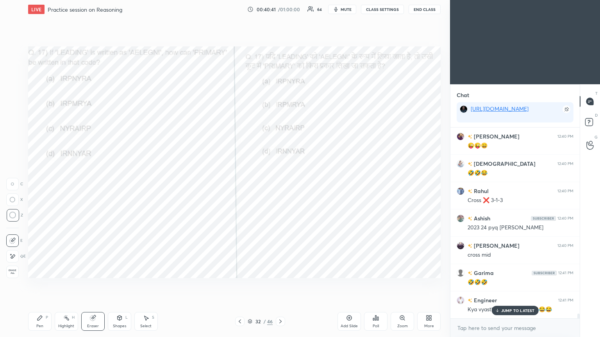
click at [39, 183] on div "Pen" at bounding box center [39, 326] width 7 height 4
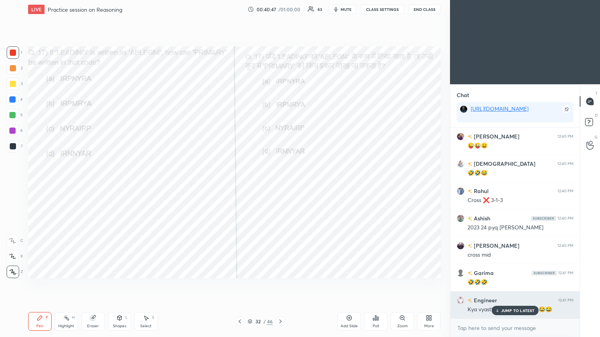
click at [280, 183] on p "JUMP TO LATEST" at bounding box center [518, 310] width 34 height 5
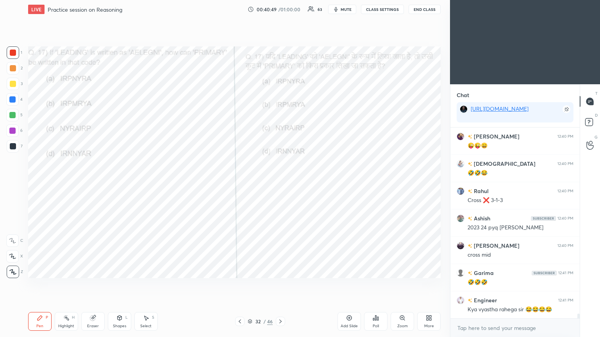
click at [13, 100] on div at bounding box center [12, 99] width 6 height 6
click at [13, 102] on div at bounding box center [12, 99] width 6 height 6
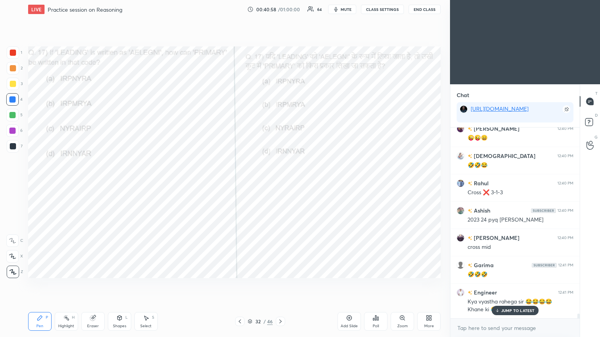
click at [280, 183] on p "JUMP TO LATEST" at bounding box center [518, 310] width 34 height 5
click at [14, 144] on div at bounding box center [13, 146] width 6 height 6
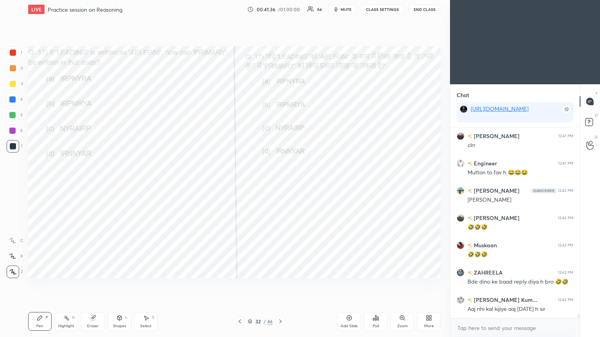
scroll to position [8070, 0]
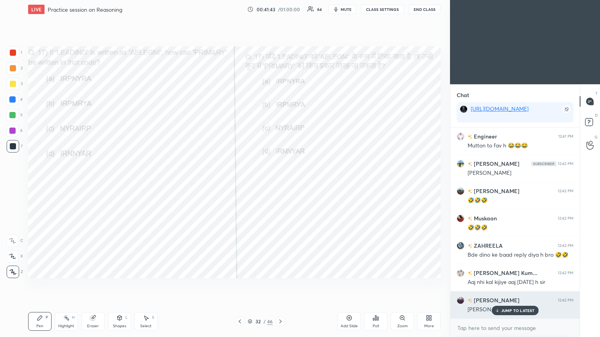
click at [280, 183] on div "JUMP TO LATEST" at bounding box center [514, 310] width 47 height 9
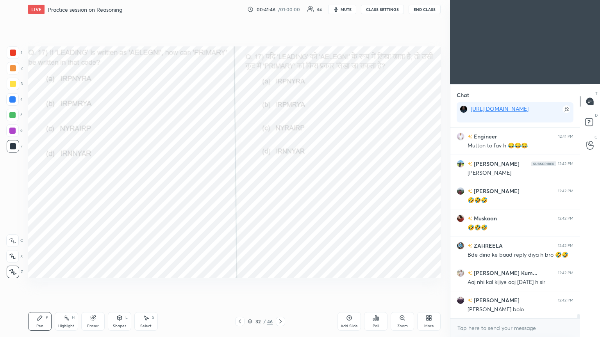
click at [280, 183] on icon at bounding box center [280, 322] width 6 height 6
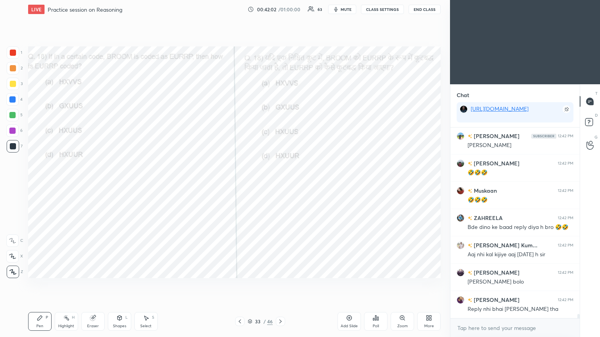
click at [280, 183] on icon at bounding box center [377, 319] width 1 height 4
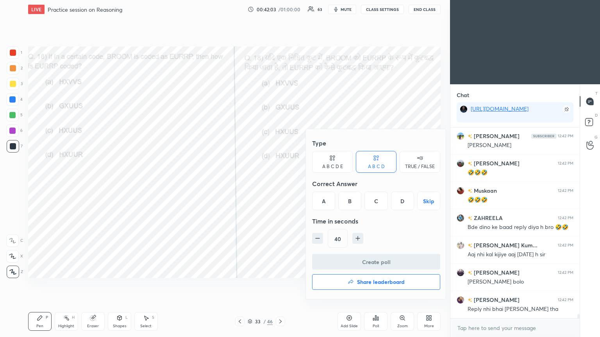
click at [280, 183] on div "C" at bounding box center [375, 201] width 23 height 19
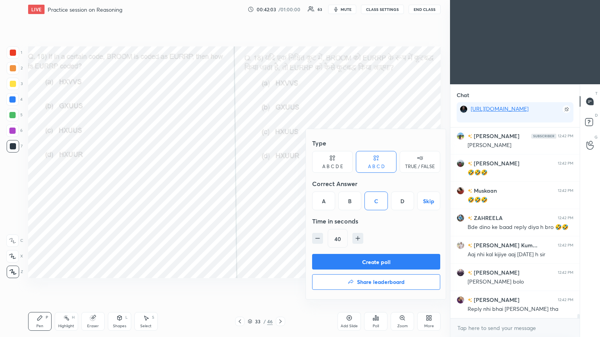
click at [280, 183] on button "Create poll" at bounding box center [376, 262] width 128 height 16
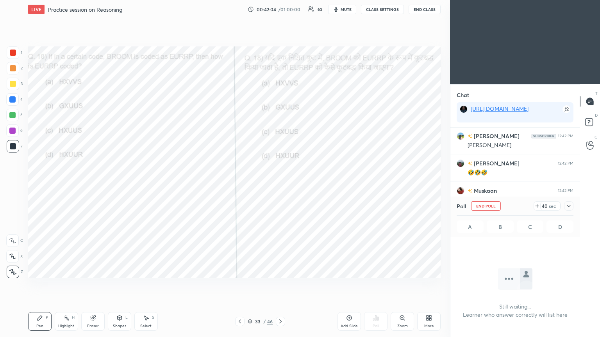
scroll to position [85, 127]
click at [280, 183] on icon at bounding box center [568, 206] width 6 height 6
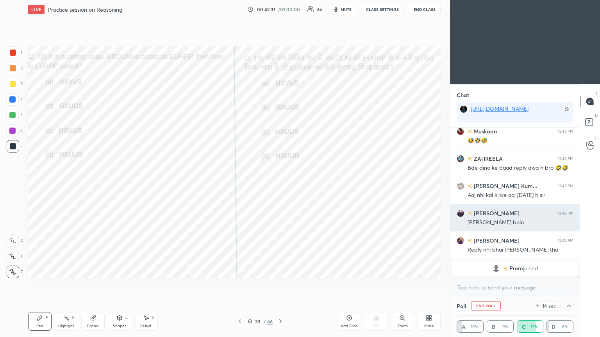
scroll to position [7533, 0]
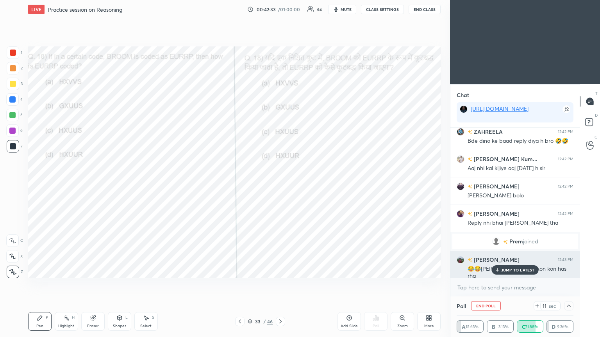
click at [280, 183] on p "JUMP TO LATEST" at bounding box center [518, 270] width 34 height 5
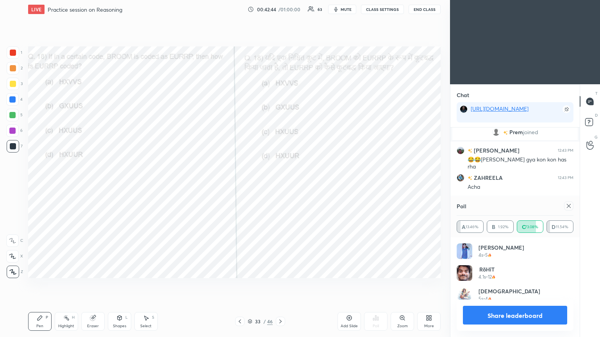
scroll to position [2, 2]
click at [280, 183] on icon at bounding box center [568, 206] width 6 height 6
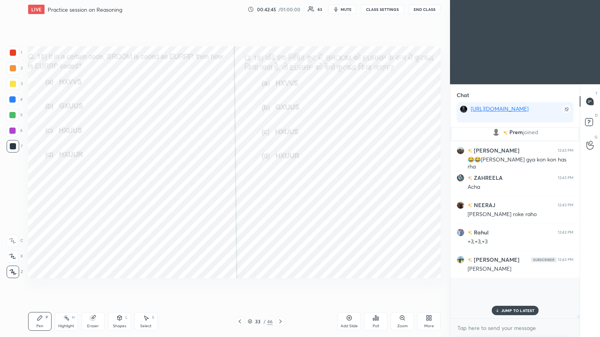
scroll to position [158, 127]
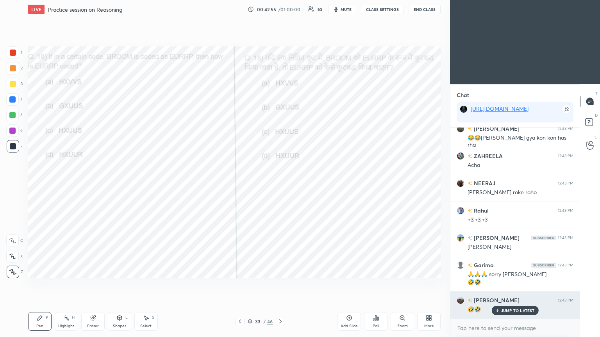
click at [280, 183] on div "JUMP TO LATEST" at bounding box center [514, 310] width 47 height 9
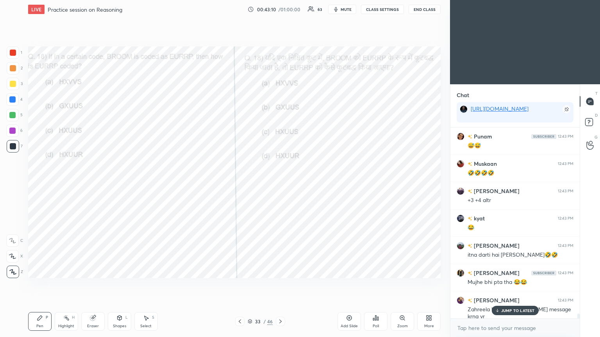
click at [280, 8] on span "mute" at bounding box center [345, 9] width 11 height 5
click at [280, 9] on button "End Class" at bounding box center [424, 9] width 32 height 9
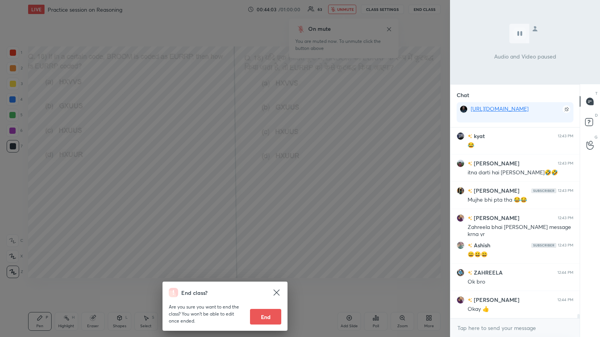
click at [280, 106] on div "End class? Are you sure you want to end the class? You won’t be able to edit on…" at bounding box center [225, 168] width 450 height 337
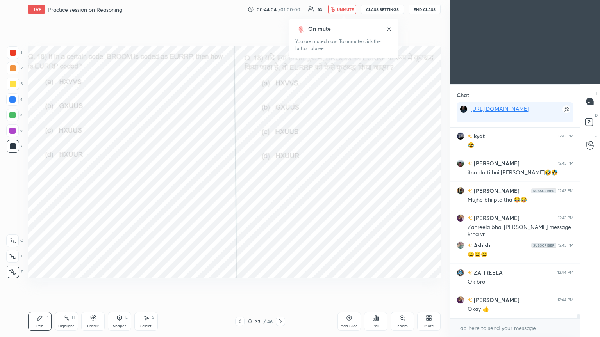
click at [280, 29] on icon at bounding box center [389, 29] width 4 height 4
click at [280, 11] on span "unmute" at bounding box center [345, 9] width 17 height 5
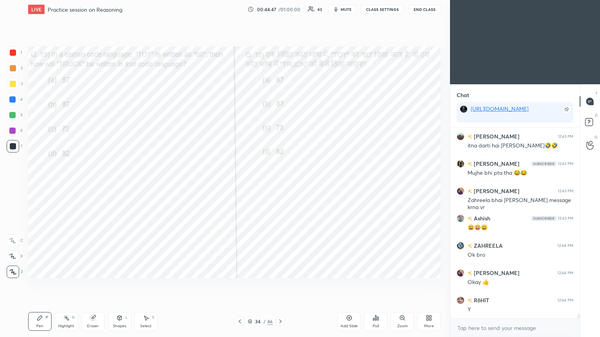
click at [280, 183] on icon at bounding box center [376, 318] width 6 height 6
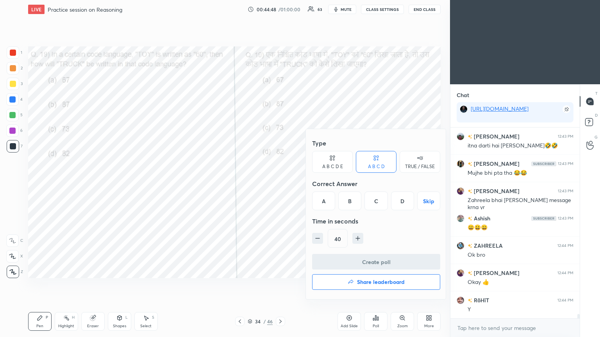
click at [280, 183] on div "C" at bounding box center [375, 201] width 23 height 19
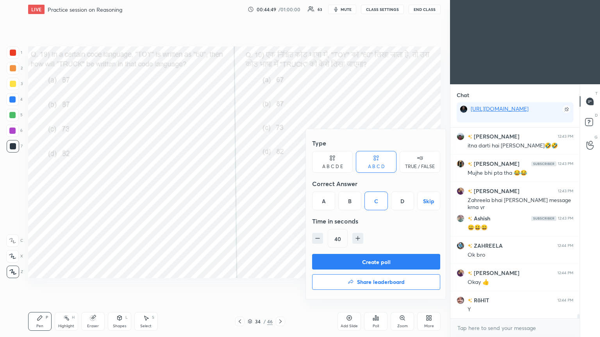
click at [280, 183] on button "Create poll" at bounding box center [376, 262] width 128 height 16
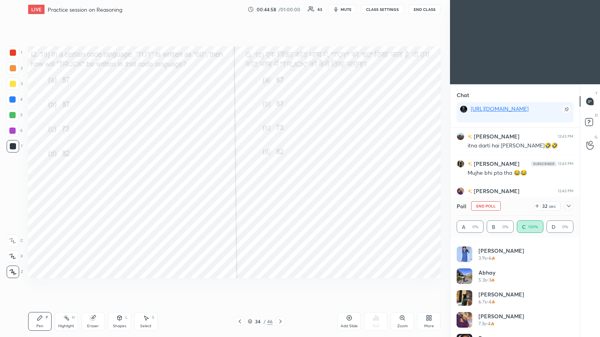
scroll to position [191, 0]
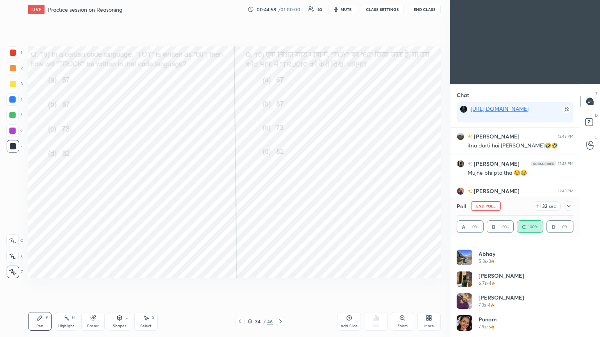
click at [280, 183] on icon at bounding box center [568, 206] width 6 height 6
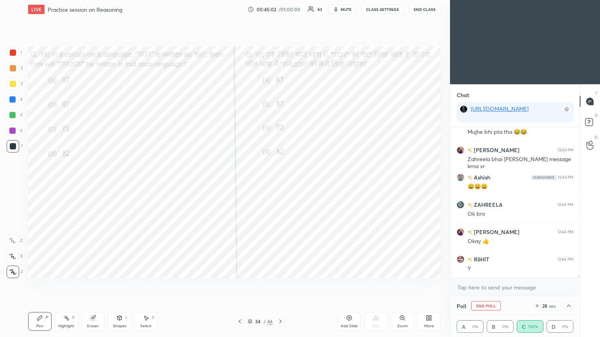
scroll to position [8060, 0]
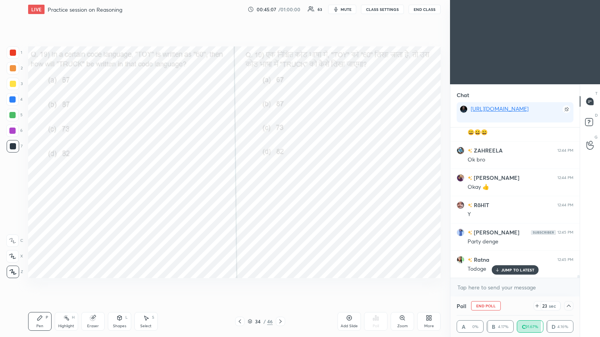
click at [280, 183] on div "JUMP TO LATEST" at bounding box center [514, 270] width 47 height 9
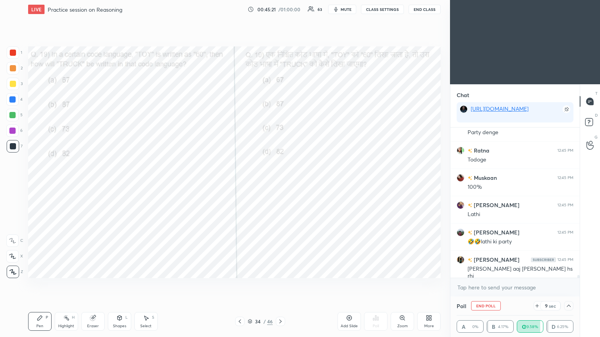
click at [280, 183] on div "[PERSON_NAME] 12:43 PM +3 +4 altr kyat 12:43 PM 😂 [PERSON_NAME] 12:43 PM itna d…" at bounding box center [514, 203] width 129 height 150
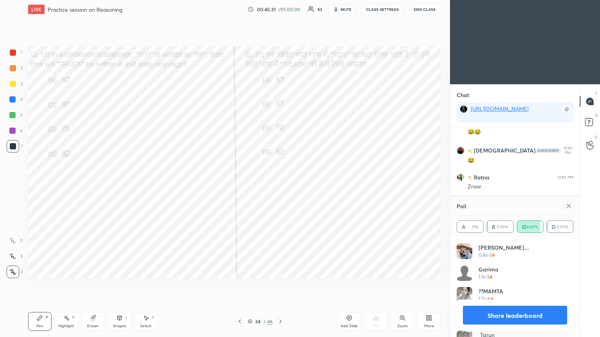
click at [280, 183] on icon at bounding box center [568, 206] width 6 height 6
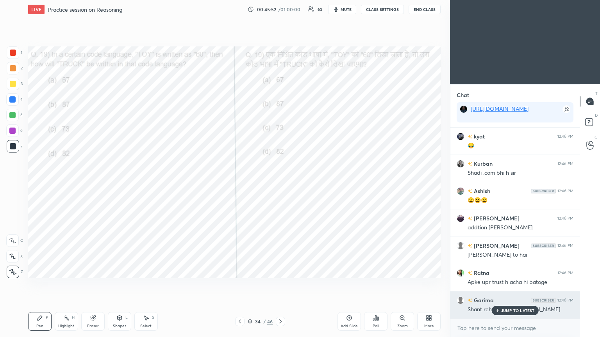
click at [280, 183] on div "JUMP TO LATEST" at bounding box center [514, 310] width 47 height 9
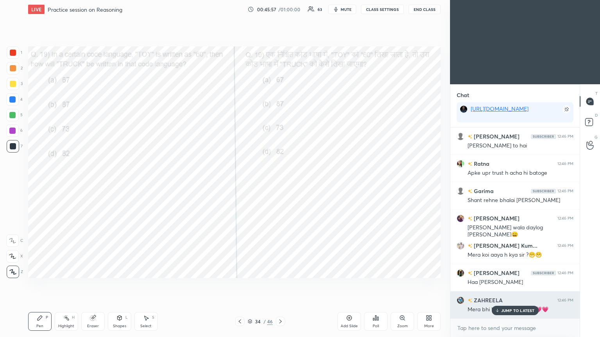
click at [280, 183] on div "JUMP TO LATEST" at bounding box center [514, 310] width 47 height 9
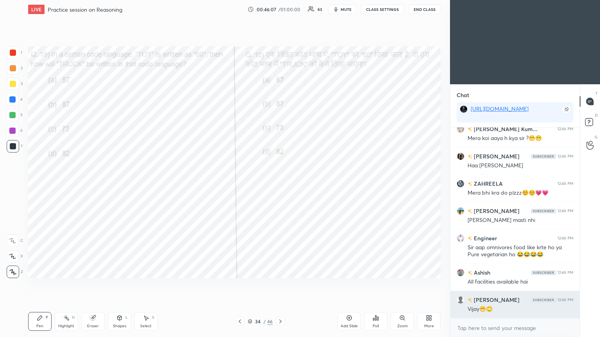
click at [280, 183] on div "Vijay😁🙄" at bounding box center [520, 310] width 106 height 8
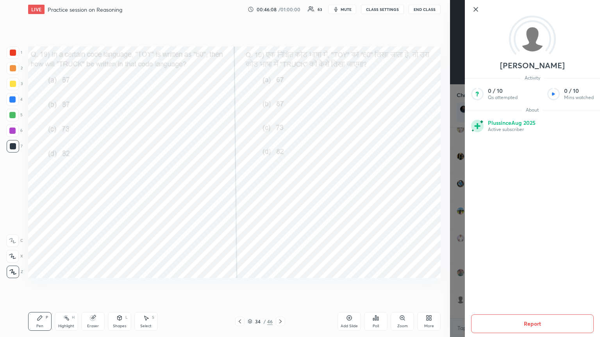
click at [280, 183] on div "1 2 3 4 5 6 7 C X Z C X Z E E Erase all H H LIVE Practice session on Reasoning …" at bounding box center [225, 168] width 450 height 337
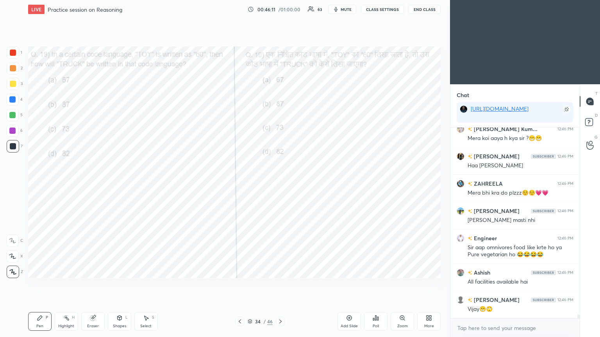
click at [280, 9] on span "mute" at bounding box center [345, 9] width 11 height 5
click at [280, 8] on button "End Class" at bounding box center [424, 9] width 32 height 9
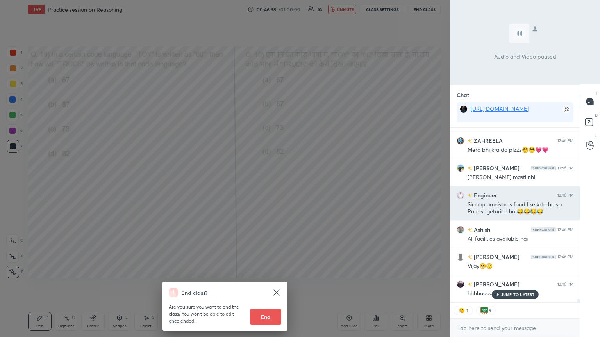
scroll to position [8808, 0]
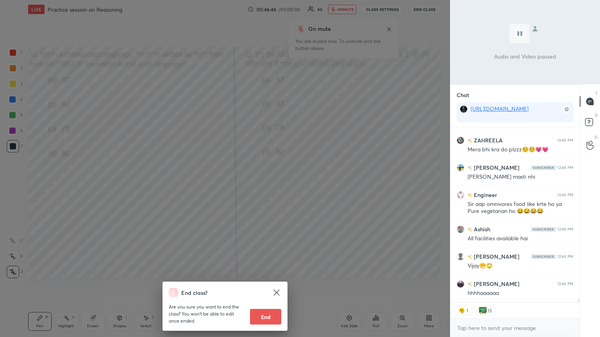
click at [280, 183] on div "End class? Are you sure you want to end the class? You won’t be able to edit on…" at bounding box center [225, 168] width 450 height 337
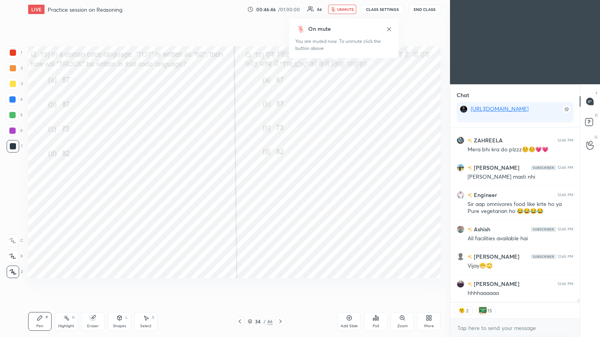
click at [280, 7] on span "unmute" at bounding box center [345, 9] width 17 height 5
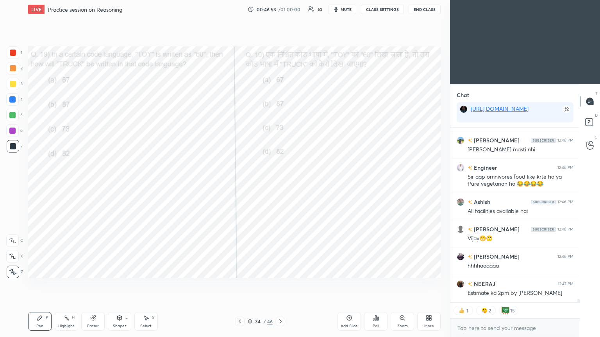
click at [280, 183] on icon at bounding box center [280, 322] width 6 height 6
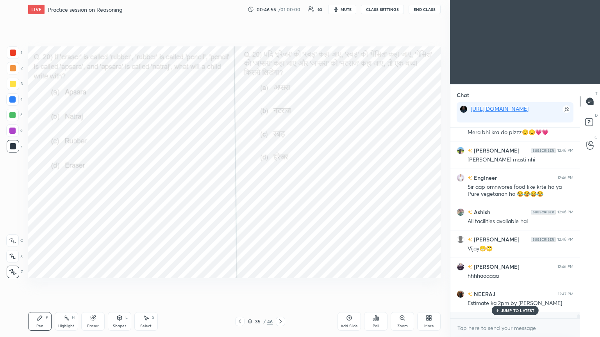
scroll to position [8819, 0]
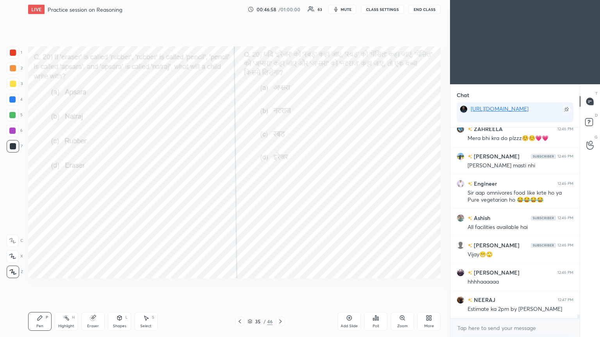
click at [280, 183] on div "Poll" at bounding box center [375, 321] width 23 height 19
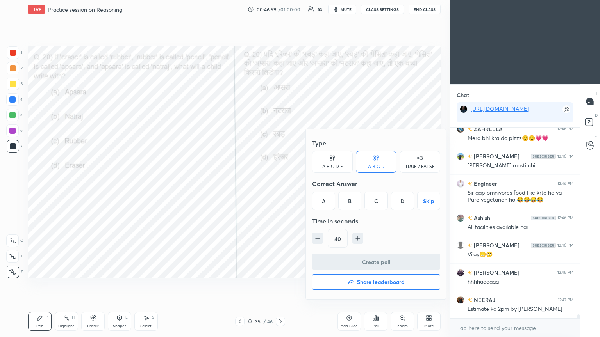
click at [280, 183] on div "A" at bounding box center [323, 201] width 23 height 19
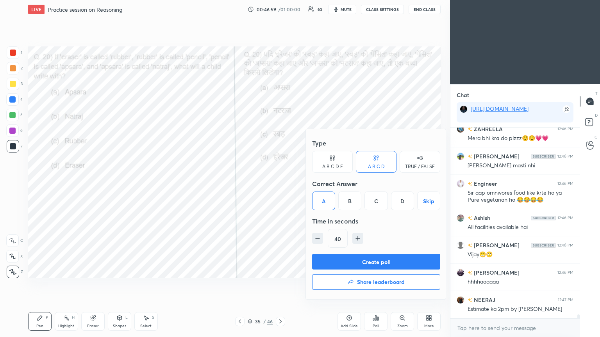
click at [280, 183] on button "Create poll" at bounding box center [376, 262] width 128 height 16
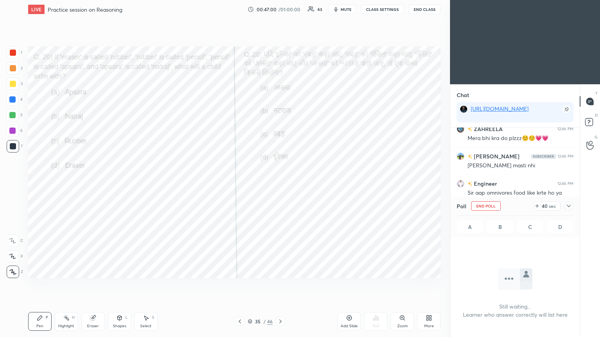
scroll to position [85, 127]
click at [280, 183] on icon at bounding box center [568, 206] width 6 height 6
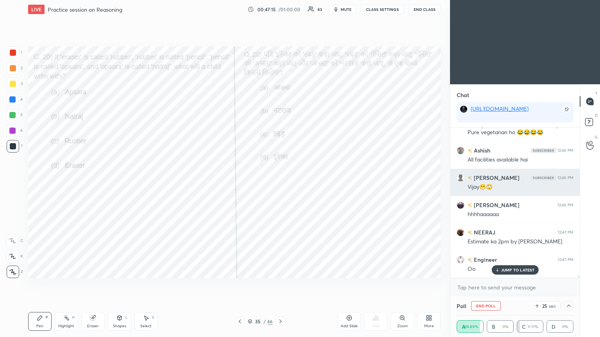
scroll to position [8906, 0]
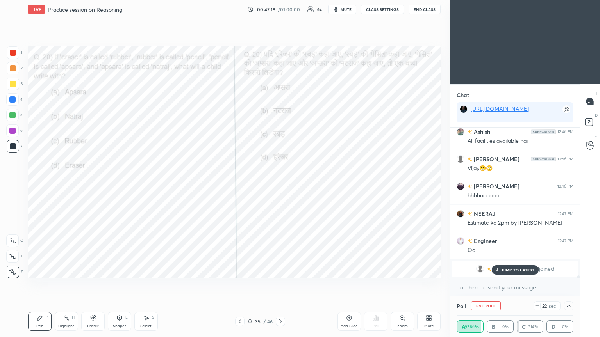
click at [280, 183] on p "JUMP TO LATEST" at bounding box center [518, 270] width 34 height 5
click at [280, 183] on span "[PERSON_NAME]" at bounding box center [516, 269] width 46 height 6
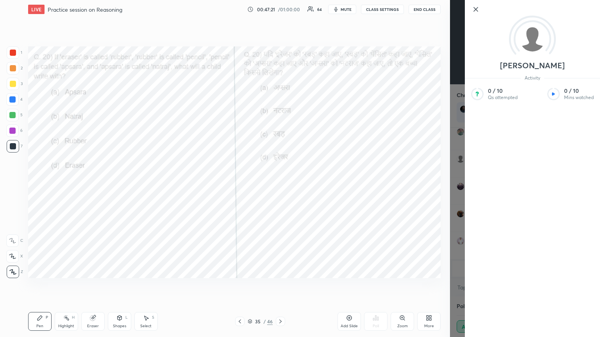
click at [280, 183] on div "alex Activity 0 / 10 Qs attempted 0 / 10 Mins watched" at bounding box center [525, 168] width 150 height 337
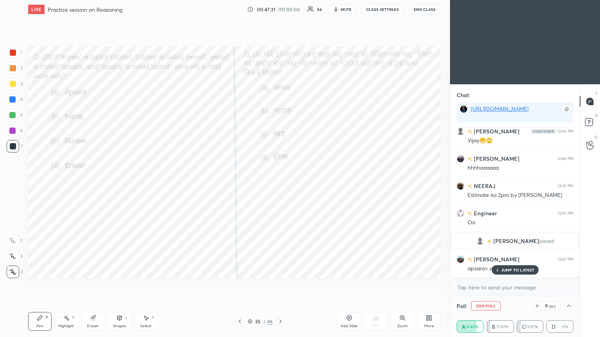
scroll to position [8960, 0]
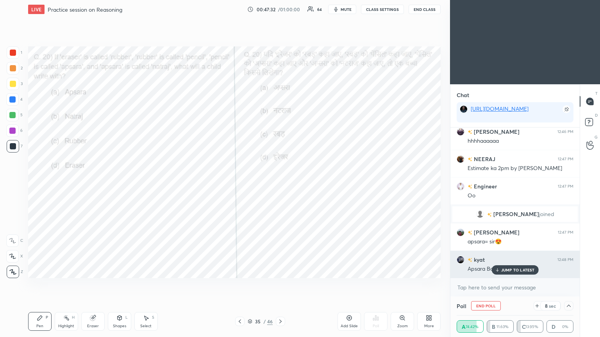
click at [280, 183] on p "JUMP TO LATEST" at bounding box center [518, 270] width 34 height 5
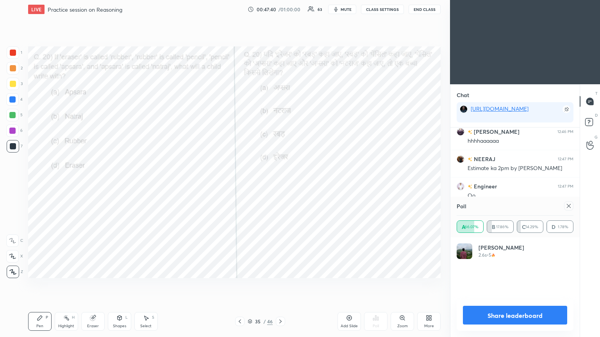
scroll to position [91, 114]
click at [280, 183] on icon at bounding box center [568, 206] width 6 height 6
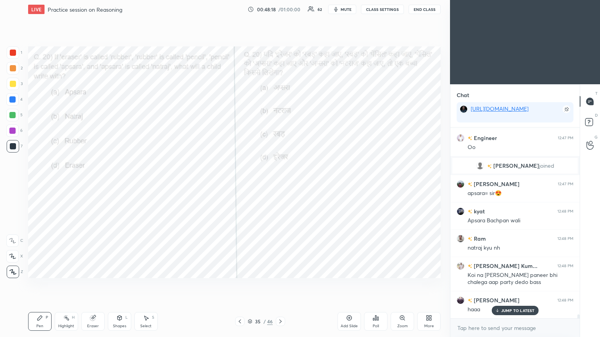
scroll to position [9036, 0]
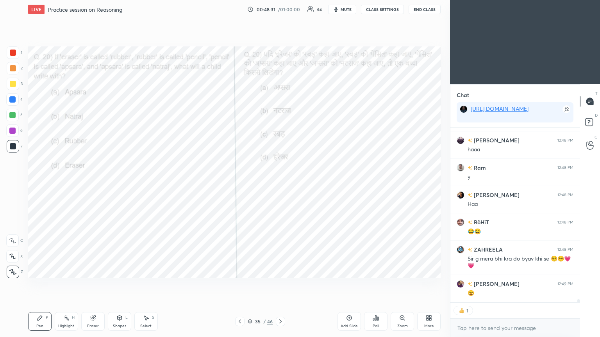
click at [280, 183] on div at bounding box center [280, 321] width 9 height 9
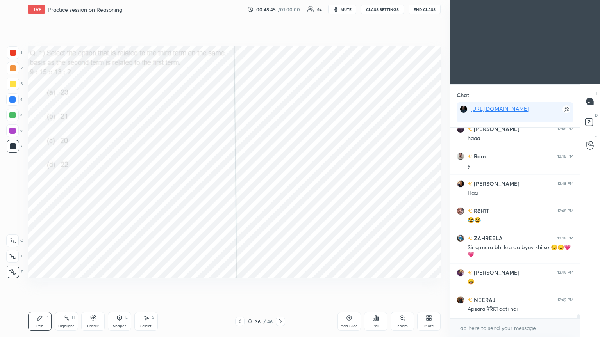
scroll to position [9207, 0]
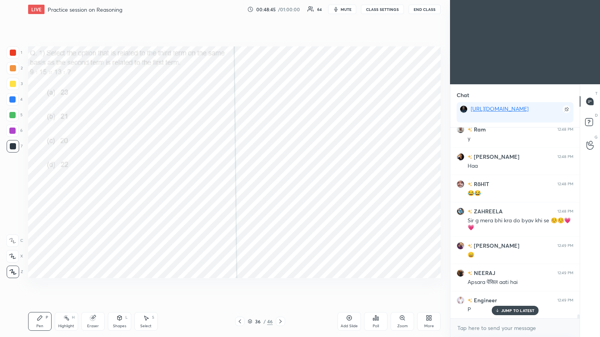
click at [280, 183] on div "Poll" at bounding box center [375, 321] width 23 height 19
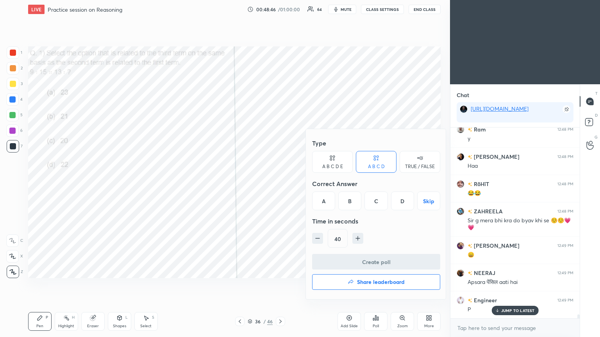
click at [280, 183] on div "A" at bounding box center [323, 201] width 23 height 19
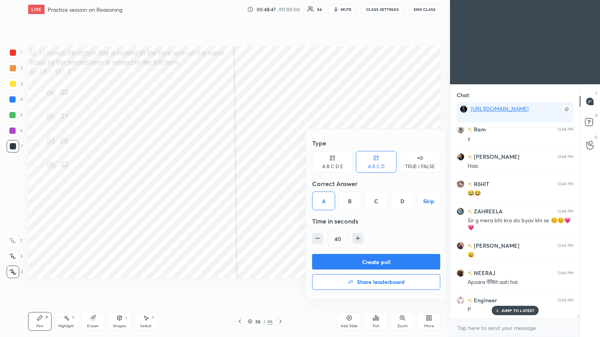
click at [280, 183] on button "Create poll" at bounding box center [376, 262] width 128 height 16
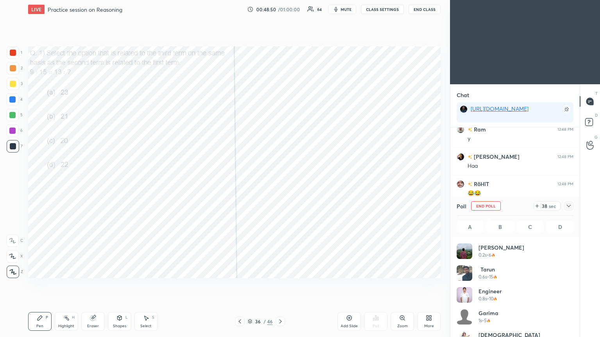
scroll to position [91, 114]
click at [280, 183] on div at bounding box center [568, 205] width 9 height 9
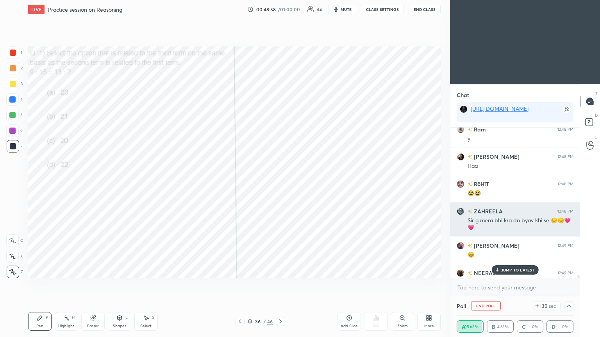
scroll to position [0, 0]
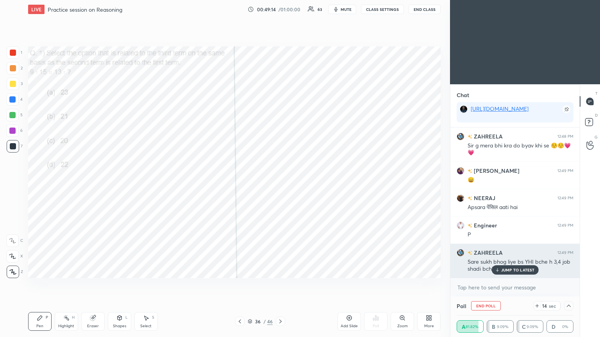
click at [280, 183] on p "JUMP TO LATEST" at bounding box center [518, 270] width 34 height 5
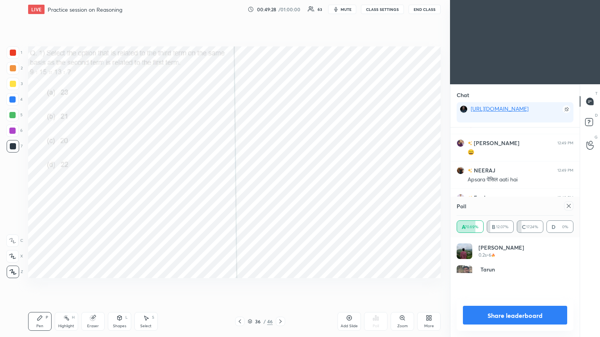
scroll to position [91, 114]
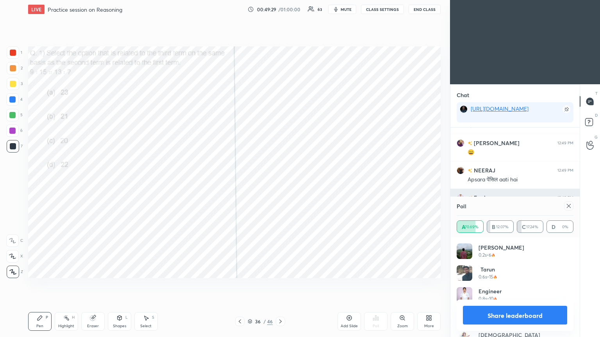
click at [280, 183] on icon at bounding box center [568, 206] width 6 height 6
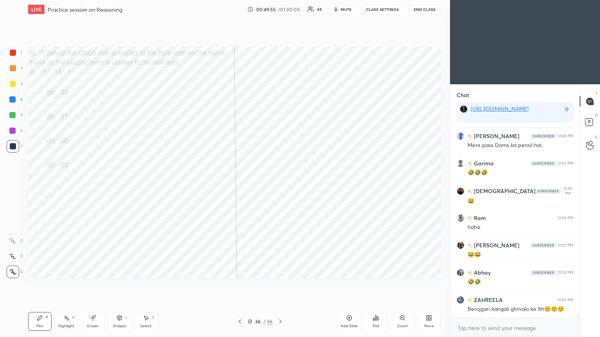
click at [280, 183] on icon at bounding box center [280, 322] width 6 height 6
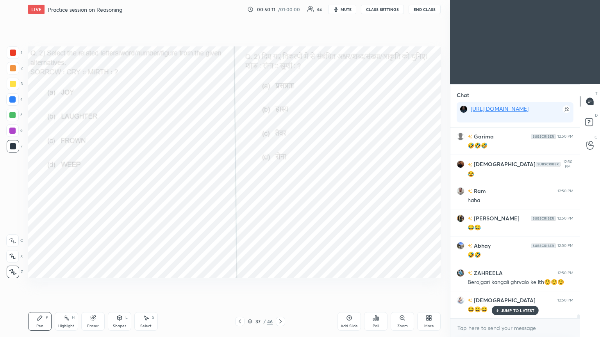
click at [280, 183] on div "Poll" at bounding box center [375, 321] width 23 height 19
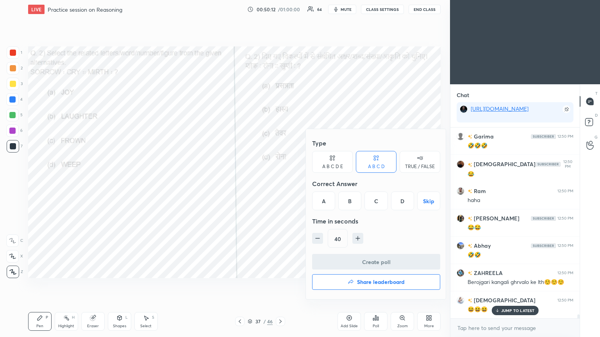
click at [280, 183] on div "B" at bounding box center [349, 201] width 23 height 19
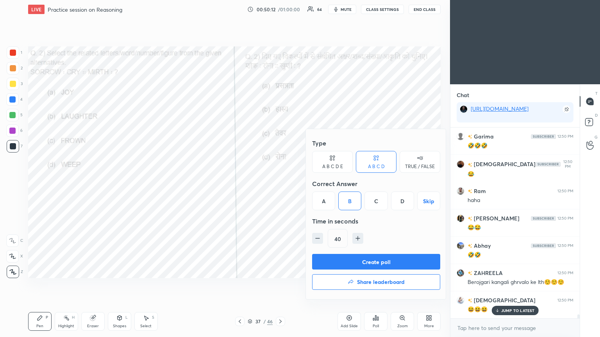
click at [280, 183] on button "Create poll" at bounding box center [376, 262] width 128 height 16
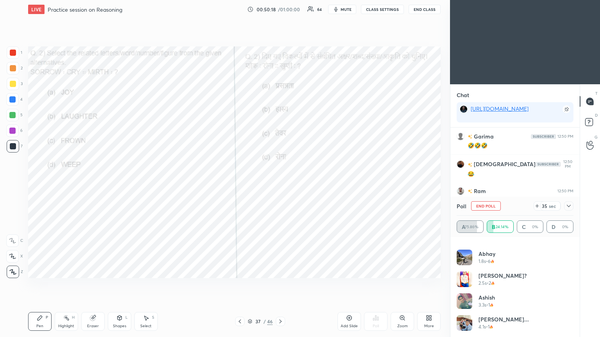
click at [280, 183] on icon at bounding box center [568, 206] width 6 height 6
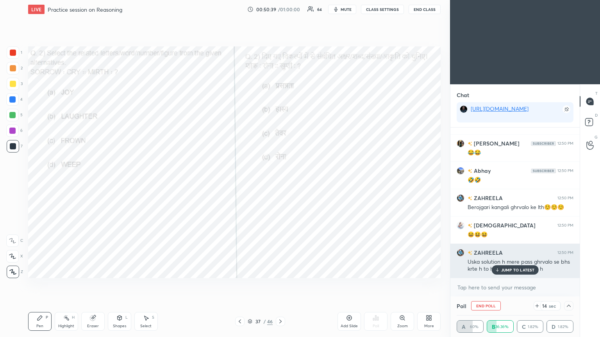
click at [280, 183] on p "JUMP TO LATEST" at bounding box center [518, 270] width 34 height 5
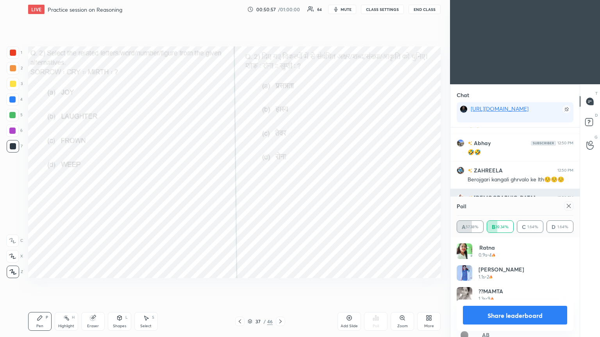
click at [280, 183] on icon at bounding box center [568, 206] width 6 height 6
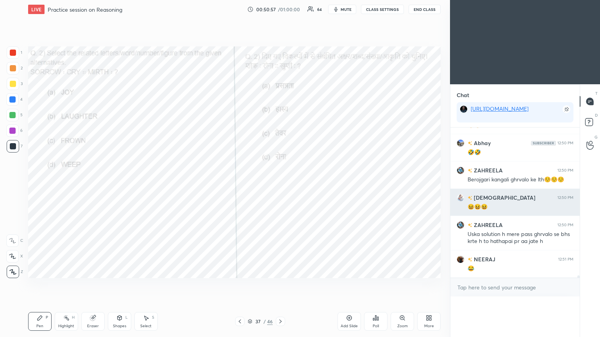
scroll to position [0, 0]
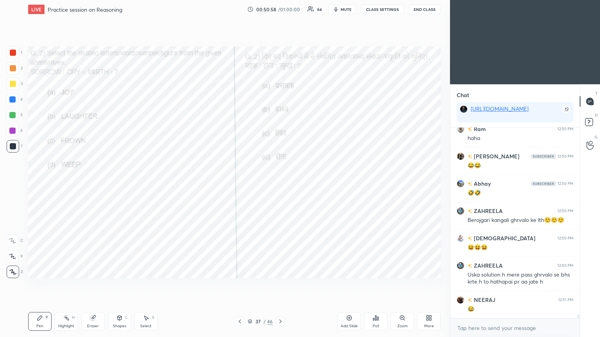
click at [280, 183] on icon at bounding box center [280, 322] width 2 height 4
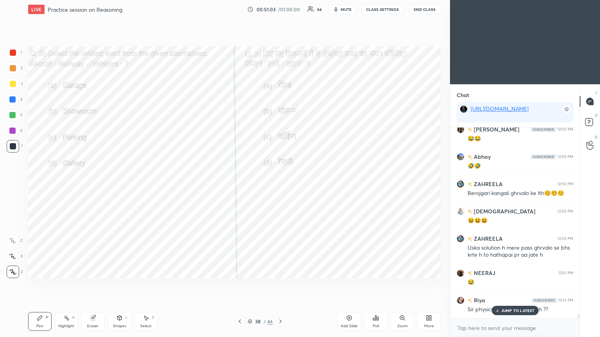
click at [280, 183] on div "Poll" at bounding box center [375, 321] width 23 height 19
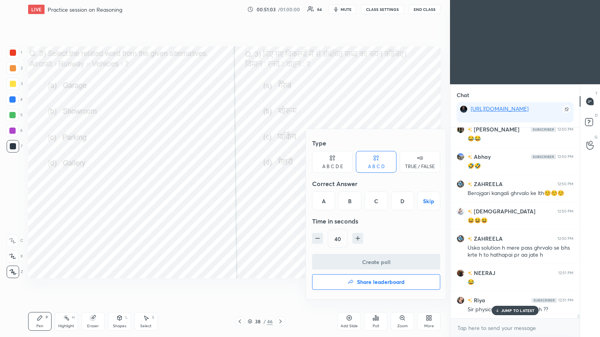
click at [280, 183] on div "C" at bounding box center [375, 201] width 23 height 19
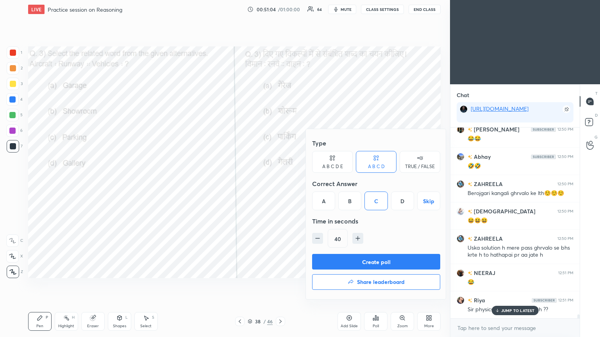
click at [280, 183] on button "Create poll" at bounding box center [376, 262] width 128 height 16
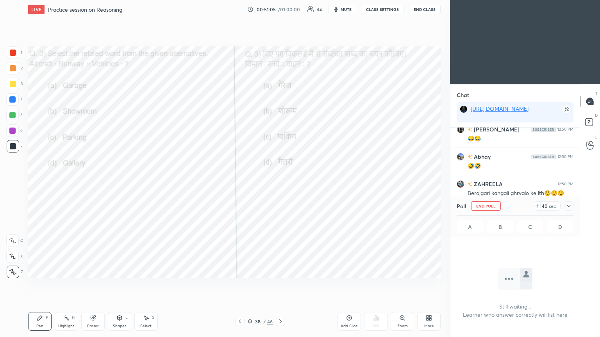
click at [280, 183] on icon at bounding box center [568, 206] width 6 height 6
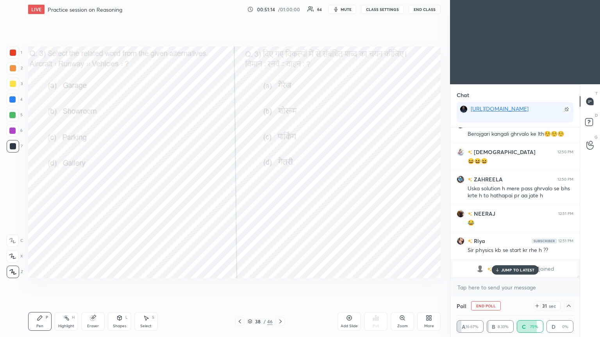
click at [280, 183] on p "JUMP TO LATEST" at bounding box center [518, 270] width 34 height 5
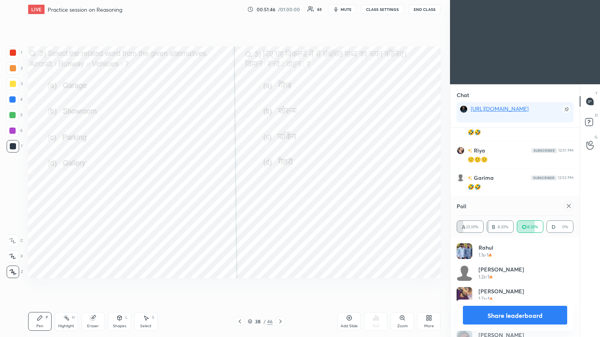
click at [280, 183] on icon at bounding box center [568, 206] width 6 height 6
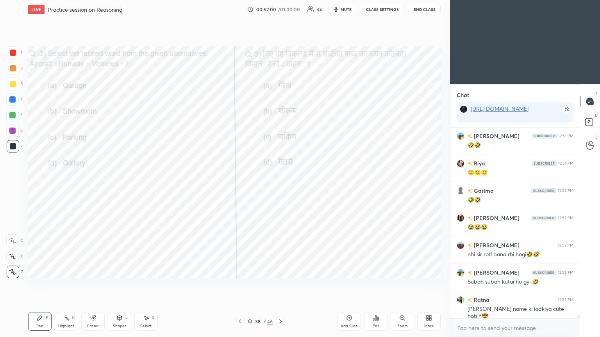
click at [280, 183] on div at bounding box center [280, 321] width 9 height 9
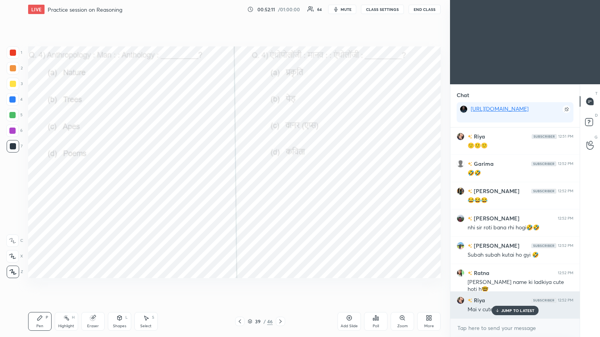
click at [280, 183] on div "JUMP TO LATEST" at bounding box center [514, 310] width 47 height 9
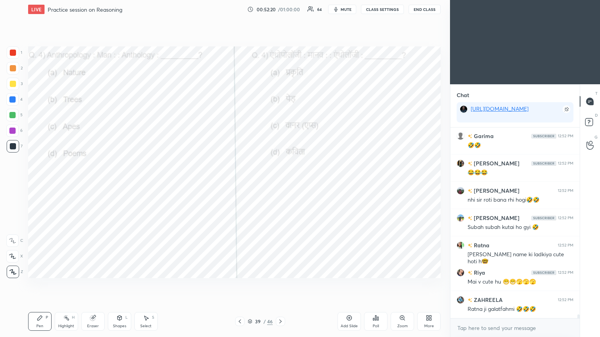
click at [280, 183] on icon at bounding box center [376, 318] width 6 height 6
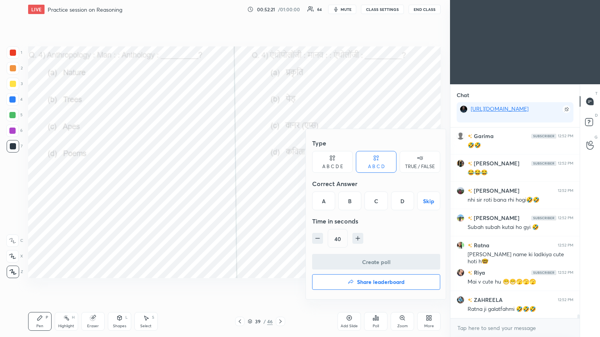
click at [280, 183] on div "D" at bounding box center [402, 201] width 23 height 19
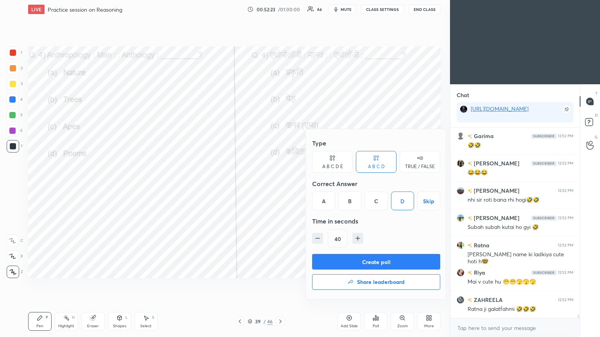
click at [280, 183] on button "Create poll" at bounding box center [376, 262] width 128 height 16
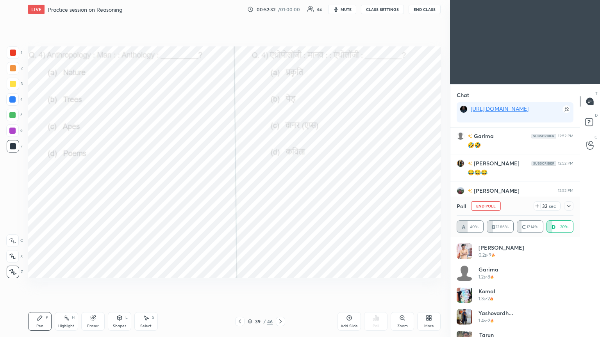
click at [280, 183] on icon at bounding box center [568, 206] width 6 height 6
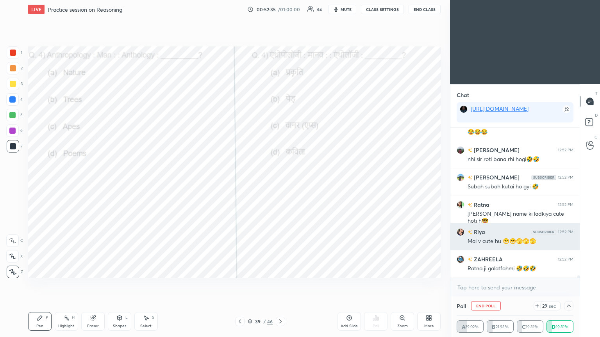
click at [280, 183] on img "grid" at bounding box center [469, 232] width 5 height 4
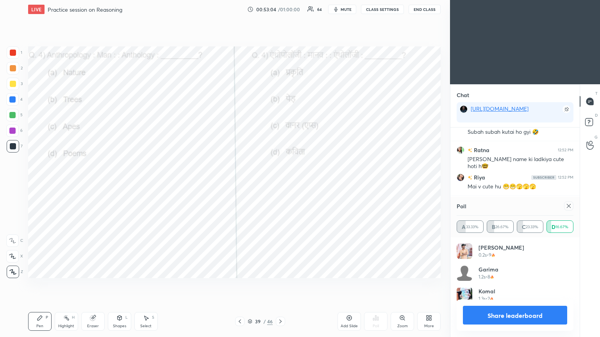
scroll to position [91, 114]
click at [280, 183] on icon at bounding box center [568, 206] width 6 height 6
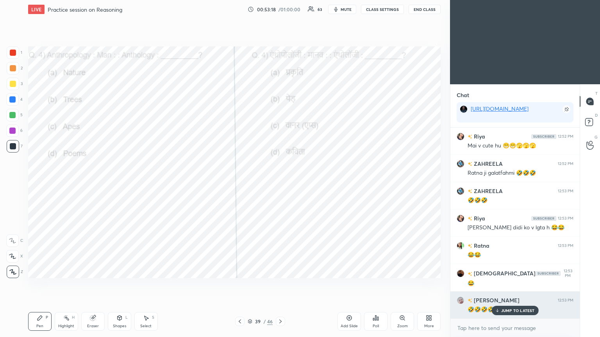
click at [280, 183] on p "JUMP TO LATEST" at bounding box center [518, 310] width 34 height 5
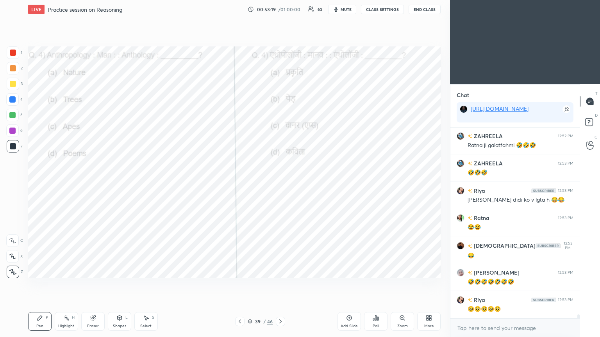
click at [280, 183] on icon at bounding box center [280, 322] width 6 height 6
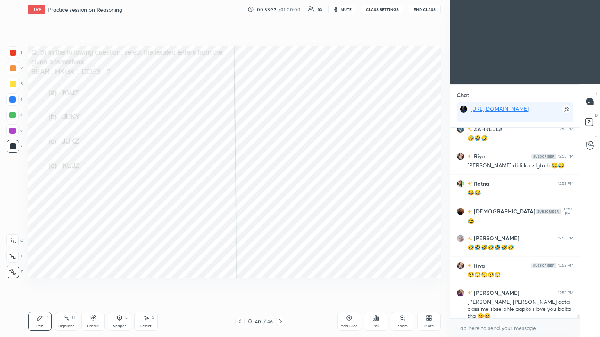
click at [280, 183] on div "Poll" at bounding box center [375, 321] width 23 height 19
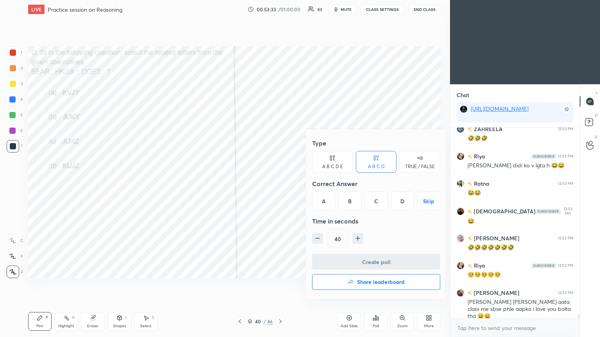
click at [280, 183] on div "B" at bounding box center [349, 201] width 23 height 19
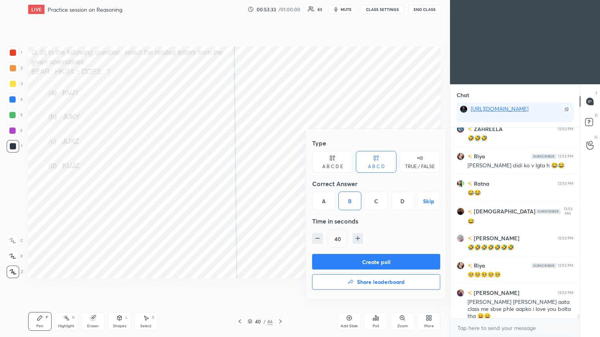
click at [280, 183] on button "Create poll" at bounding box center [376, 262] width 128 height 16
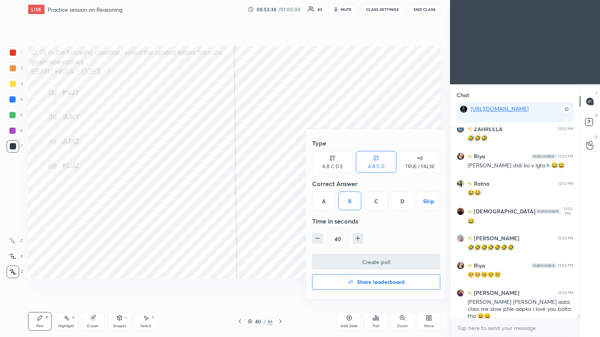
scroll to position [116, 127]
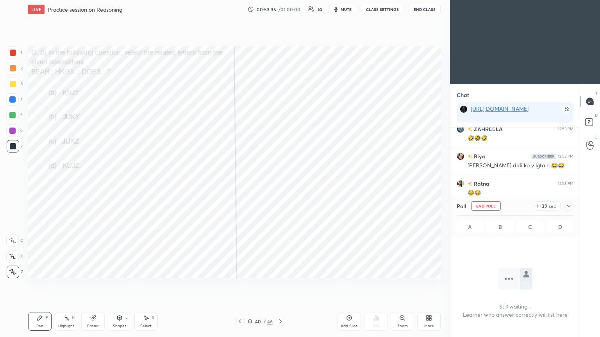
click at [280, 183] on icon at bounding box center [568, 206] width 6 height 6
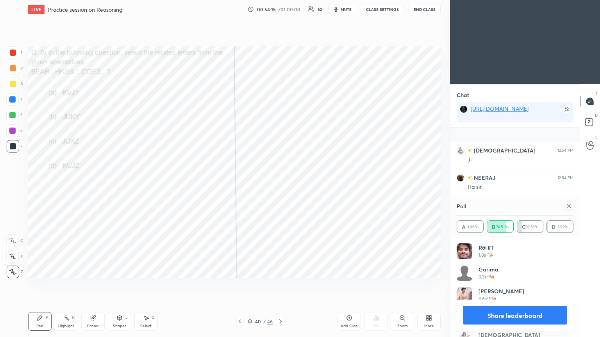
scroll to position [9741, 0]
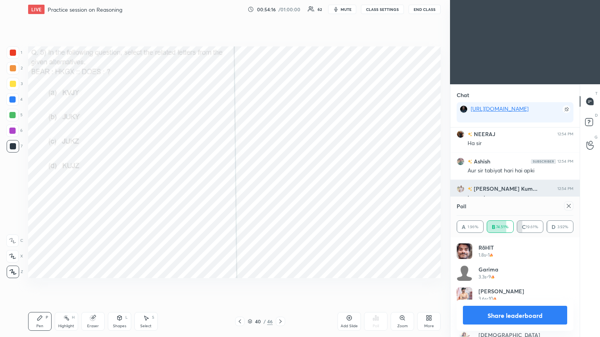
click at [280, 183] on icon at bounding box center [568, 206] width 6 height 6
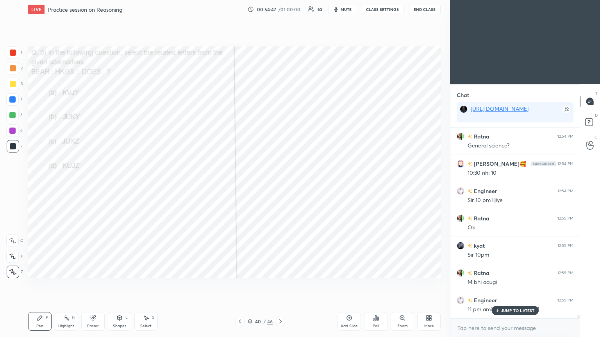
click at [280, 183] on div at bounding box center [280, 321] width 9 height 9
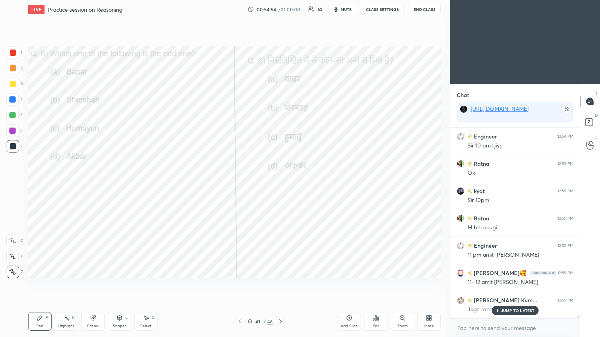
click at [280, 183] on div "Poll" at bounding box center [375, 321] width 23 height 19
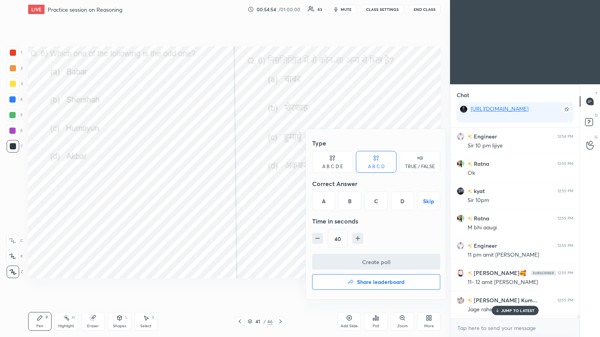
click at [280, 183] on div "B" at bounding box center [349, 201] width 23 height 19
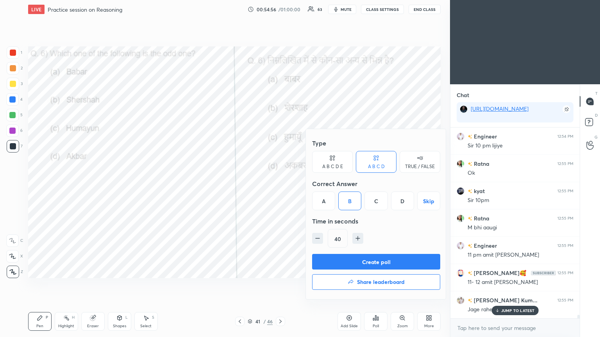
click at [280, 183] on button "Create poll" at bounding box center [376, 262] width 128 height 16
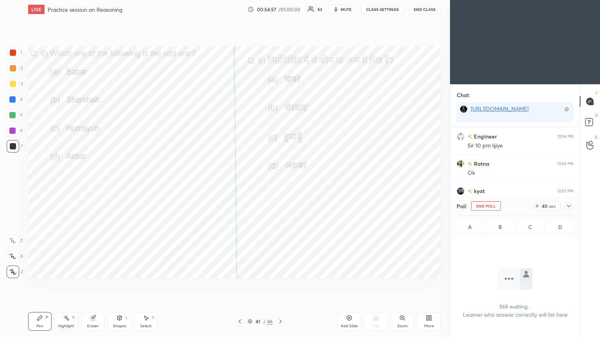
click at [280, 183] on icon at bounding box center [568, 206] width 6 height 6
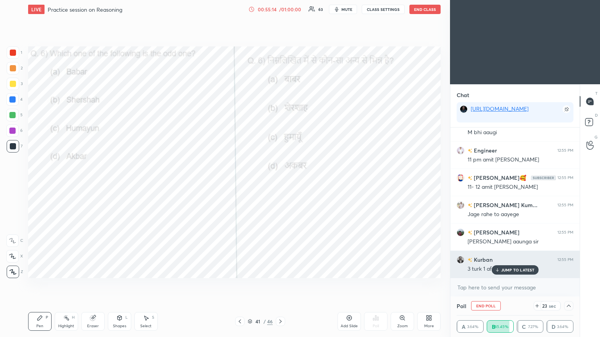
click at [280, 183] on p "JUMP TO LATEST" at bounding box center [518, 270] width 34 height 5
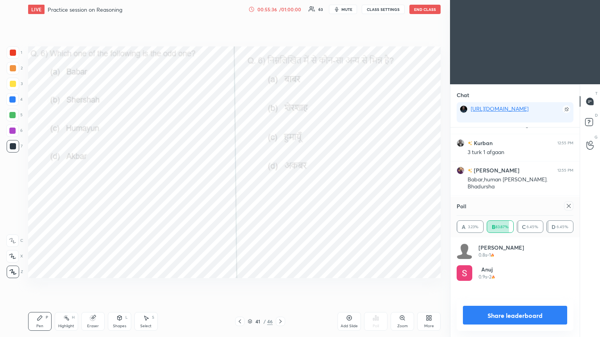
scroll to position [91, 114]
click at [280, 183] on icon at bounding box center [568, 206] width 6 height 6
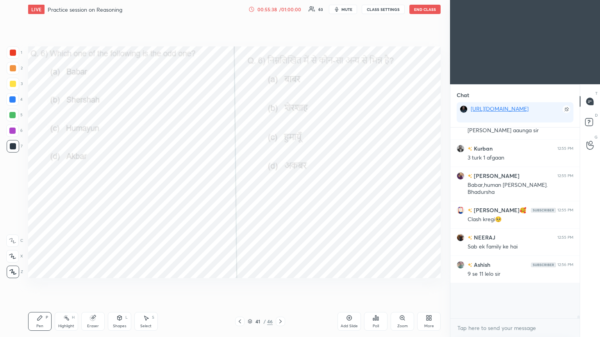
scroll to position [157, 127]
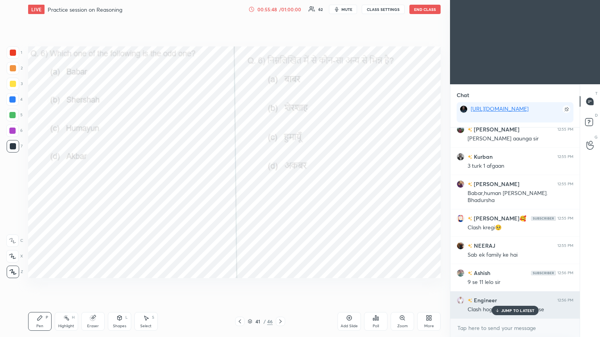
click at [280, 183] on div "JUMP TO LATEST" at bounding box center [514, 310] width 47 height 9
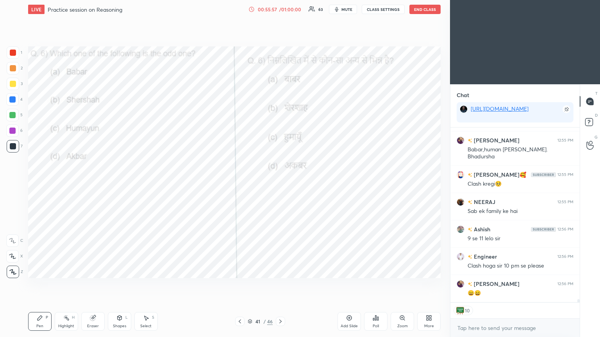
click at [280, 183] on icon at bounding box center [280, 322] width 6 height 6
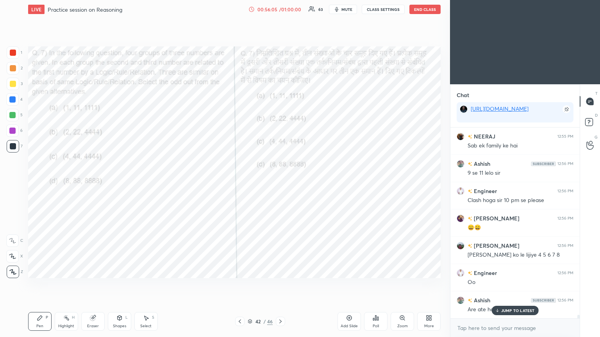
click at [280, 183] on div "Poll" at bounding box center [375, 321] width 23 height 19
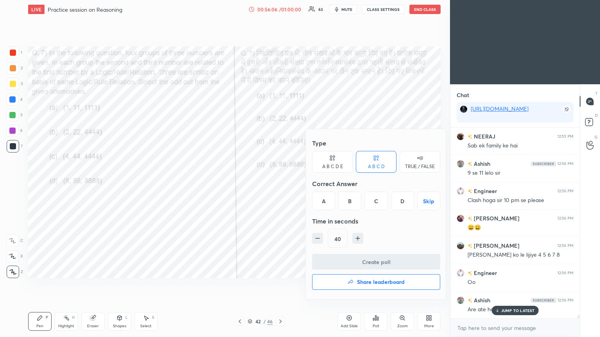
click at [280, 183] on div "B" at bounding box center [349, 201] width 23 height 19
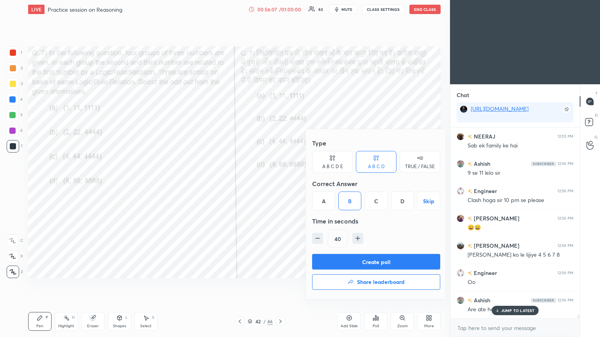
click at [280, 183] on button "Create poll" at bounding box center [376, 262] width 128 height 16
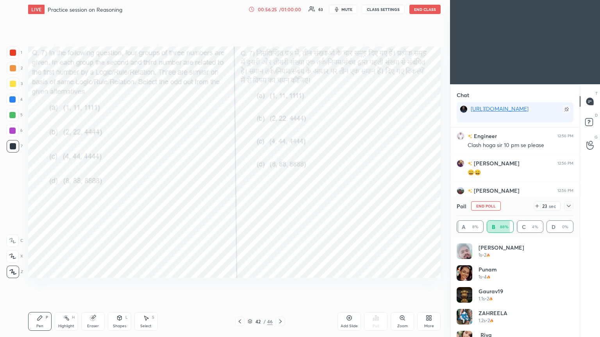
click at [280, 183] on div "Poll End Poll 23 sec" at bounding box center [514, 206] width 117 height 19
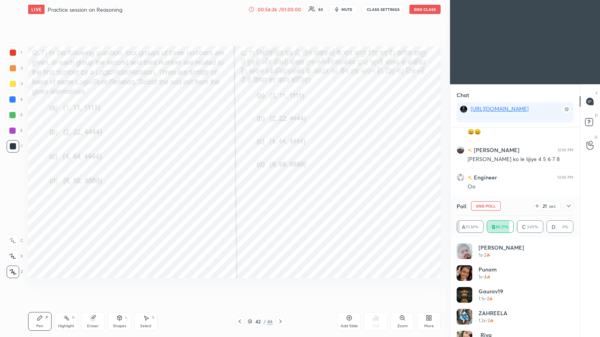
click at [280, 183] on icon at bounding box center [568, 206] width 6 height 6
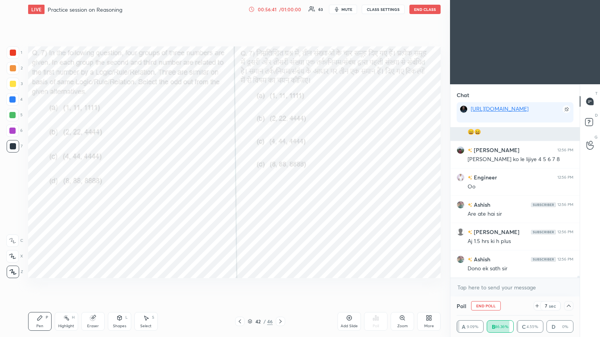
scroll to position [10422, 0]
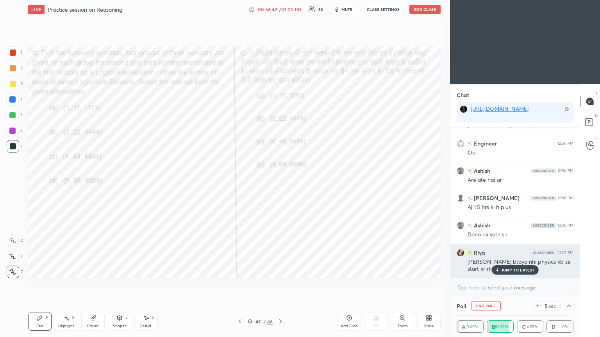
click at [280, 183] on icon at bounding box center [496, 270] width 5 height 5
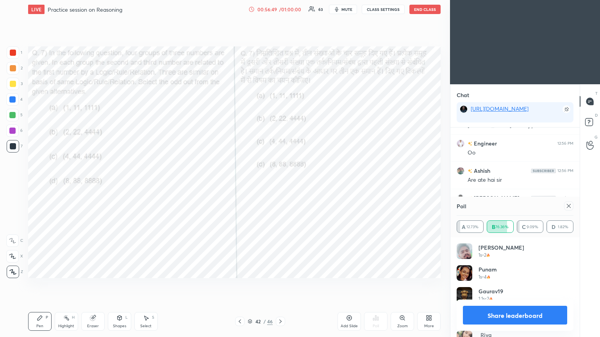
click at [280, 183] on icon at bounding box center [568, 206] width 6 height 6
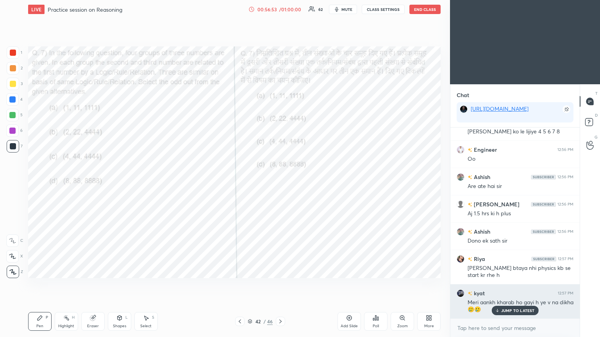
click at [280, 183] on p "JUMP TO LATEST" at bounding box center [518, 310] width 34 height 5
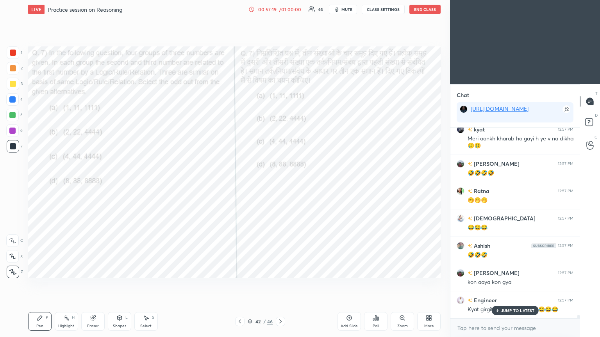
click at [280, 183] on icon at bounding box center [280, 322] width 6 height 6
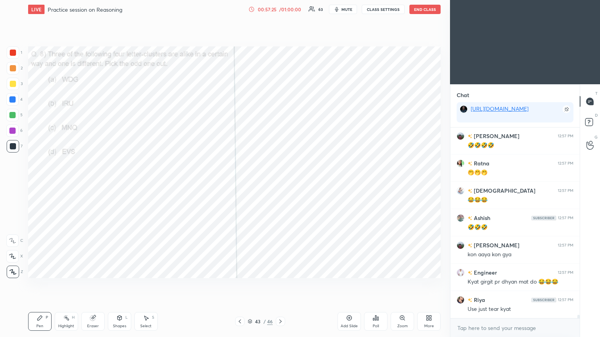
click at [280, 183] on div "Poll" at bounding box center [375, 321] width 23 height 19
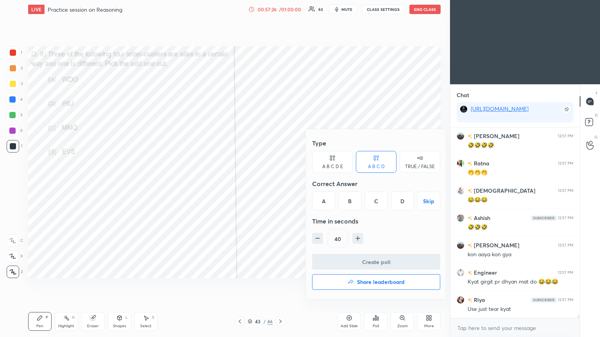
click at [280, 183] on div "D" at bounding box center [402, 201] width 23 height 19
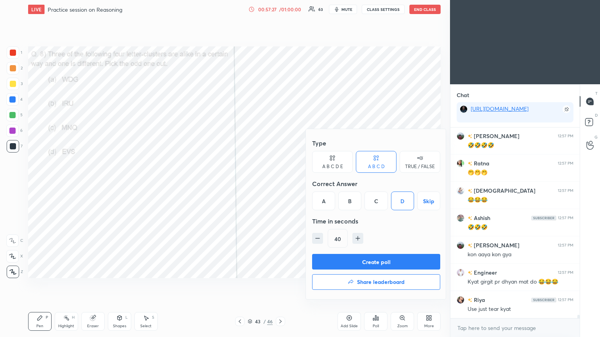
click at [280, 183] on button "Create poll" at bounding box center [376, 262] width 128 height 16
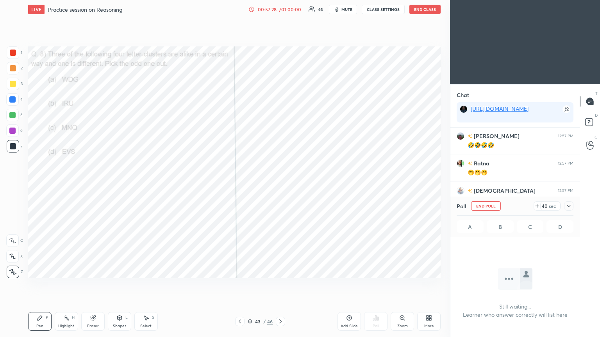
click at [280, 183] on icon at bounding box center [568, 206] width 6 height 6
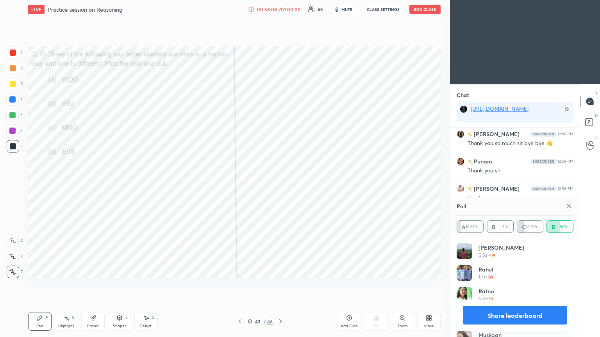
click at [280, 183] on icon at bounding box center [568, 206] width 6 height 6
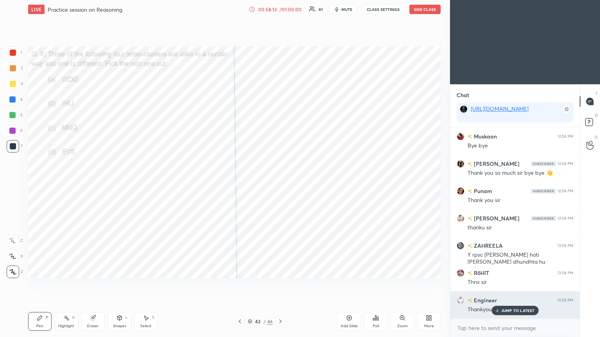
click at [280, 183] on p "JUMP TO LATEST" at bounding box center [518, 310] width 34 height 5
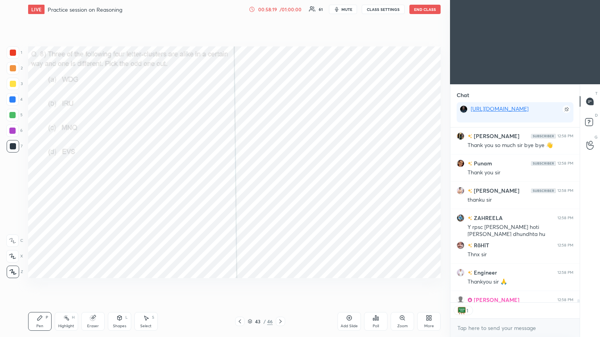
click at [280, 183] on div "Poll" at bounding box center [375, 321] width 23 height 19
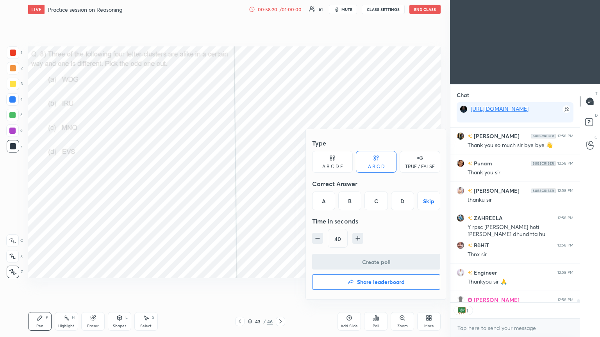
click at [280, 183] on h4 "Share leaderboard" at bounding box center [381, 282] width 48 height 5
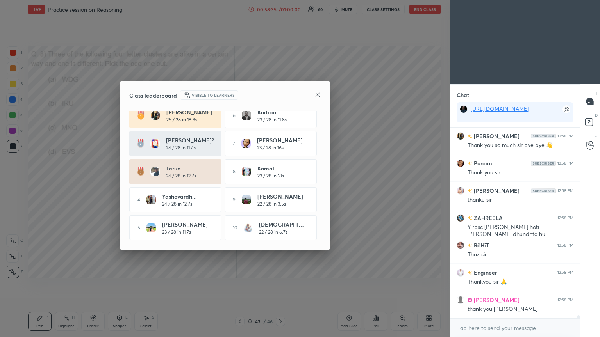
click at [280, 93] on icon at bounding box center [317, 95] width 6 height 6
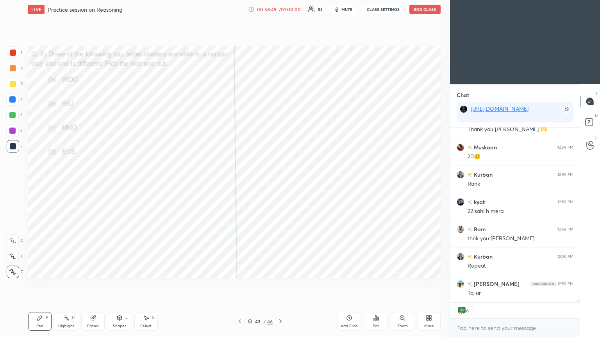
click at [280, 183] on div "Poll" at bounding box center [375, 321] width 23 height 19
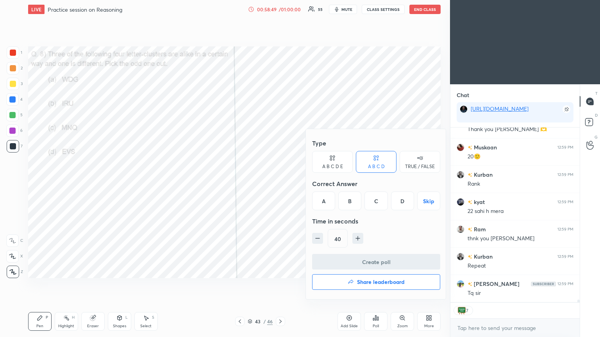
click at [280, 183] on h4 "Share leaderboard" at bounding box center [381, 282] width 48 height 5
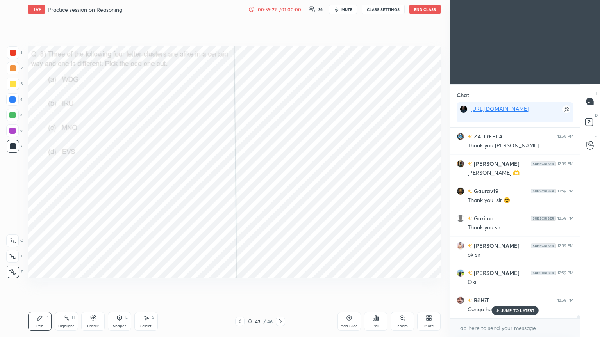
scroll to position [11517, 0]
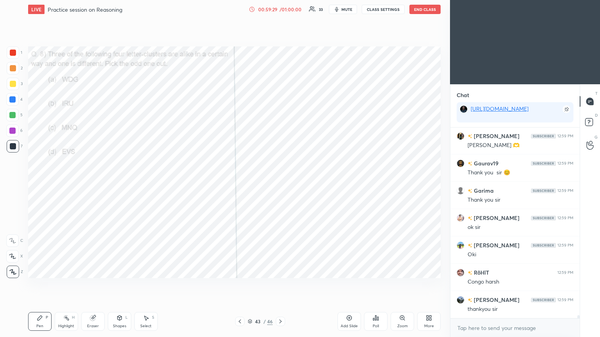
click at [280, 8] on button "End Class" at bounding box center [424, 9] width 31 height 9
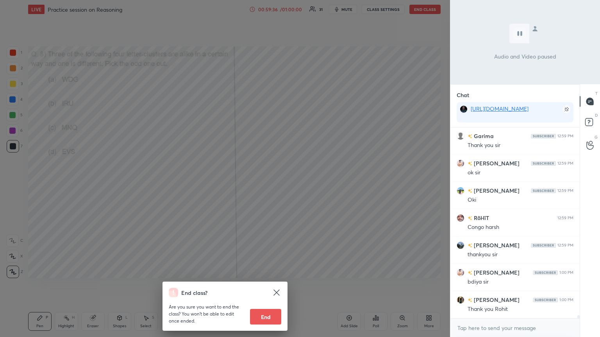
scroll to position [11579, 0]
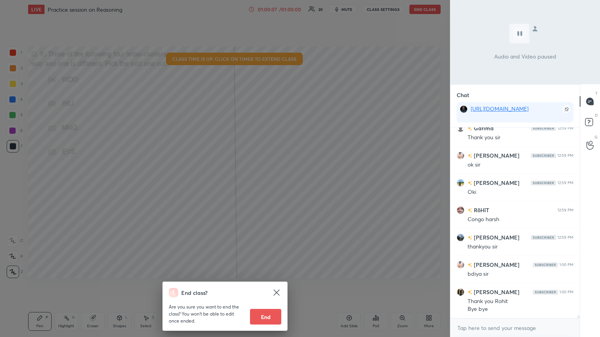
click at [266, 183] on button "End" at bounding box center [265, 317] width 31 height 16
type textarea "x"
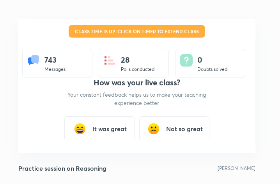
scroll to position [38912, 38772]
